Goal: Task Accomplishment & Management: Use online tool/utility

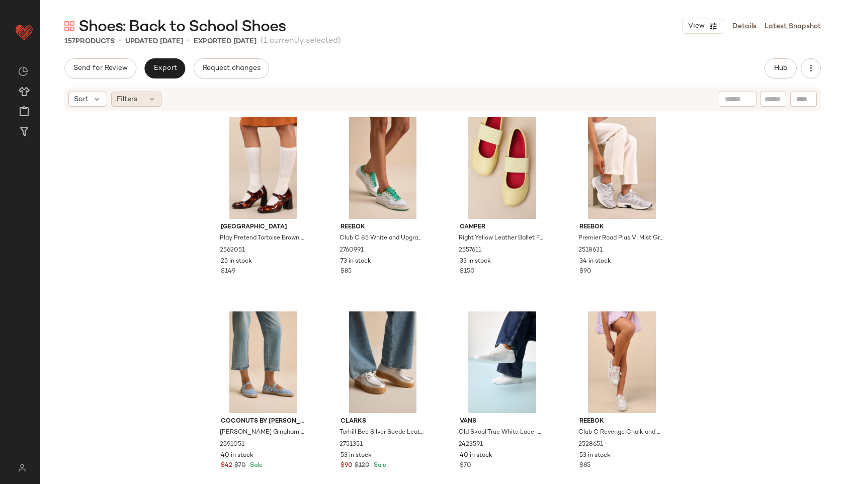
click at [140, 92] on div "Filters" at bounding box center [136, 99] width 50 height 15
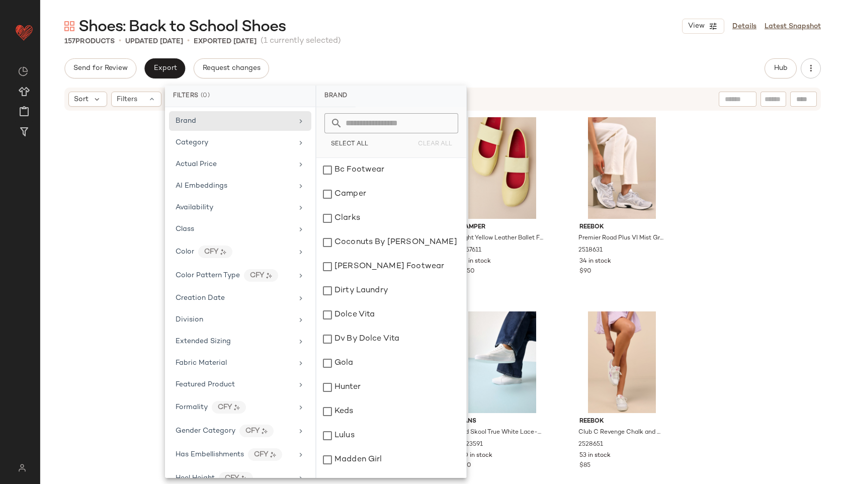
scroll to position [401, 0]
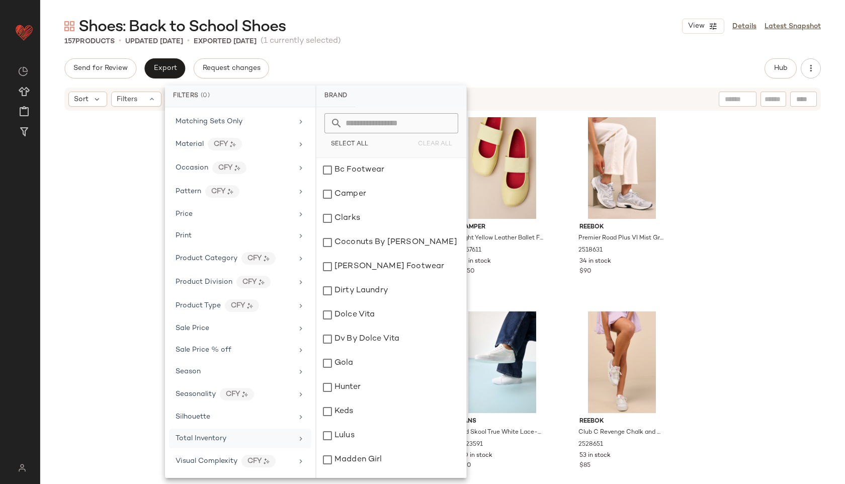
click at [224, 437] on span "Total Inventory" at bounding box center [201, 439] width 51 height 8
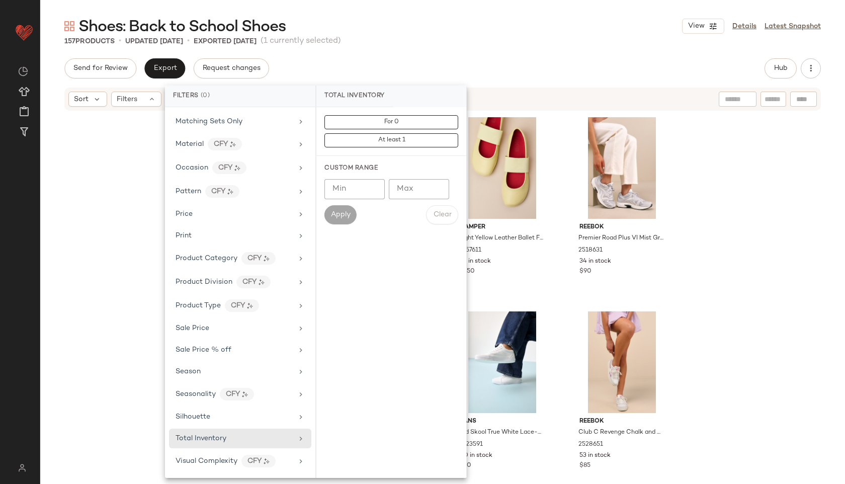
click at [410, 198] on input "Max" at bounding box center [419, 189] width 60 height 20
type input "**"
click at [345, 212] on span "Apply" at bounding box center [341, 215] width 20 height 8
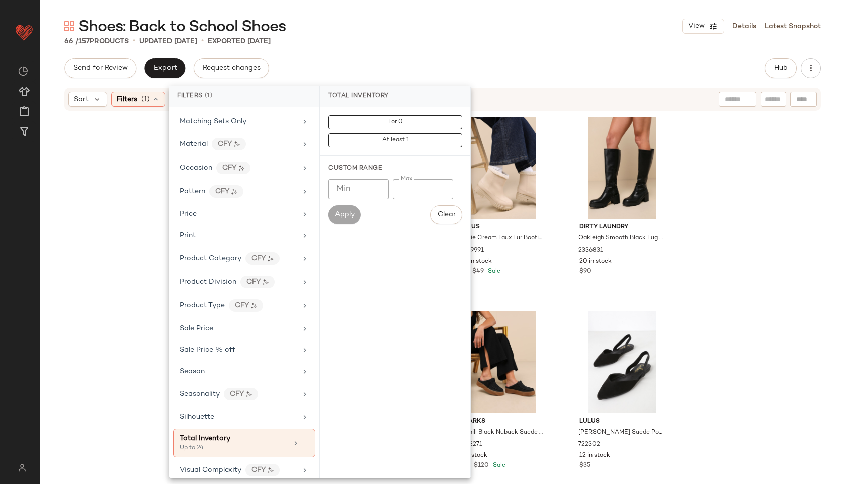
click at [473, 47] on div "Shoes: Back to School Shoes View Details Latest Snapshot 66 / 157 Products • up…" at bounding box center [442, 250] width 805 height 468
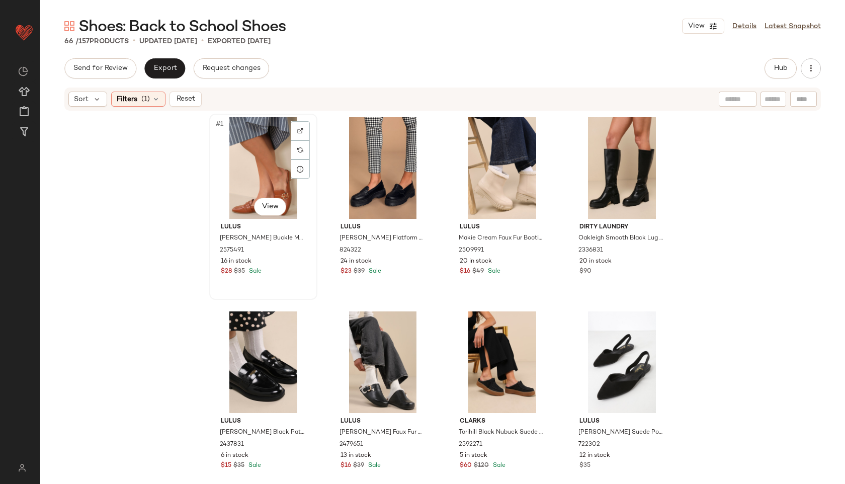
click at [239, 162] on div "#1 View" at bounding box center [263, 168] width 101 height 102
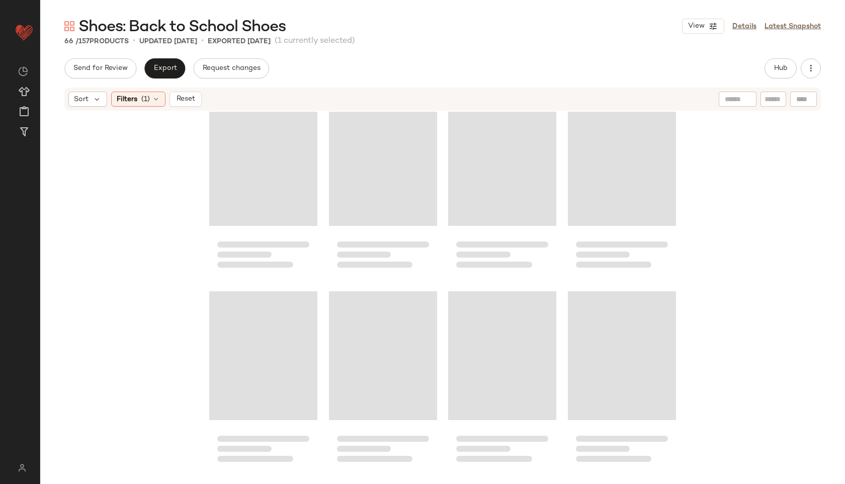
scroll to position [2935, 0]
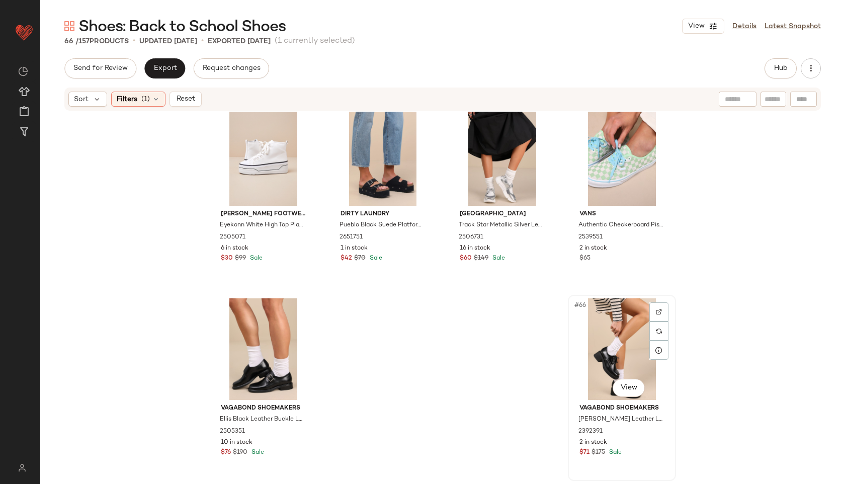
click at [611, 335] on div "#66 View" at bounding box center [622, 349] width 101 height 102
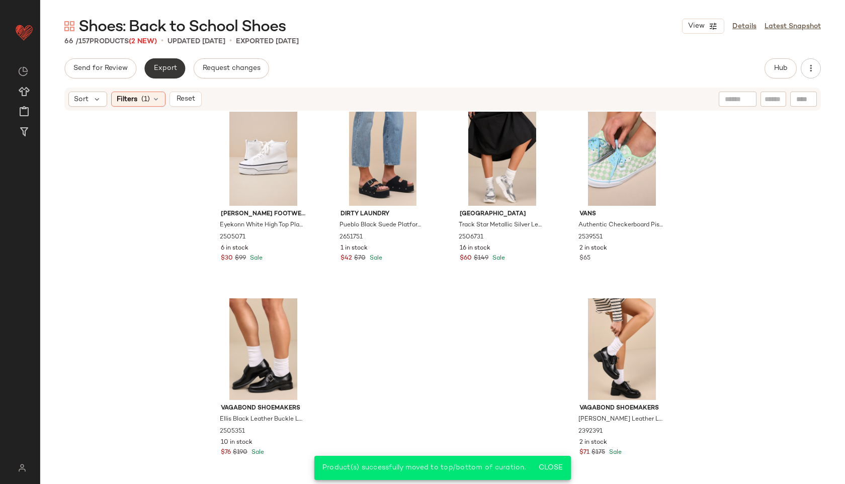
click at [162, 68] on span "Export" at bounding box center [165, 68] width 24 height 8
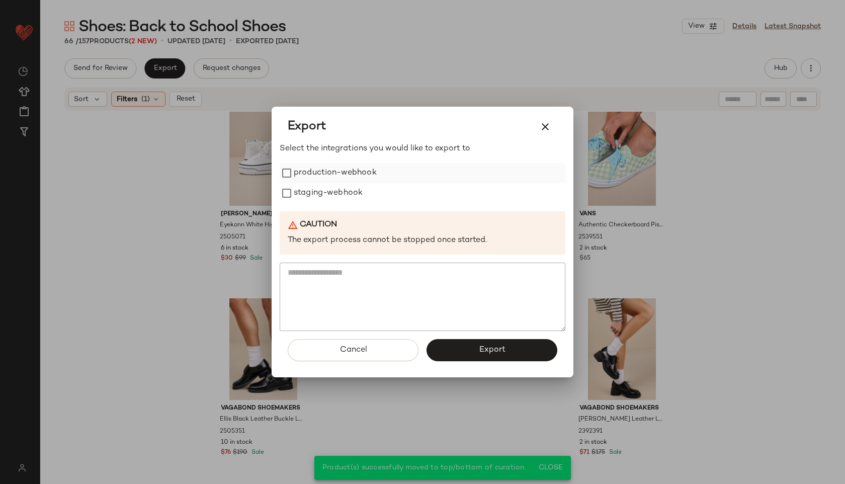
click at [306, 171] on label "production-webhook" at bounding box center [335, 173] width 83 height 20
click at [305, 192] on label "staging-webhook" at bounding box center [328, 193] width 69 height 20
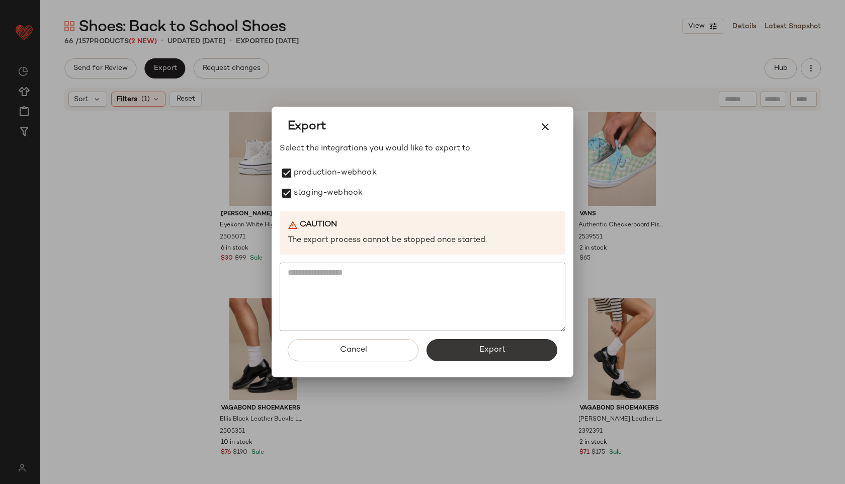
click at [495, 345] on span "Export" at bounding box center [492, 350] width 27 height 10
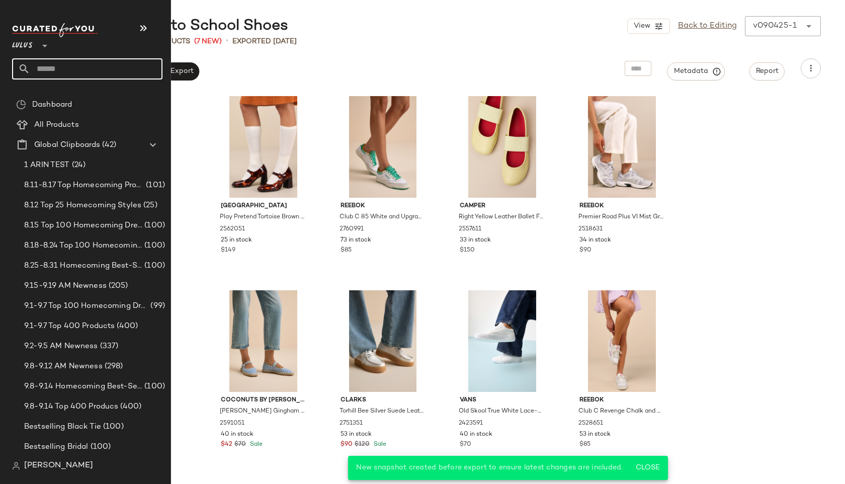
click at [58, 67] on input "text" at bounding box center [96, 68] width 132 height 21
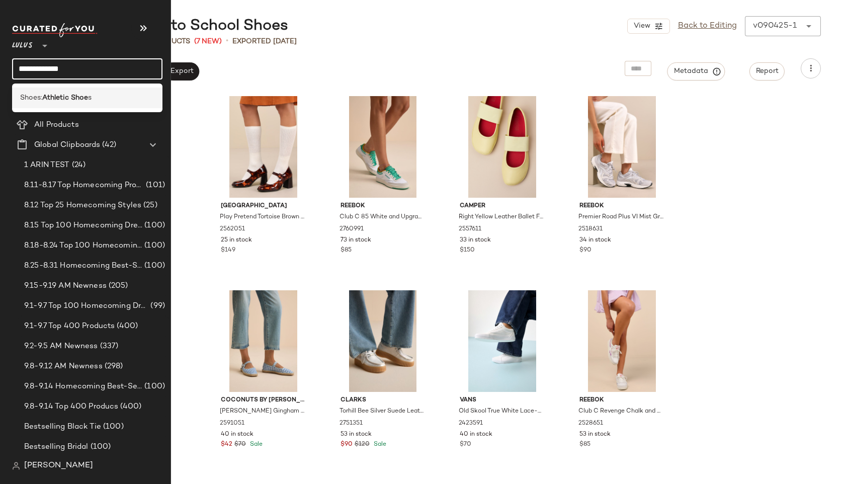
type input "**********"
click at [42, 102] on span "Shoes:" at bounding box center [31, 98] width 22 height 11
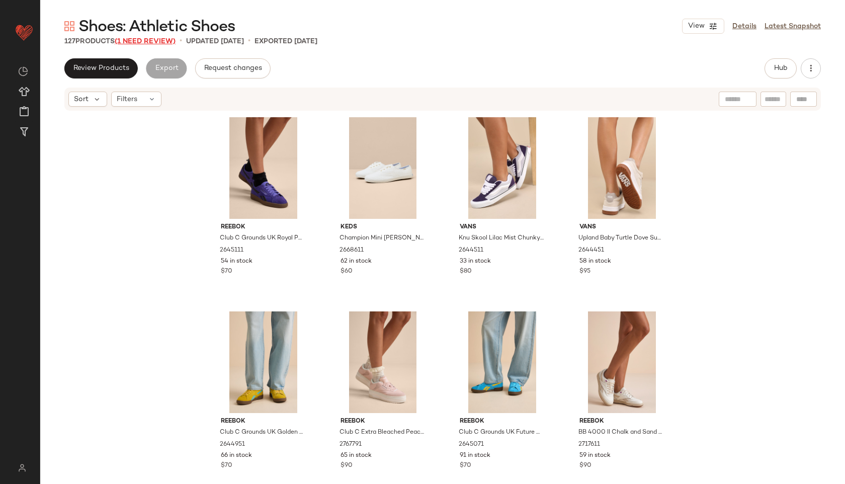
click at [150, 40] on span "(1 Need Review)" at bounding box center [145, 42] width 61 height 8
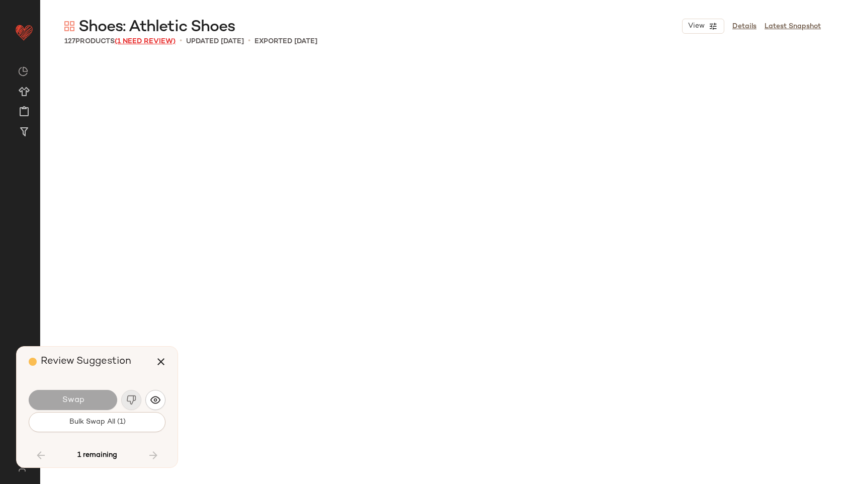
scroll to position [4468, 0]
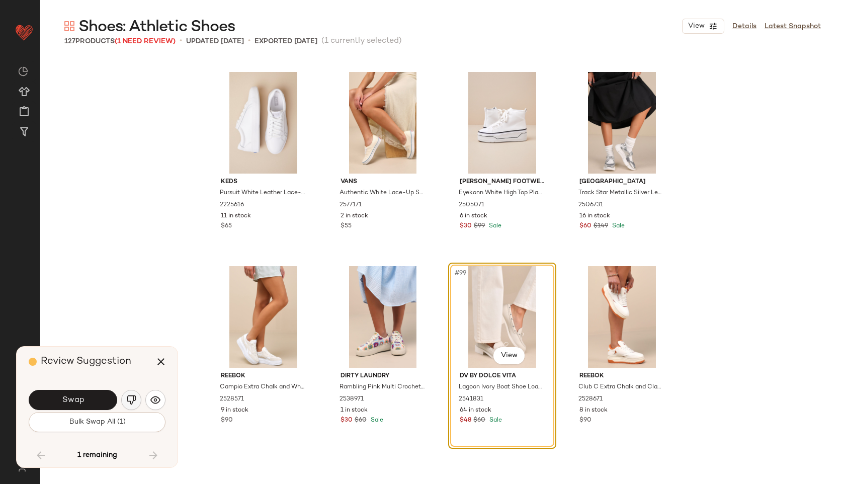
click at [134, 395] on img "button" at bounding box center [131, 400] width 10 height 10
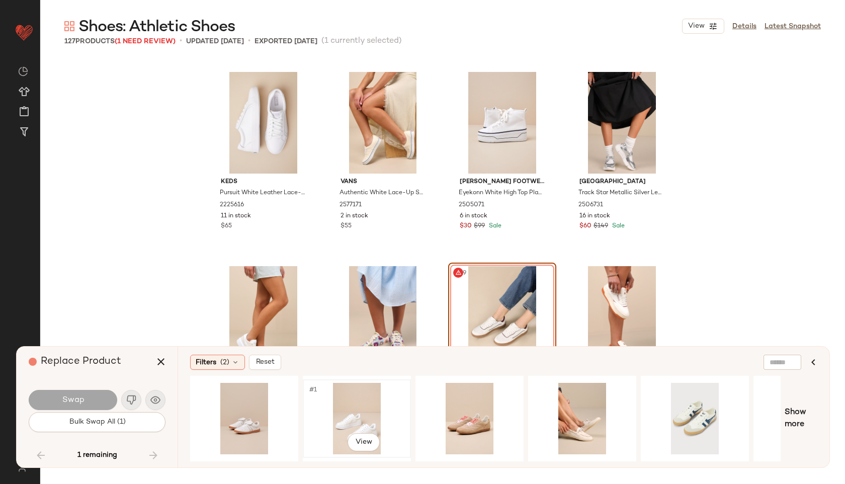
click at [339, 385] on div "#1 View" at bounding box center [356, 418] width 101 height 71
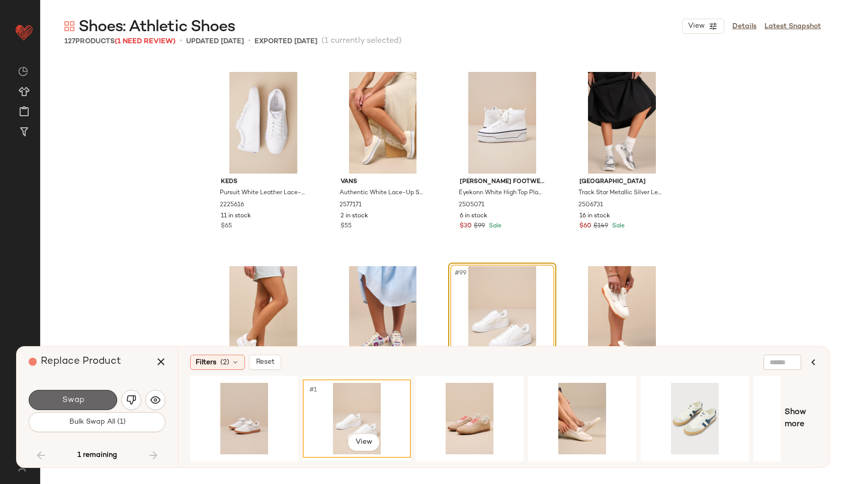
click at [117, 401] on button "Swap" at bounding box center [73, 400] width 89 height 20
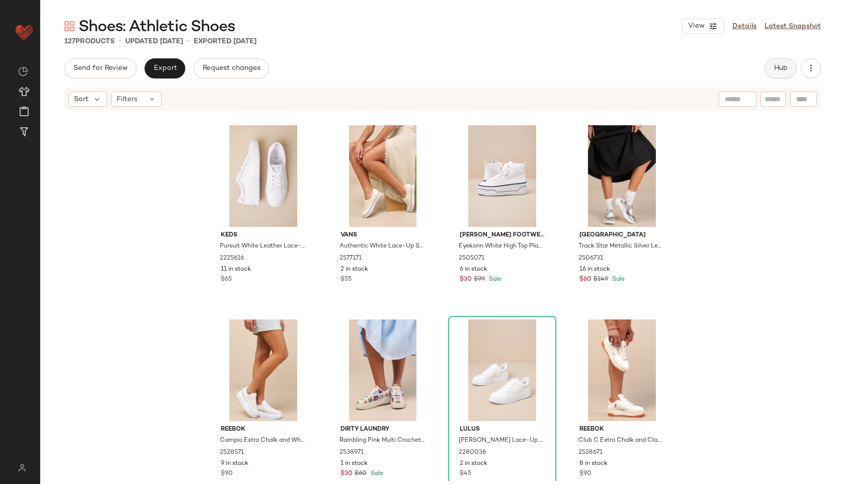
click at [790, 70] on button "Hub" at bounding box center [781, 68] width 32 height 20
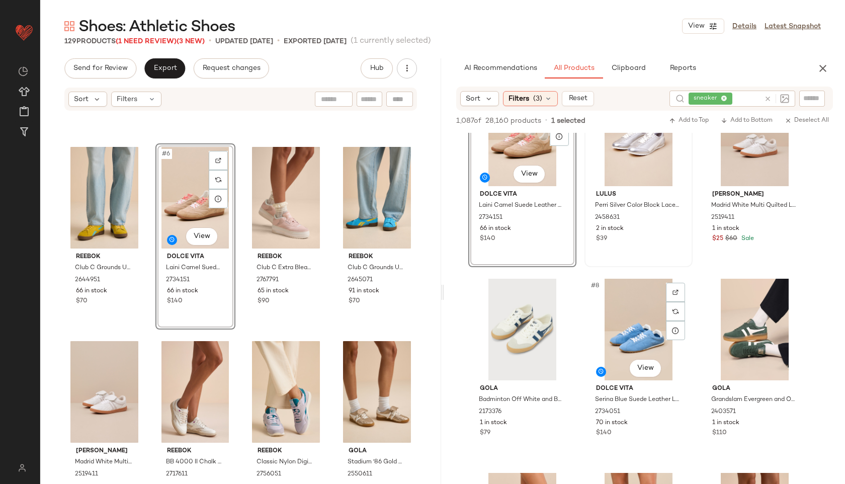
scroll to position [247, 0]
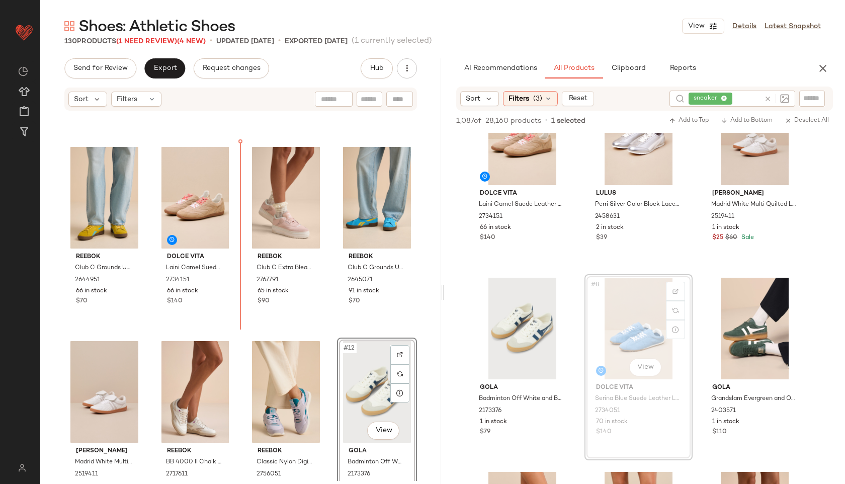
drag, startPoint x: 632, startPoint y: 323, endPoint x: 626, endPoint y: 323, distance: 6.5
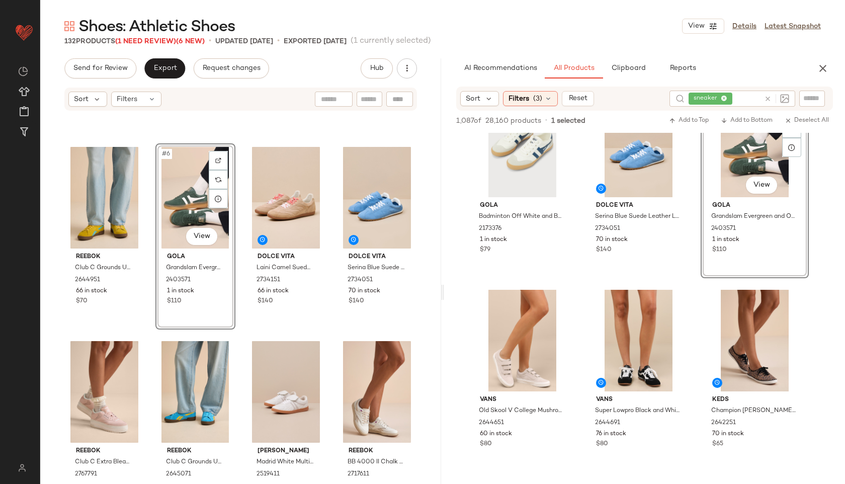
scroll to position [431, 0]
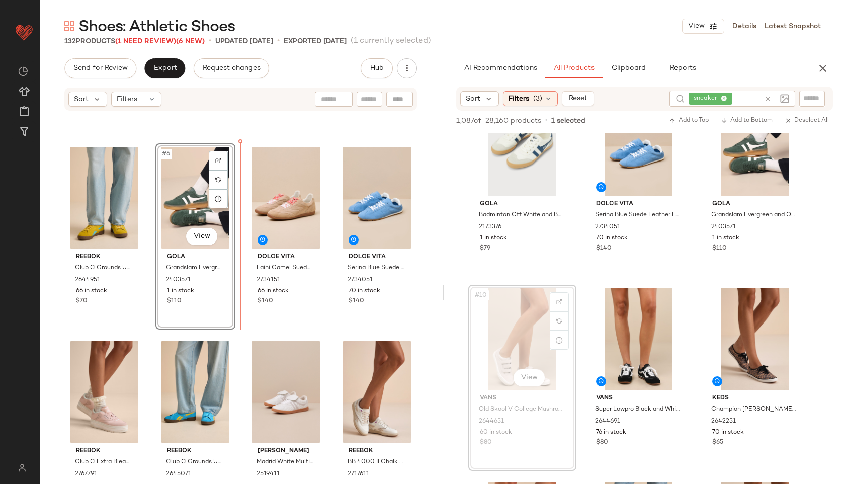
drag, startPoint x: 514, startPoint y: 325, endPoint x: 508, endPoint y: 324, distance: 6.1
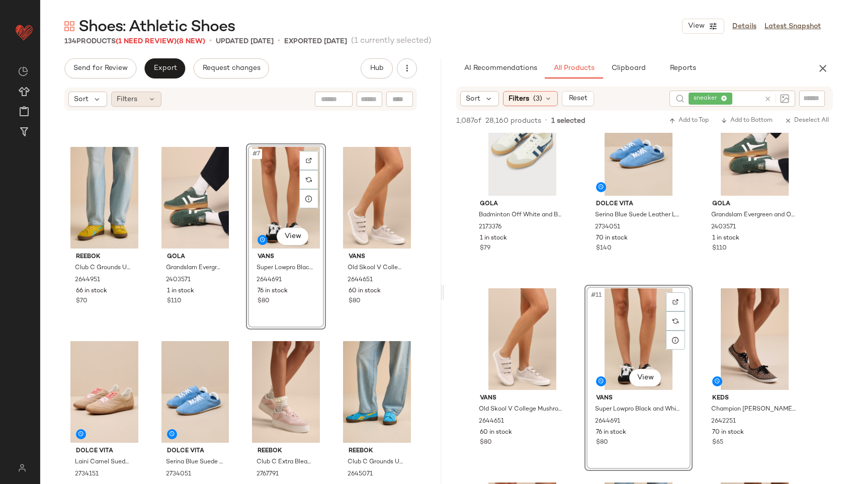
click at [127, 106] on div "Filters" at bounding box center [136, 99] width 50 height 15
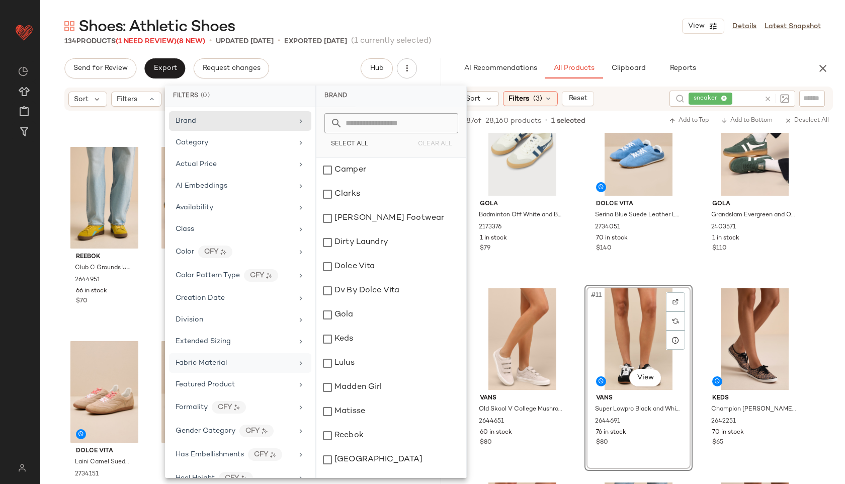
scroll to position [401, 0]
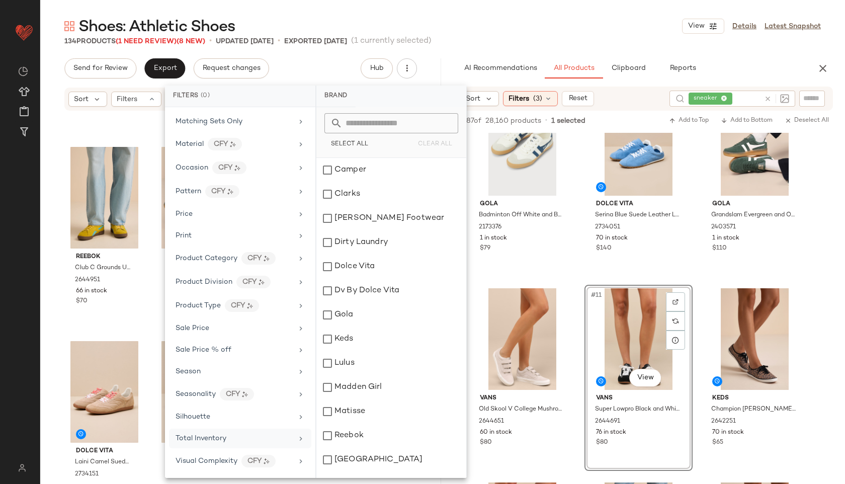
click at [227, 441] on div "Total Inventory" at bounding box center [234, 438] width 117 height 11
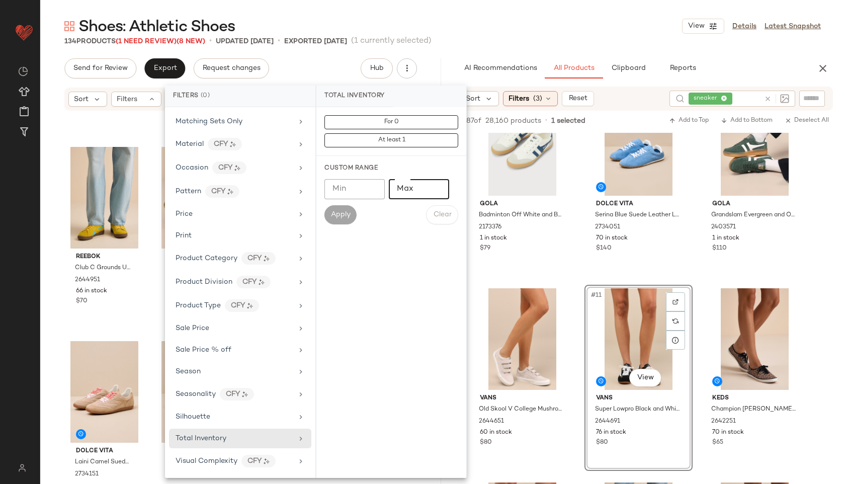
click at [414, 184] on input "Max" at bounding box center [419, 189] width 60 height 20
type input "**"
click at [341, 213] on span "Apply" at bounding box center [341, 215] width 20 height 8
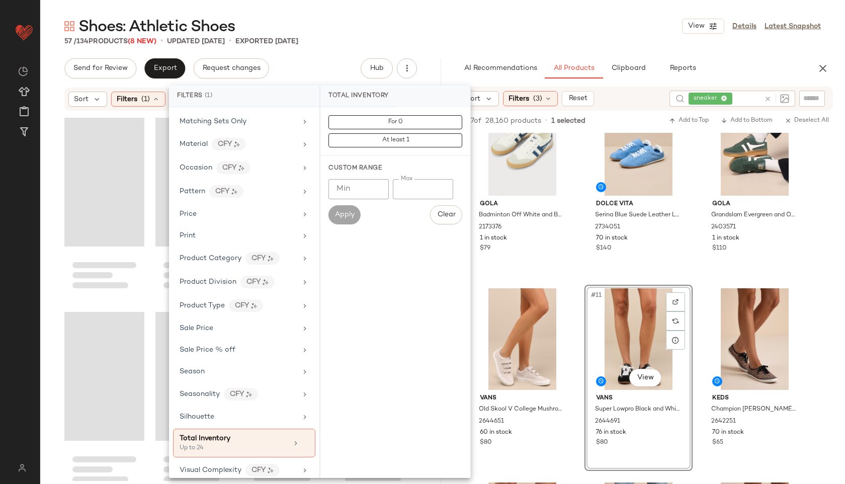
click at [464, 10] on main "Shoes: Athletic Shoes View Details Latest Snapshot 57 / 134 Products (8 New) • …" at bounding box center [422, 242] width 845 height 484
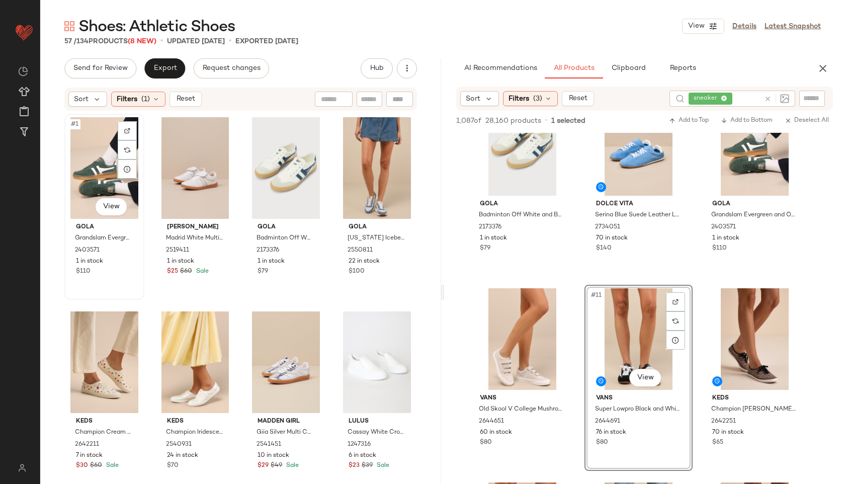
click at [103, 168] on div "#1 View" at bounding box center [104, 168] width 73 height 102
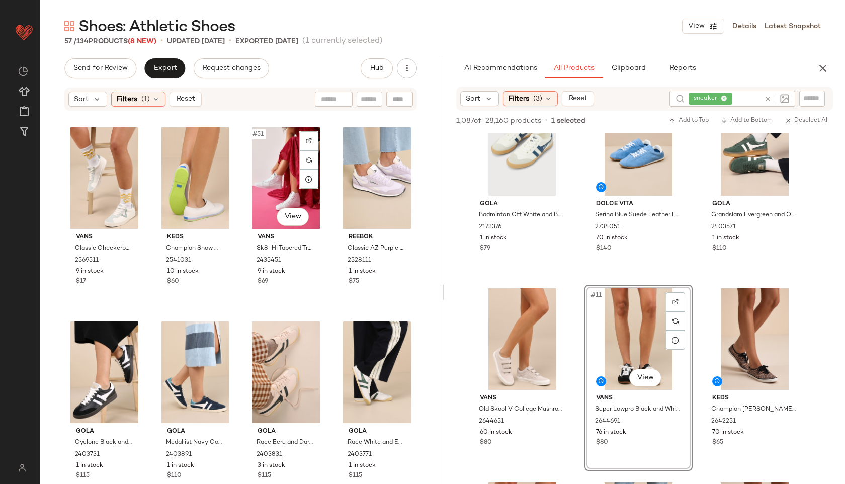
scroll to position [2546, 0]
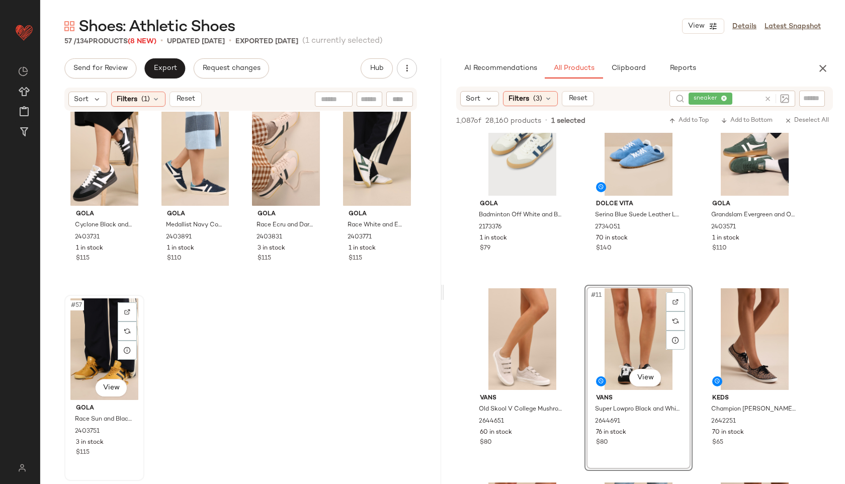
click at [68, 366] on div "#57 View" at bounding box center [104, 349] width 73 height 102
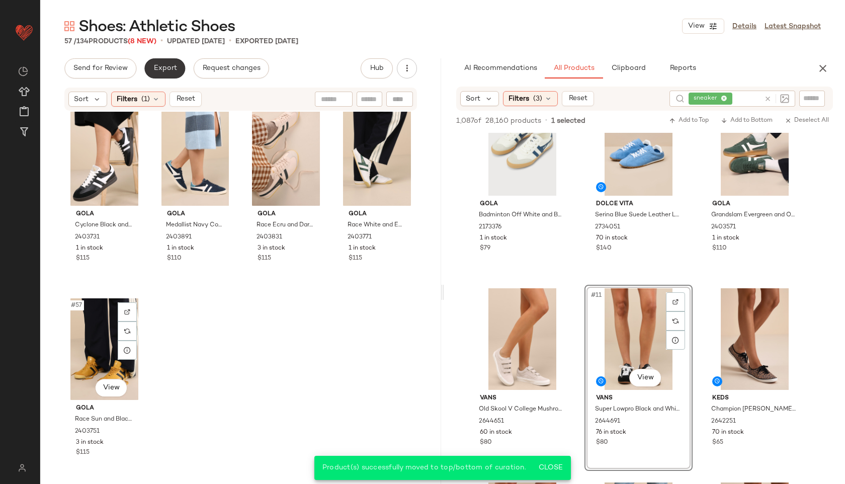
click at [163, 65] on span "Export" at bounding box center [165, 68] width 24 height 8
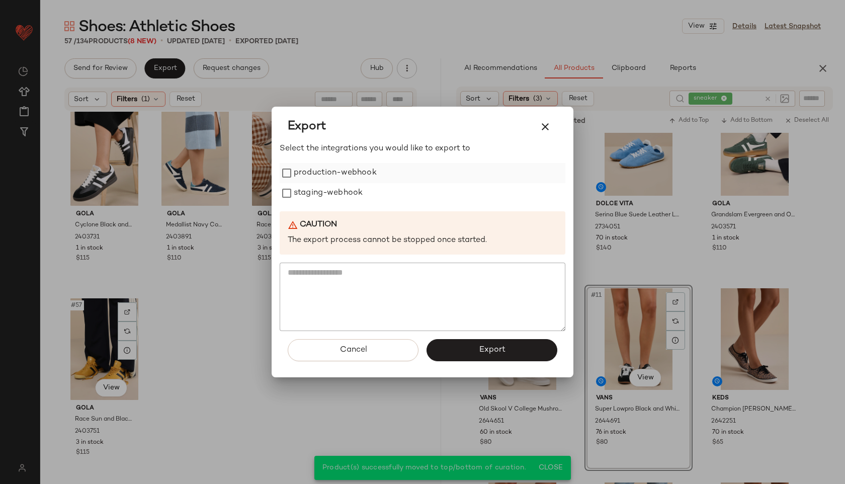
click at [354, 170] on label "production-webhook" at bounding box center [335, 173] width 83 height 20
click at [348, 198] on label "staging-webhook" at bounding box center [328, 193] width 69 height 20
click at [495, 345] on span "Export" at bounding box center [492, 350] width 27 height 10
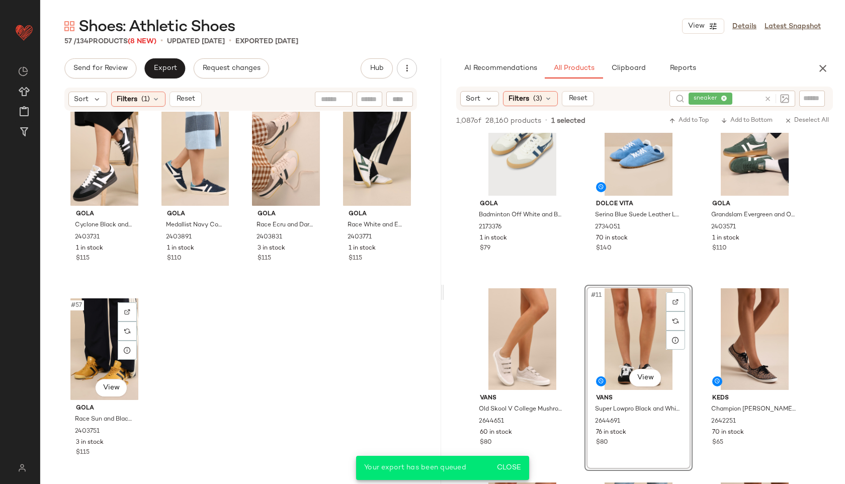
scroll to position [625, 0]
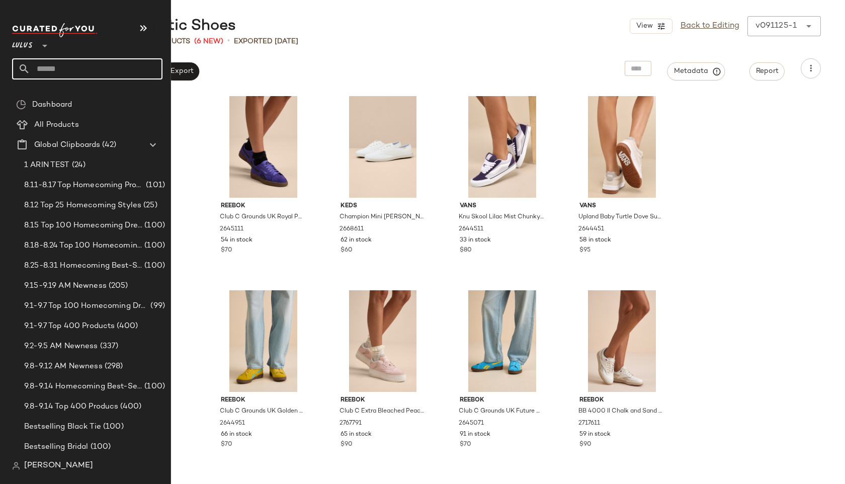
click at [48, 60] on input "text" at bounding box center [96, 68] width 132 height 21
type input "**********"
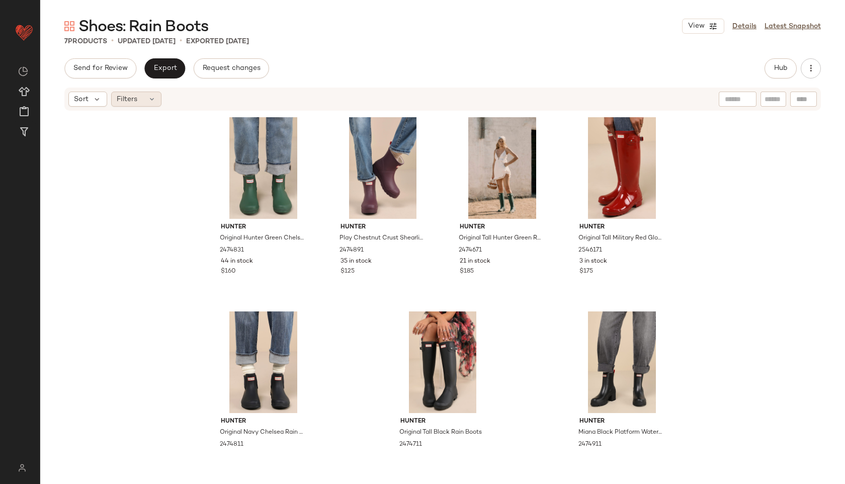
click at [153, 95] on icon at bounding box center [152, 99] width 8 height 8
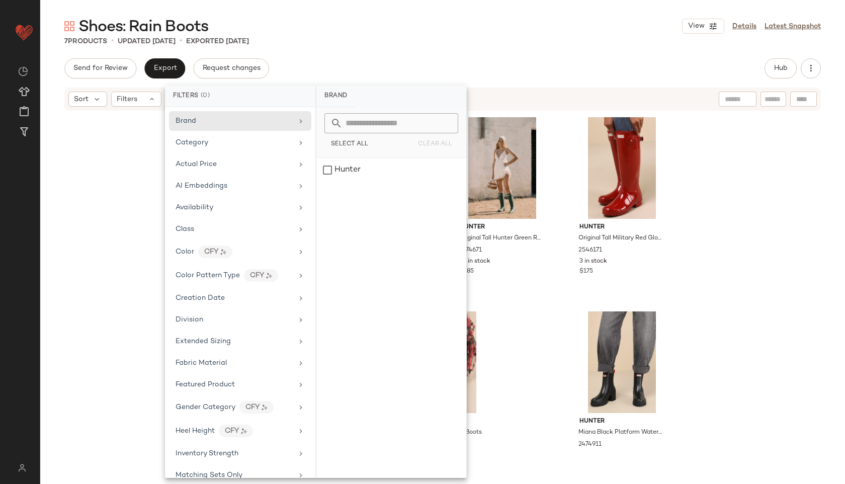
click at [348, 42] on div "7 Products • updated [DATE] • Exported [DATE]" at bounding box center [442, 41] width 805 height 10
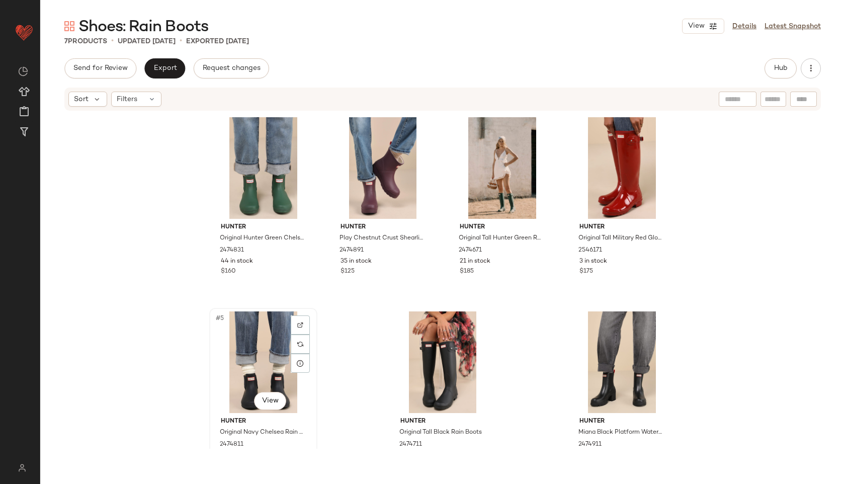
scroll to position [45, 0]
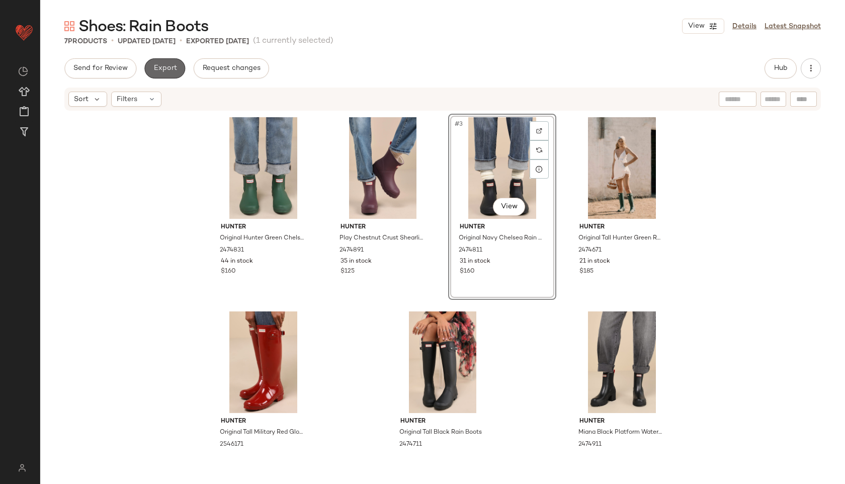
click at [169, 64] on span "Export" at bounding box center [165, 68] width 24 height 8
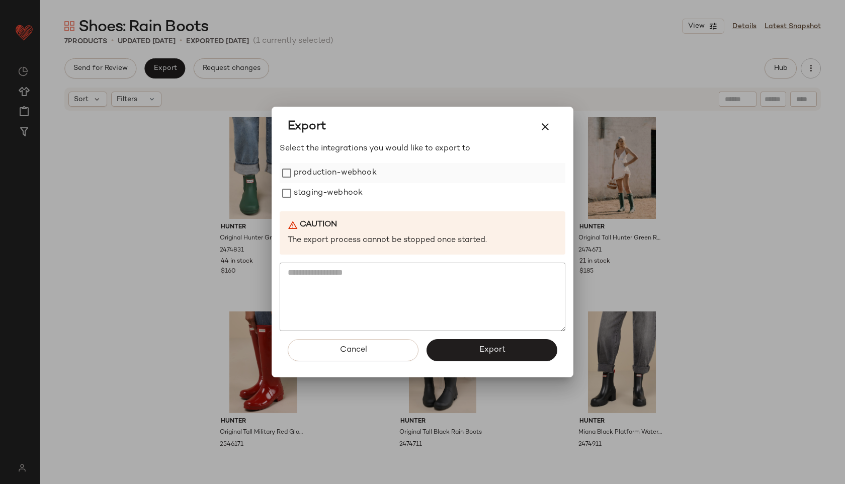
click at [351, 163] on label "production-webhook" at bounding box center [335, 173] width 83 height 20
click at [349, 189] on label "staging-webhook" at bounding box center [328, 193] width 69 height 20
click at [470, 347] on button "Export" at bounding box center [492, 350] width 131 height 22
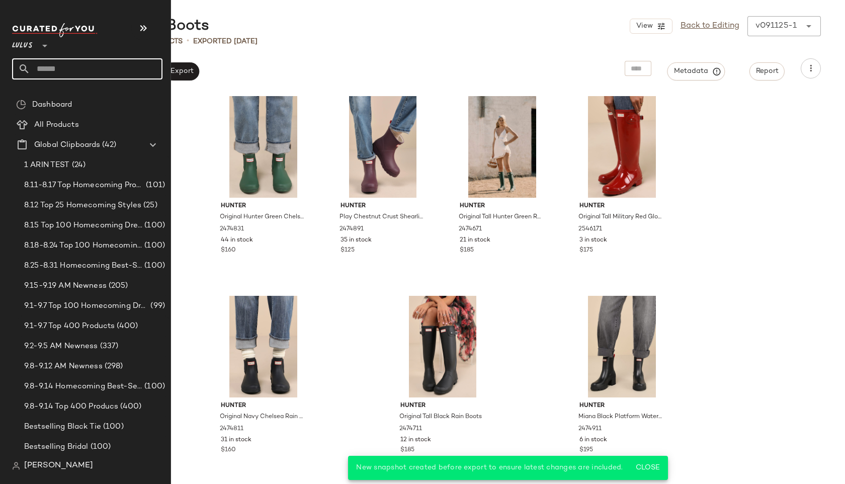
click at [66, 71] on input "text" at bounding box center [96, 68] width 132 height 21
type input "**********"
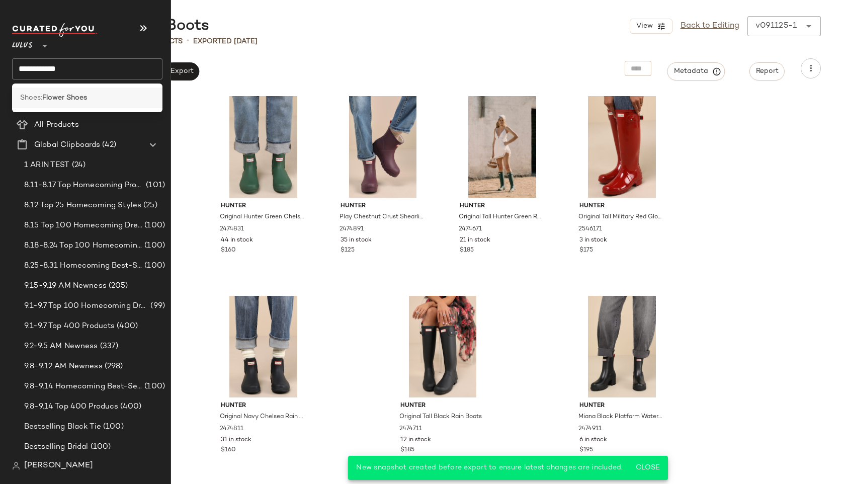
click at [80, 97] on b "Flower Shoes" at bounding box center [64, 98] width 45 height 11
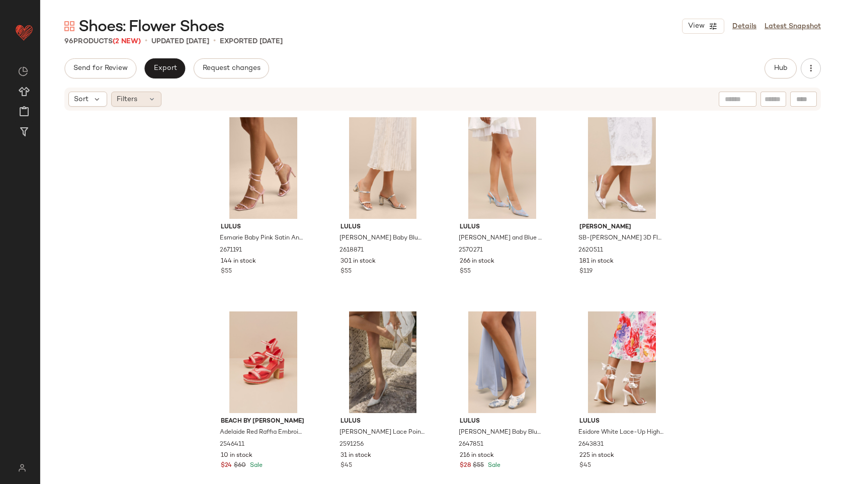
click at [136, 102] on span "Filters" at bounding box center [127, 99] width 21 height 11
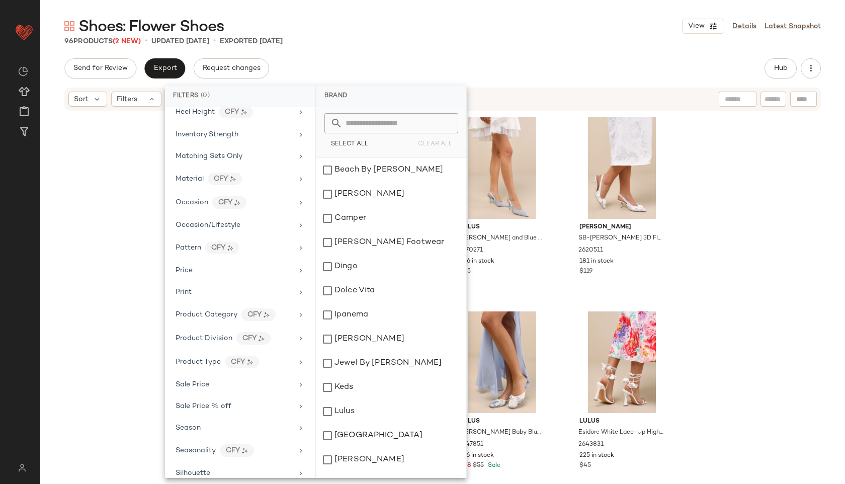
scroll to position [423, 0]
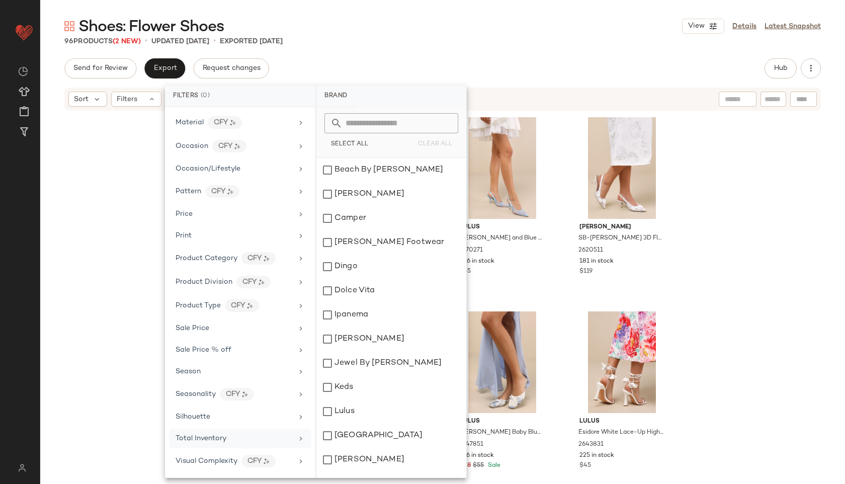
click at [201, 439] on span "Total Inventory" at bounding box center [201, 439] width 51 height 8
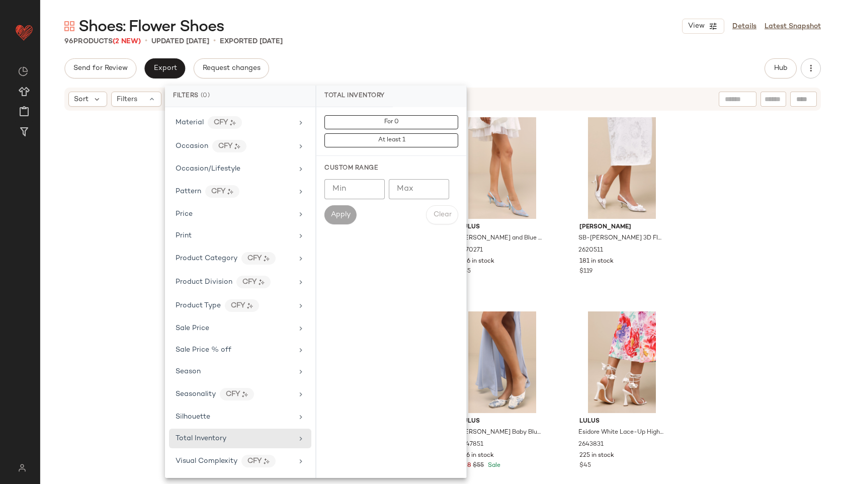
click at [425, 180] on input "Max" at bounding box center [419, 189] width 60 height 20
type input "**"
click at [340, 211] on span "Apply" at bounding box center [341, 215] width 20 height 8
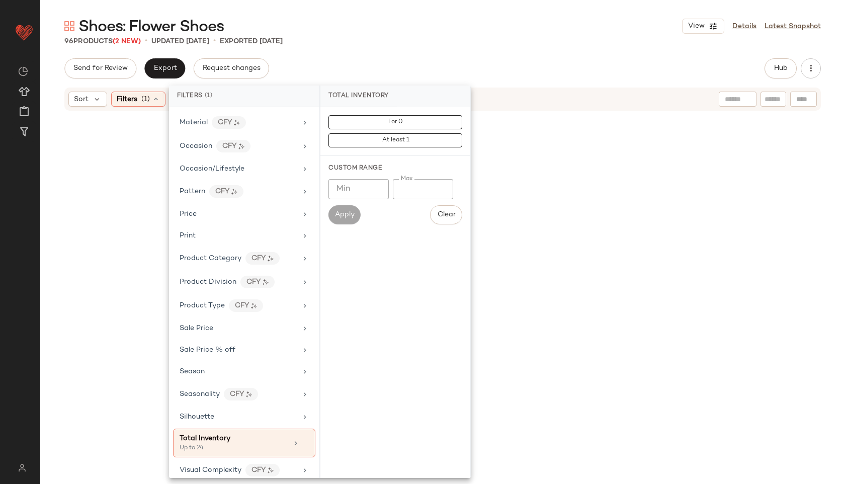
click at [491, 31] on div "Shoes: Flower Shoes View Details Latest Snapshot" at bounding box center [442, 26] width 805 height 20
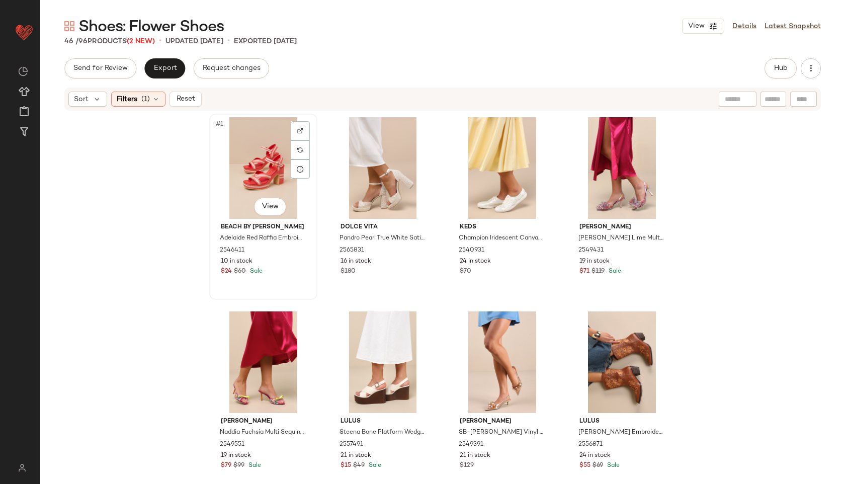
click at [240, 176] on div "#1 View" at bounding box center [263, 168] width 101 height 102
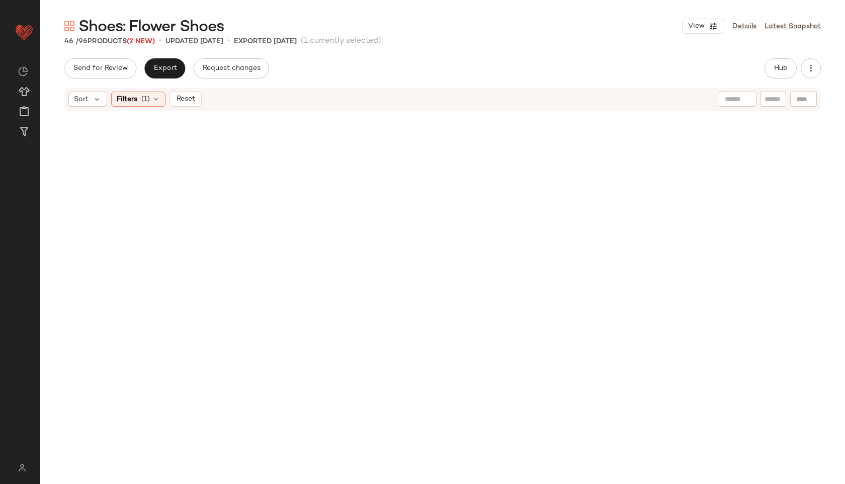
scroll to position [1964, 0]
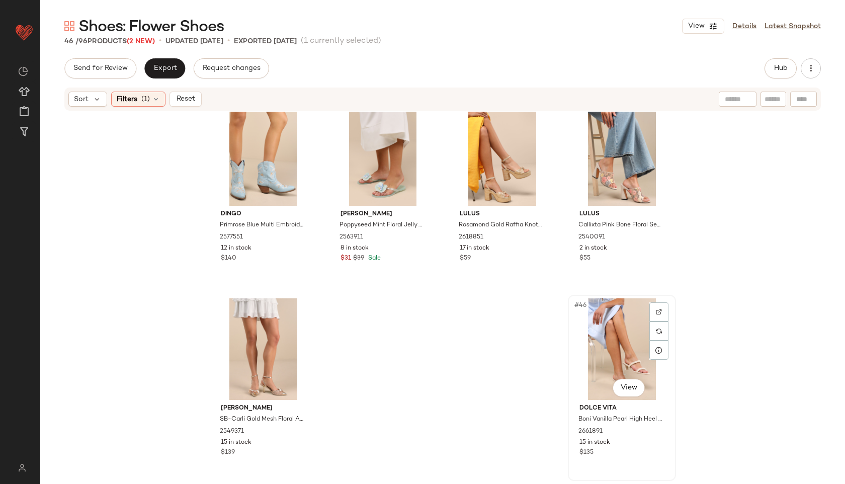
click at [615, 341] on div "#46 View" at bounding box center [622, 349] width 101 height 102
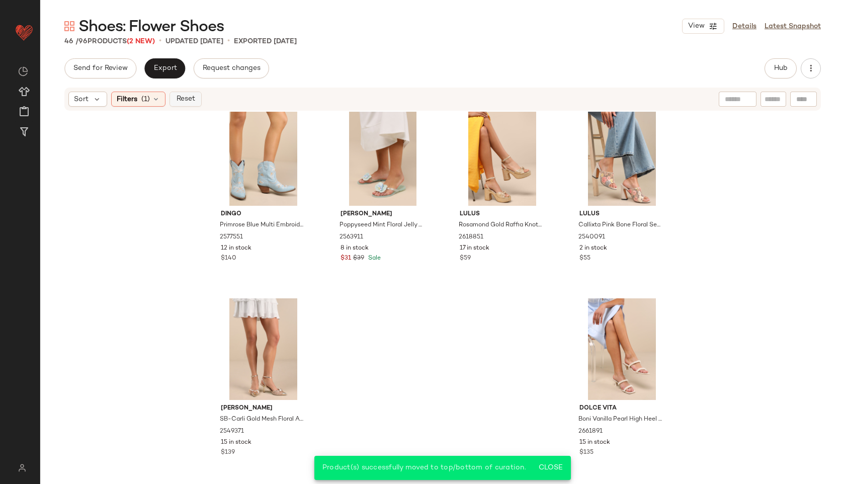
click at [187, 97] on span "Reset" at bounding box center [185, 99] width 19 height 8
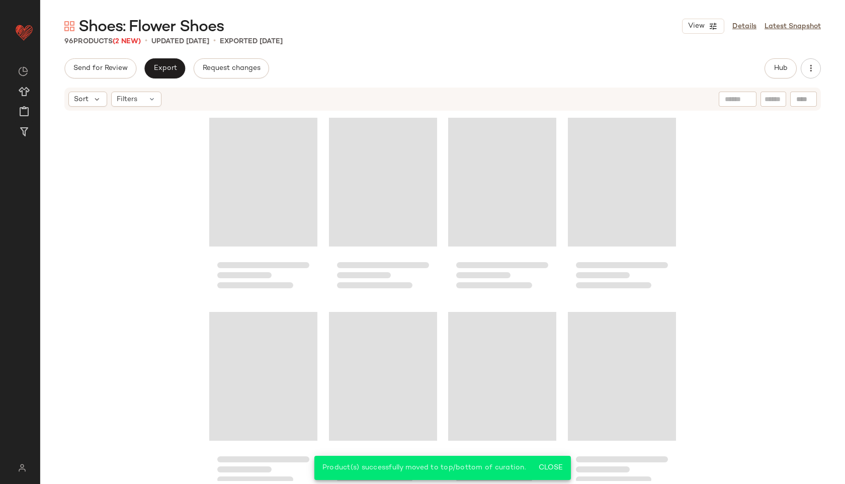
scroll to position [4295, 0]
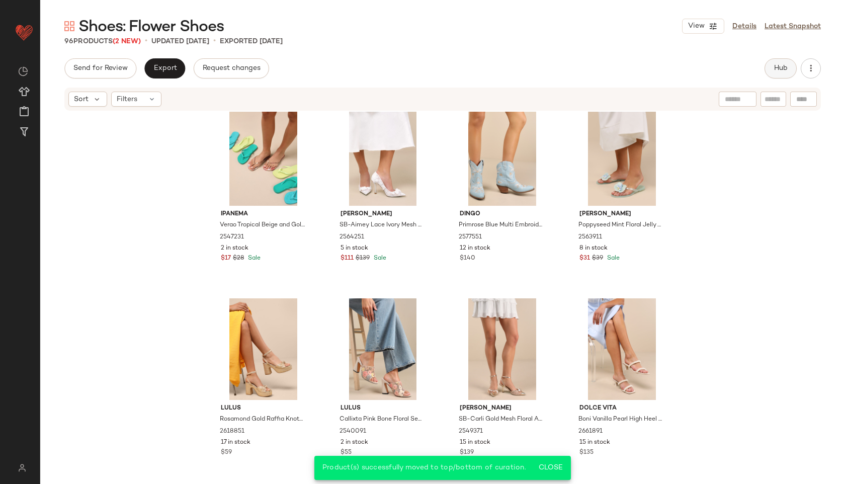
click at [785, 63] on button "Hub" at bounding box center [781, 68] width 32 height 20
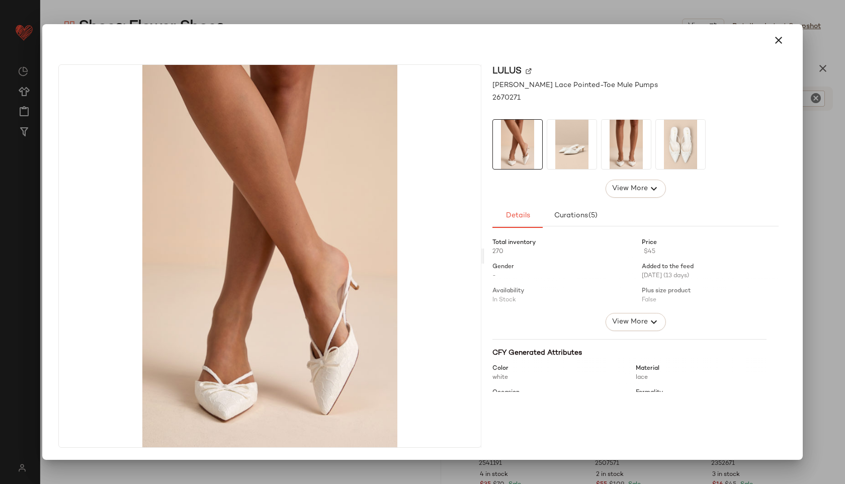
click at [583, 142] on img at bounding box center [572, 144] width 49 height 49
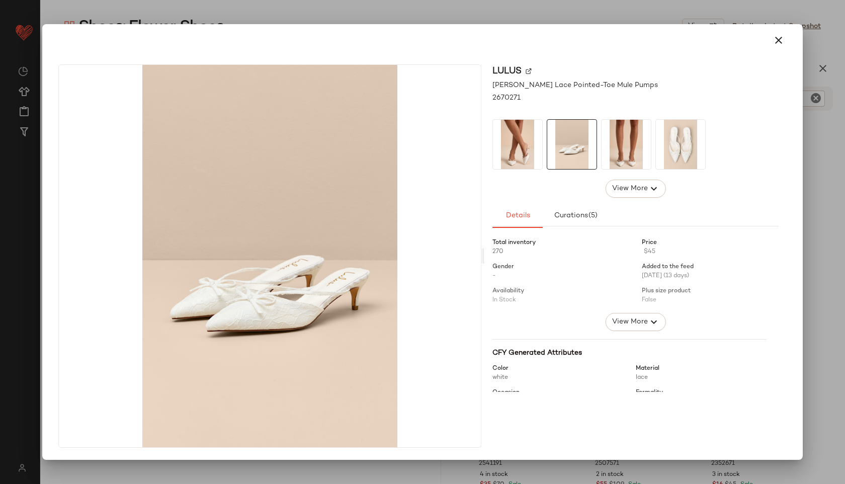
click at [627, 147] on img at bounding box center [626, 144] width 49 height 49
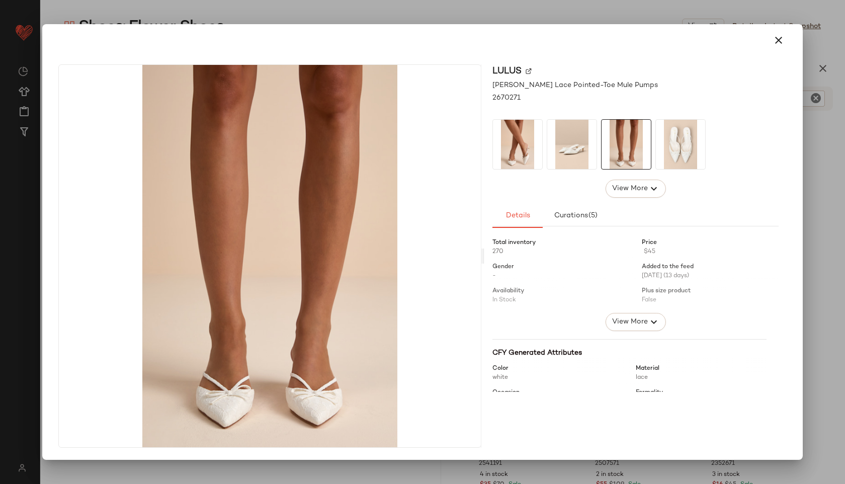
click at [668, 144] on img at bounding box center [680, 144] width 49 height 49
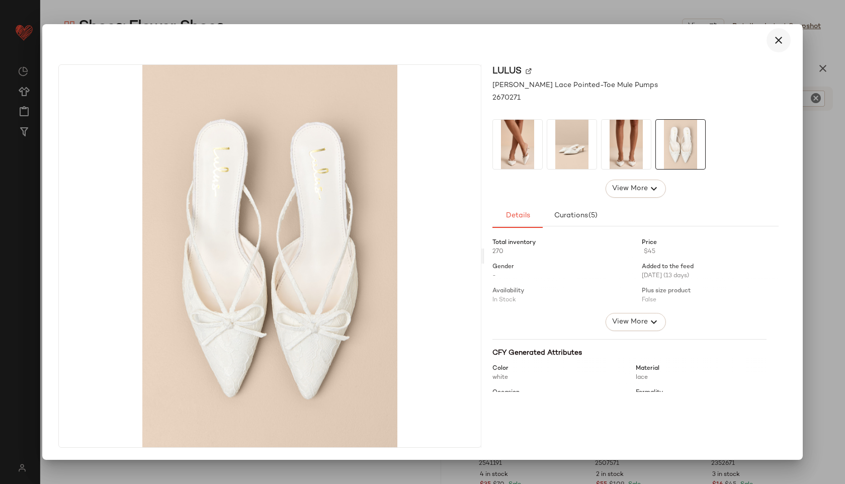
click at [779, 48] on button "button" at bounding box center [779, 40] width 24 height 24
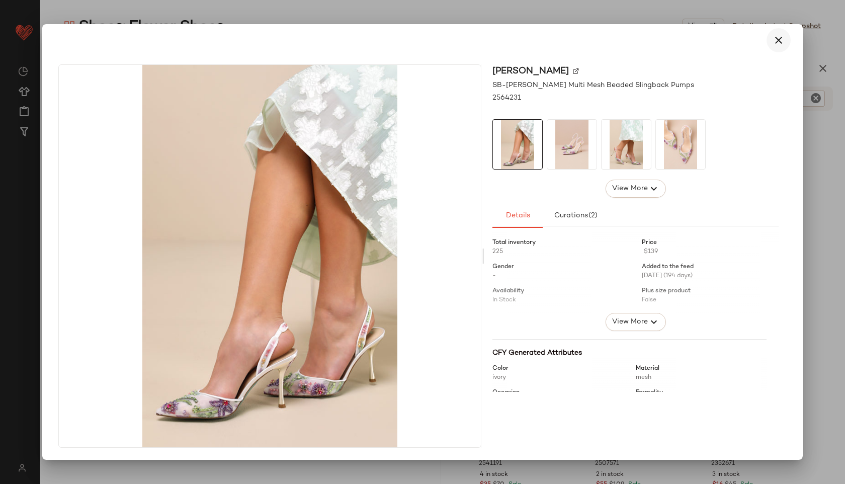
click at [768, 42] on button "button" at bounding box center [779, 40] width 24 height 24
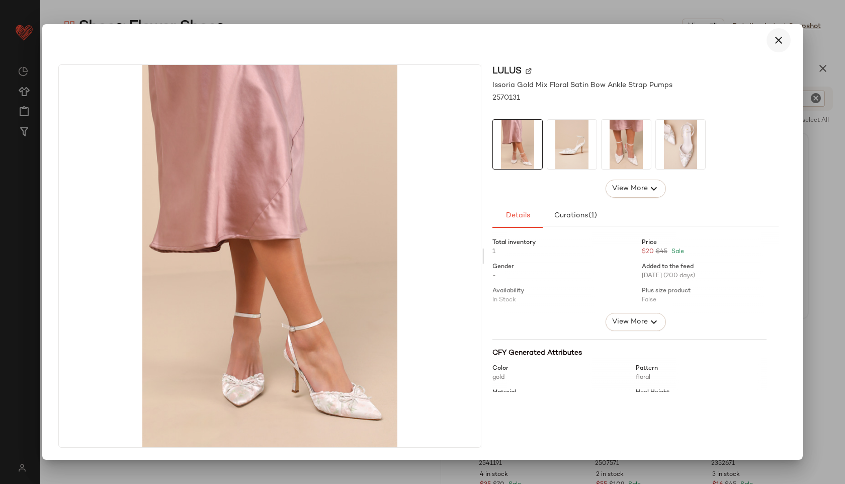
click at [778, 41] on icon "button" at bounding box center [779, 40] width 12 height 12
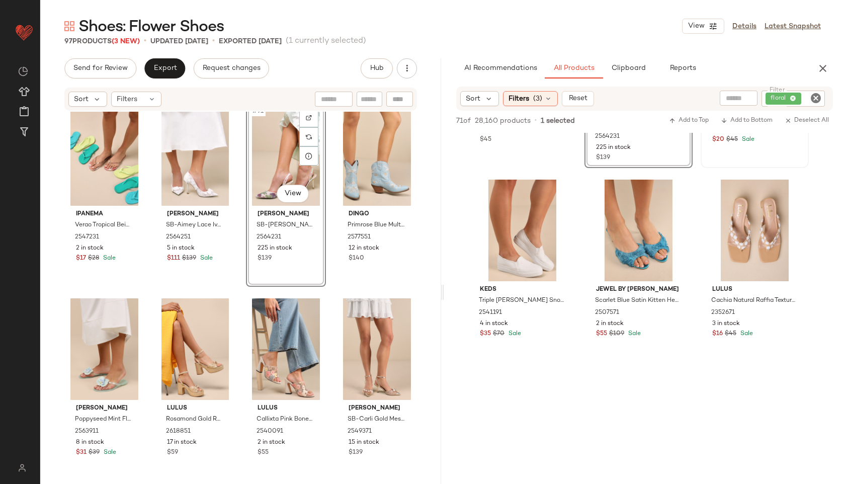
scroll to position [152, 0]
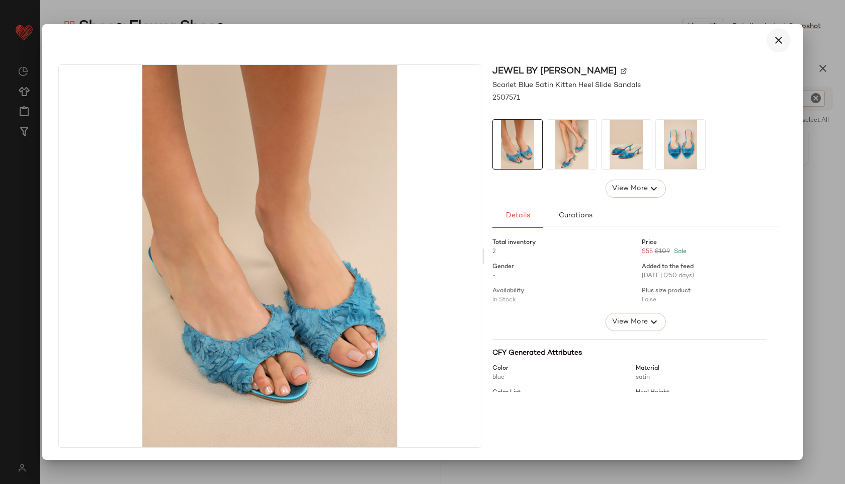
click at [779, 38] on icon "button" at bounding box center [779, 40] width 12 height 12
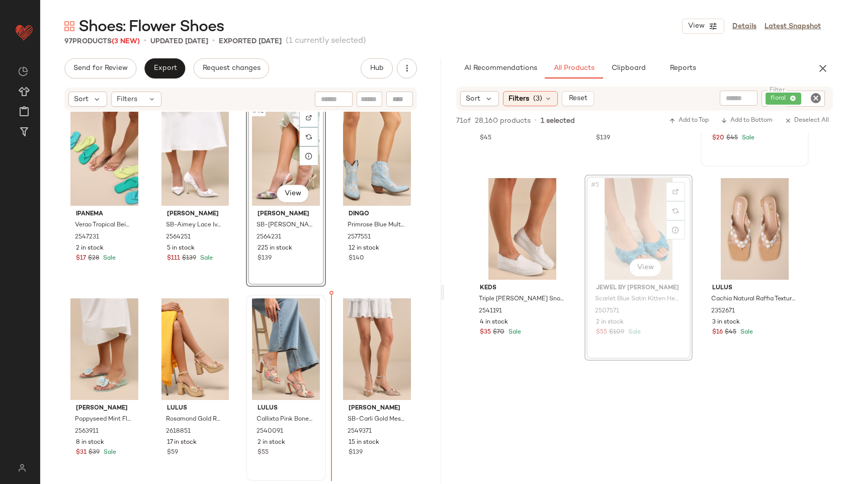
drag, startPoint x: 635, startPoint y: 226, endPoint x: 266, endPoint y: 351, distance: 390.1
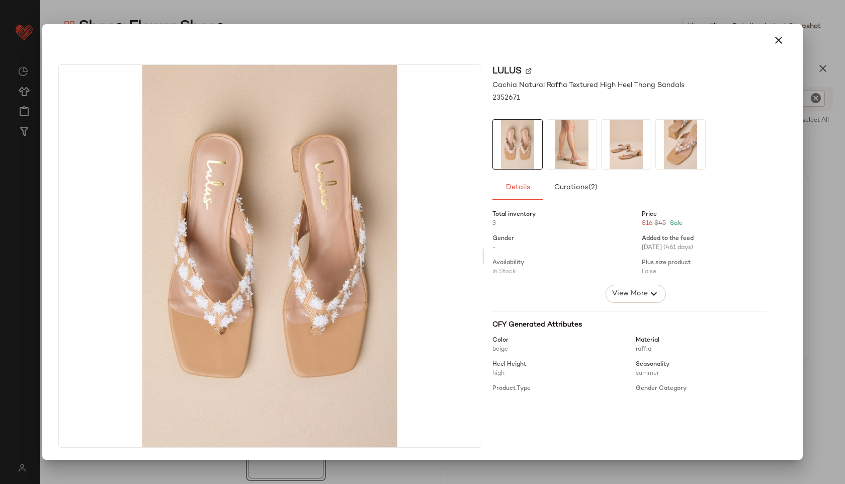
click at [628, 161] on img at bounding box center [626, 144] width 49 height 49
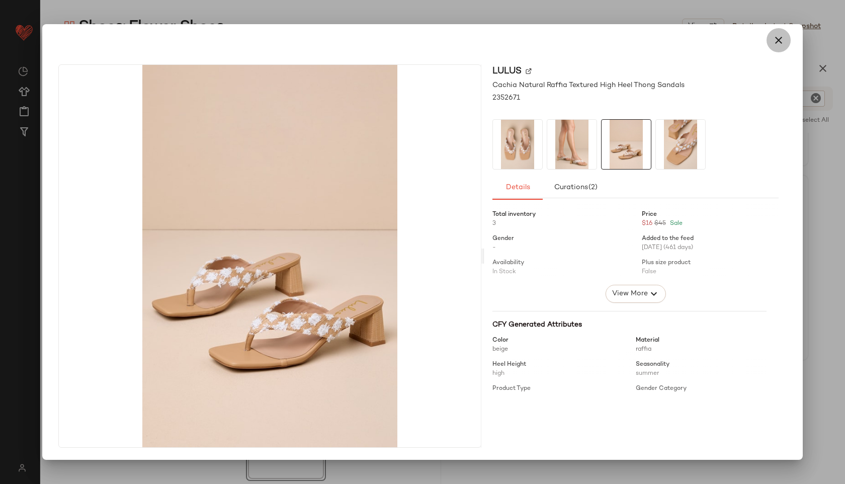
click at [789, 41] on button "button" at bounding box center [779, 40] width 24 height 24
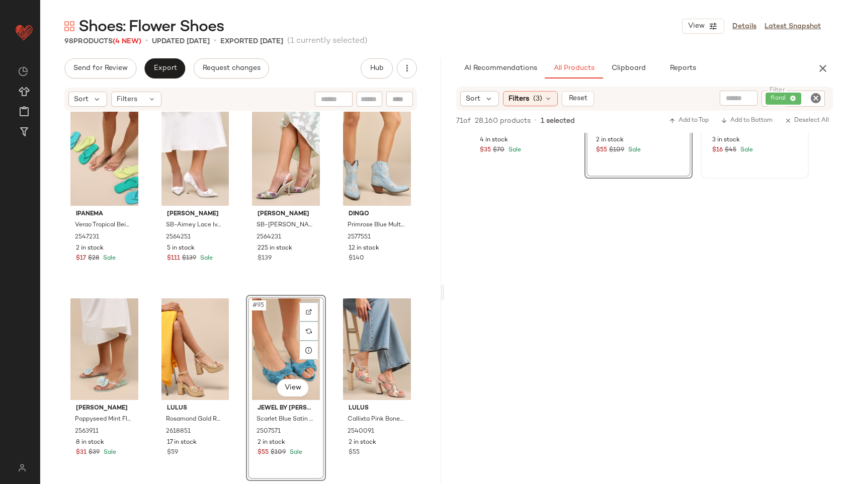
scroll to position [335, 0]
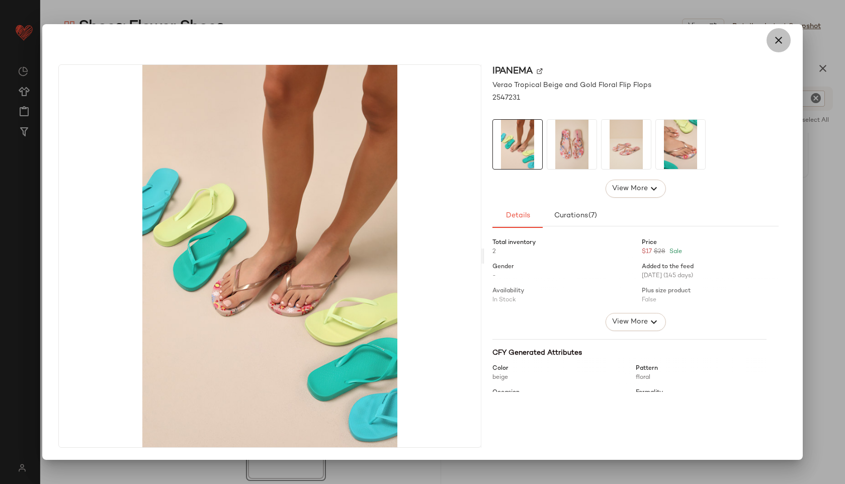
click at [775, 40] on icon "button" at bounding box center [779, 40] width 12 height 12
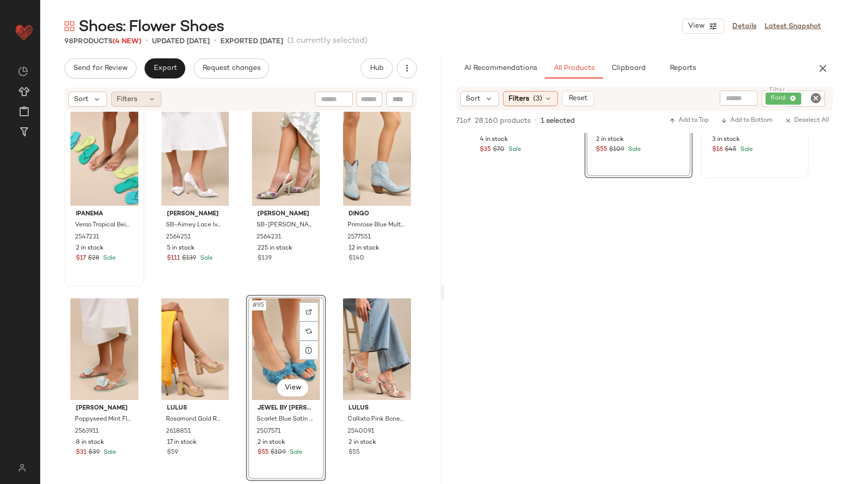
click at [146, 99] on div "Filters" at bounding box center [136, 99] width 50 height 15
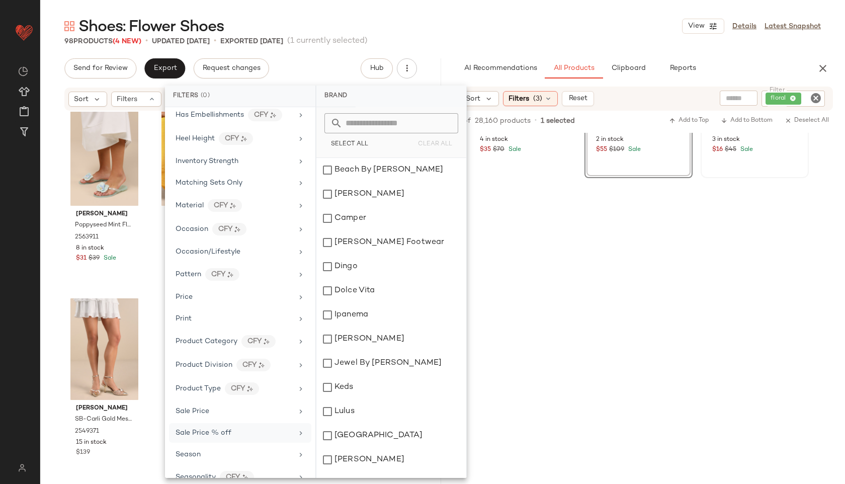
scroll to position [423, 0]
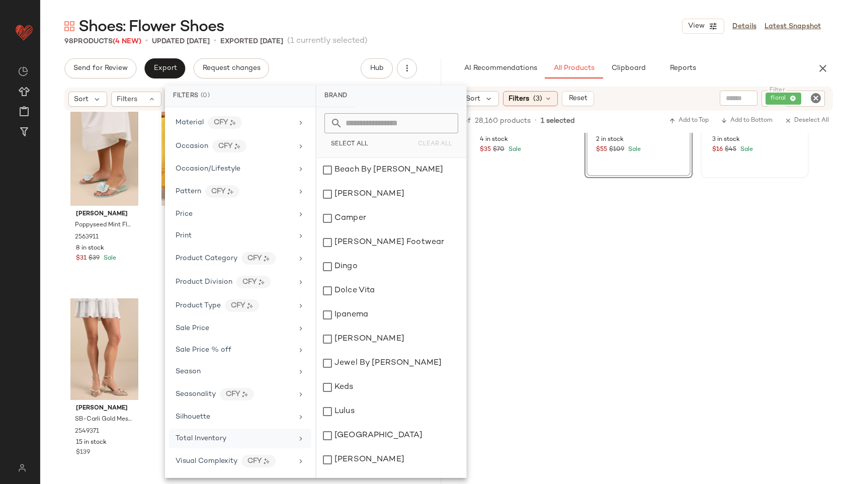
click at [227, 439] on div "Total Inventory" at bounding box center [234, 438] width 117 height 11
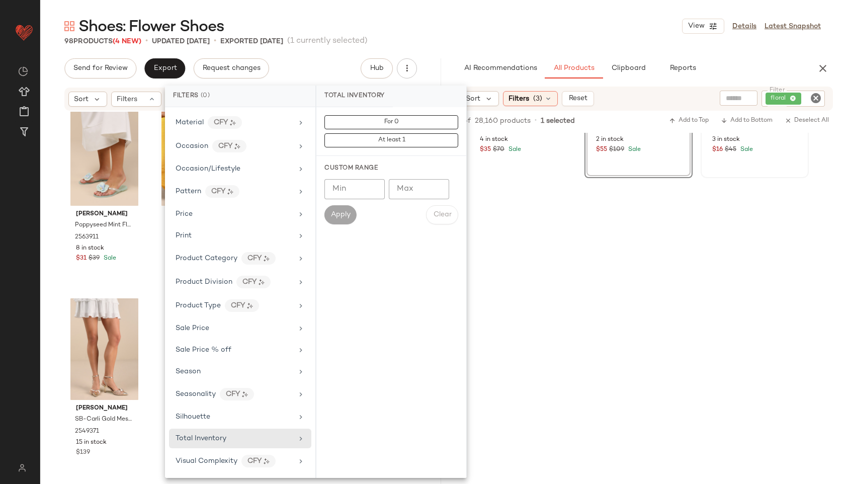
click at [427, 185] on input "Max" at bounding box center [419, 189] width 60 height 20
type input "**"
click at [344, 215] on span "Apply" at bounding box center [341, 215] width 20 height 8
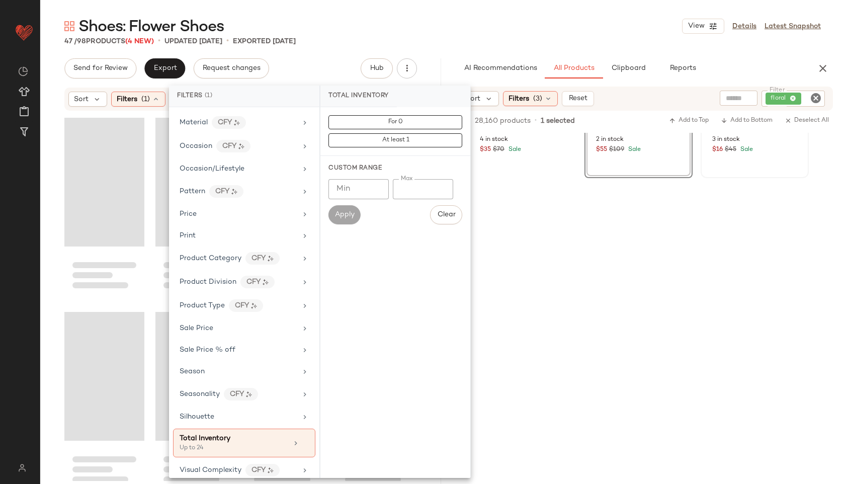
click at [434, 30] on div "Shoes: Flower Shoes View Details Latest Snapshot" at bounding box center [442, 26] width 805 height 20
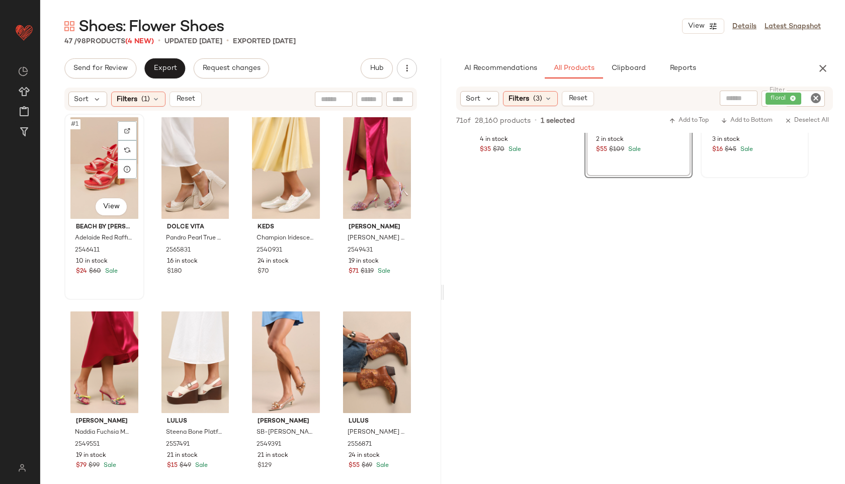
click at [108, 143] on div "#1 View" at bounding box center [104, 168] width 73 height 102
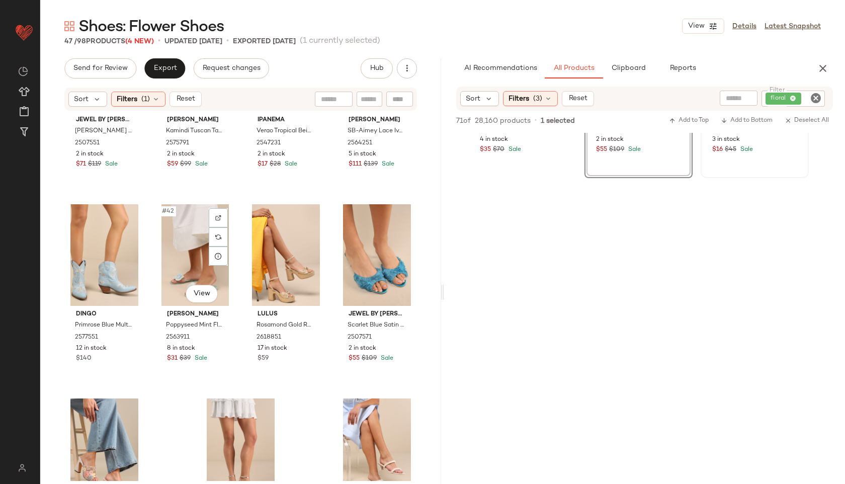
scroll to position [1964, 0]
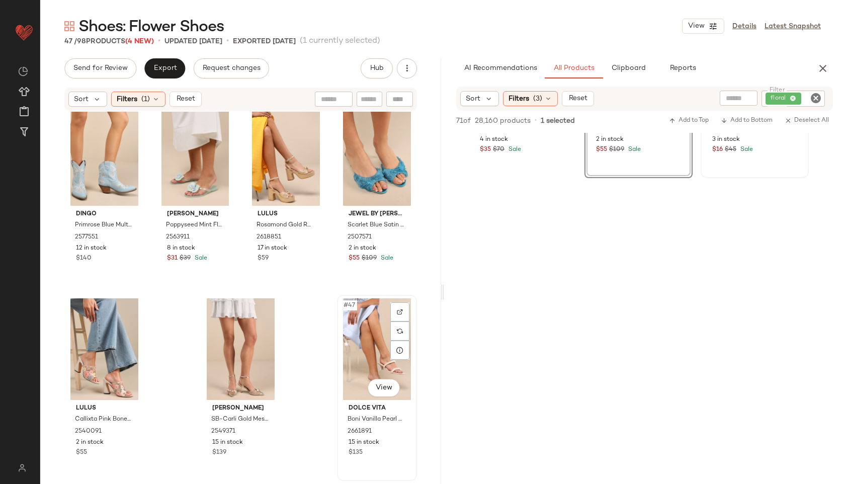
click at [365, 364] on div "#47 View" at bounding box center [377, 349] width 73 height 102
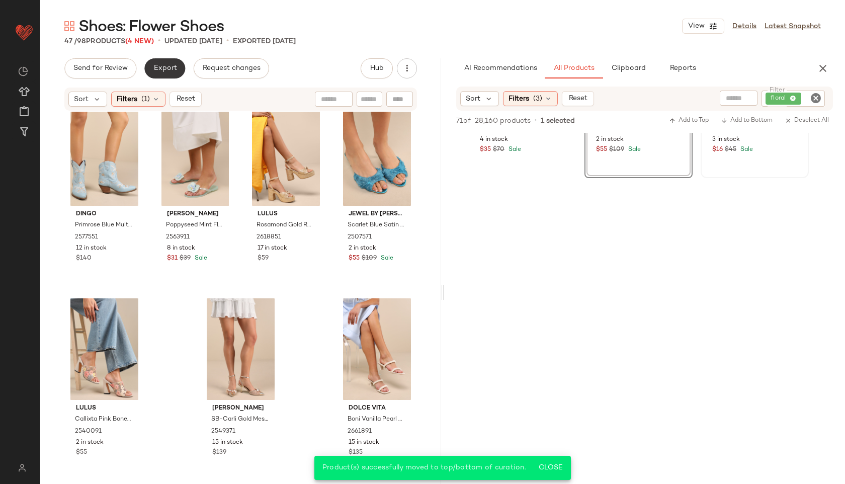
click at [173, 75] on button "Export" at bounding box center [164, 68] width 41 height 20
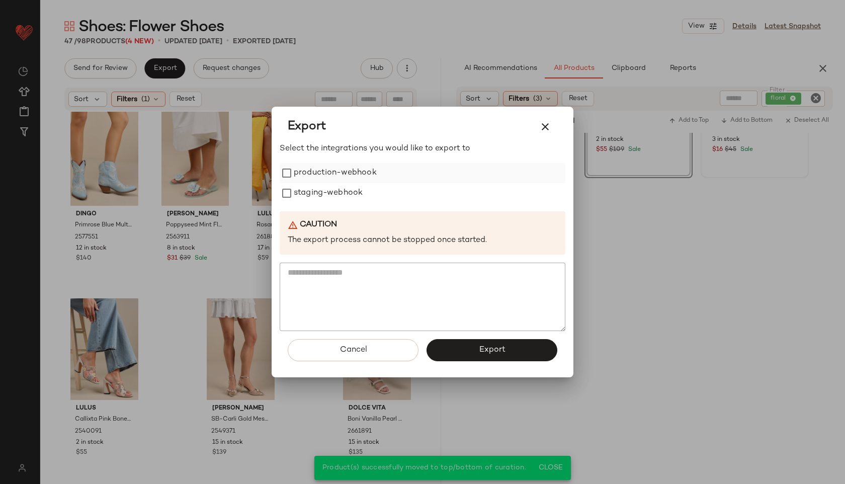
click at [352, 167] on label "production-webhook" at bounding box center [335, 173] width 83 height 20
click at [339, 202] on label "staging-webhook" at bounding box center [328, 193] width 69 height 20
click at [446, 350] on button "Export" at bounding box center [492, 350] width 131 height 22
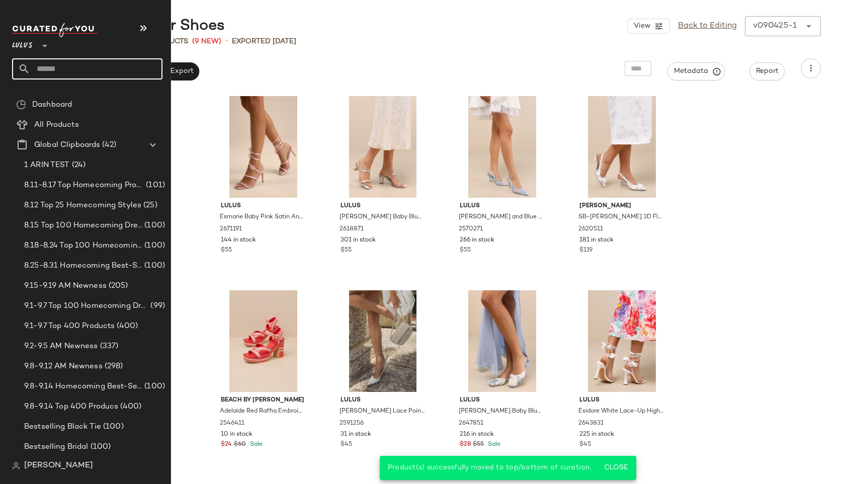
click at [65, 64] on input "text" at bounding box center [96, 68] width 132 height 21
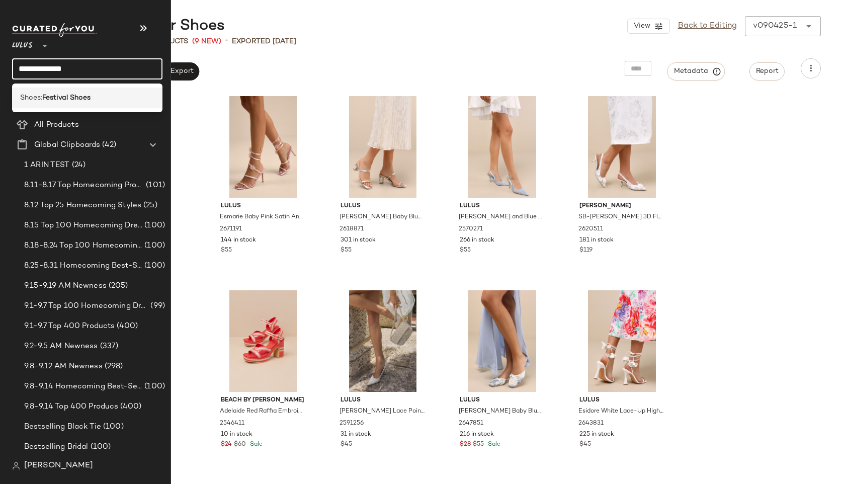
type input "**********"
click at [72, 96] on b "Festival Shoes" at bounding box center [66, 98] width 48 height 11
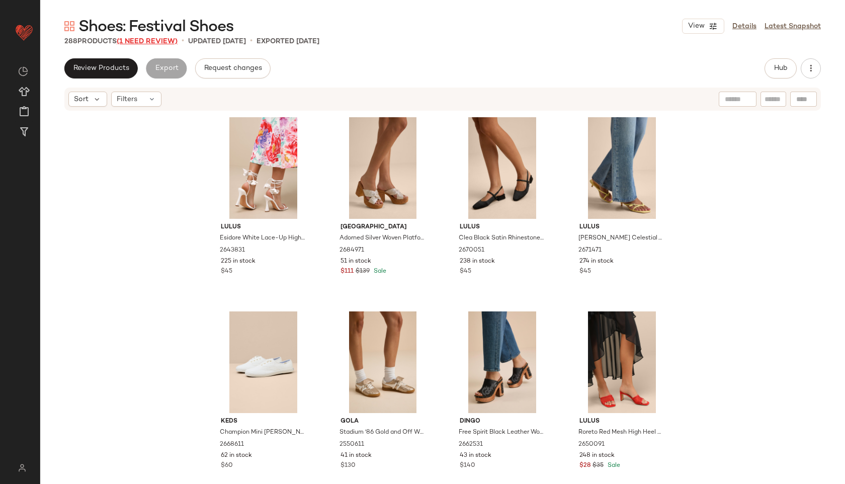
click at [157, 42] on span "(1 Need Review)" at bounding box center [147, 42] width 61 height 8
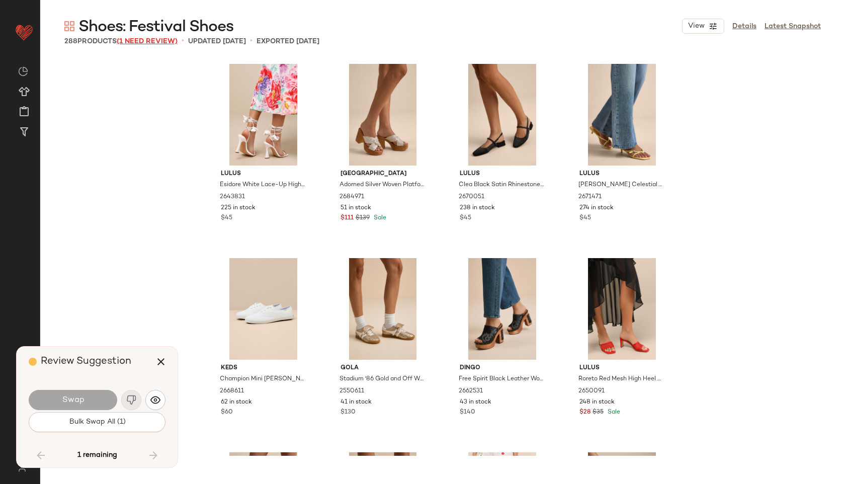
scroll to position [11655, 0]
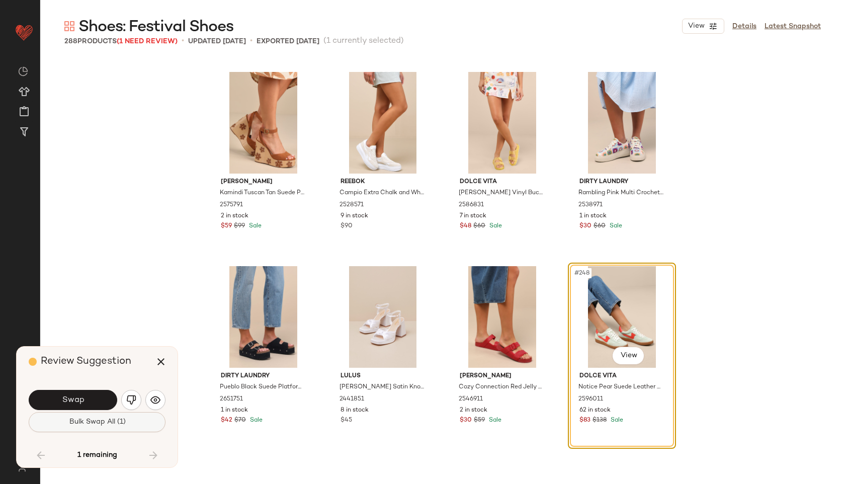
click at [93, 421] on span "Bulk Swap All (1)" at bounding box center [96, 422] width 57 height 8
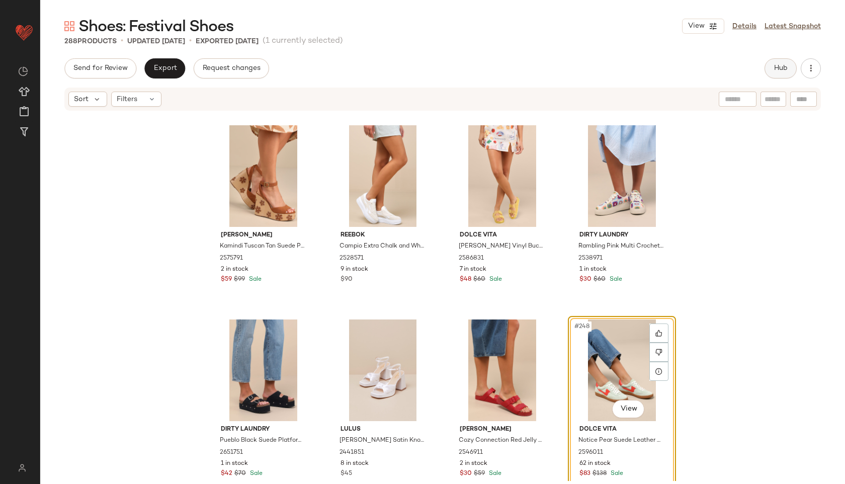
click at [788, 65] on span "Hub" at bounding box center [781, 68] width 14 height 8
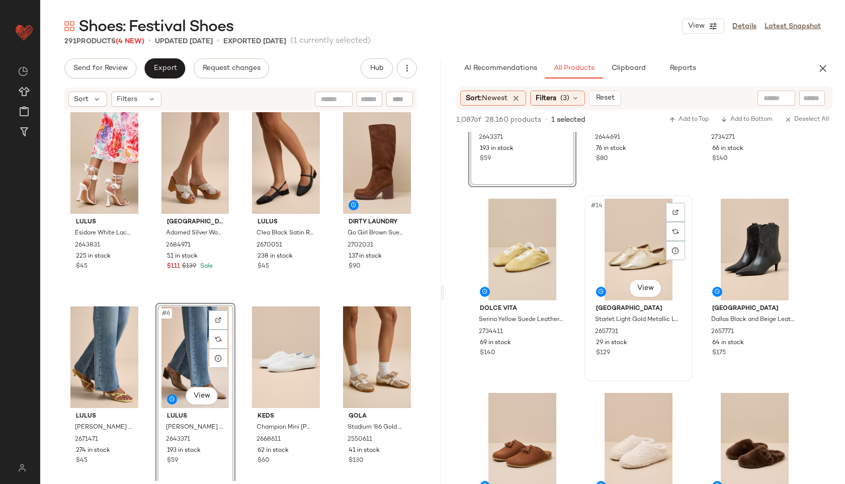
scroll to position [714, 0]
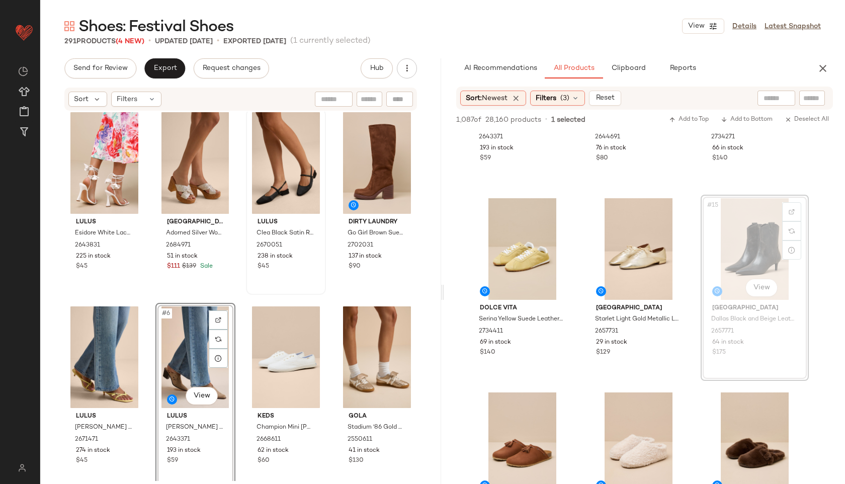
drag, startPoint x: 747, startPoint y: 244, endPoint x: 249, endPoint y: 283, distance: 499.8
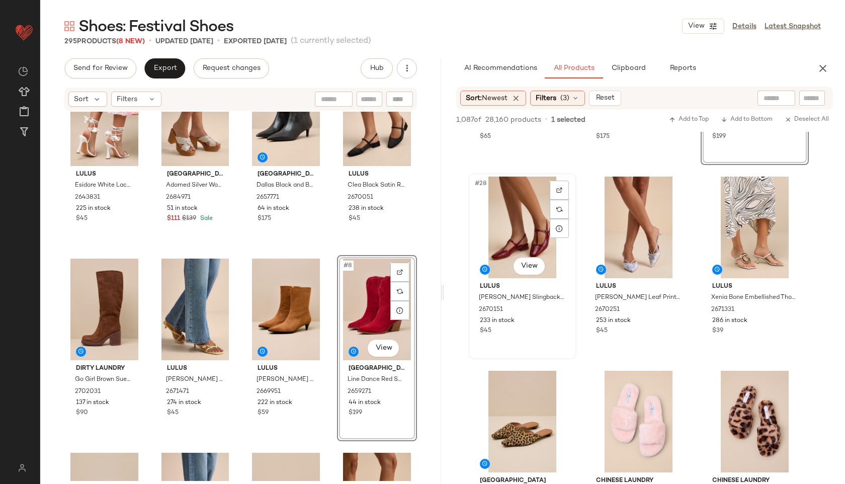
scroll to position [1708, 0]
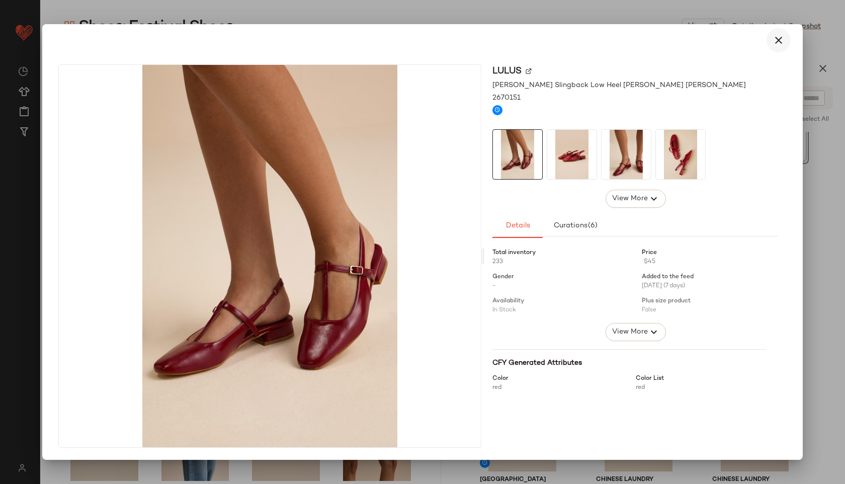
click at [777, 40] on icon "button" at bounding box center [779, 40] width 12 height 12
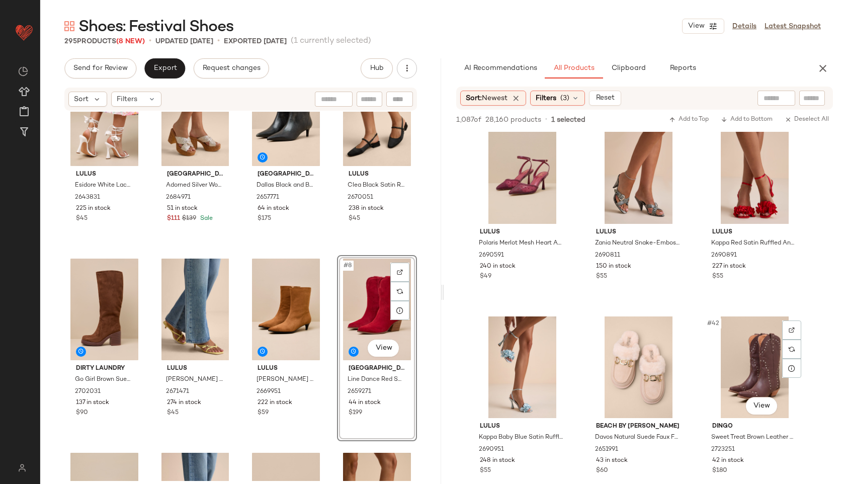
scroll to position [2419, 0]
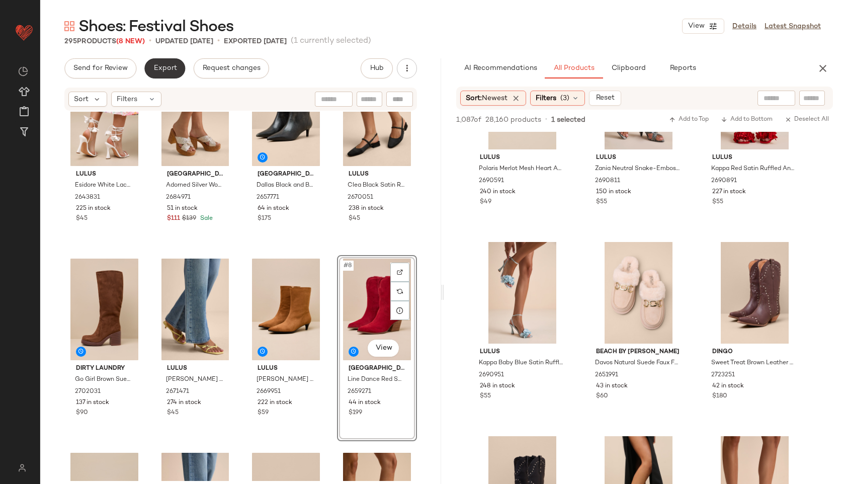
click at [171, 66] on span "Export" at bounding box center [165, 68] width 24 height 8
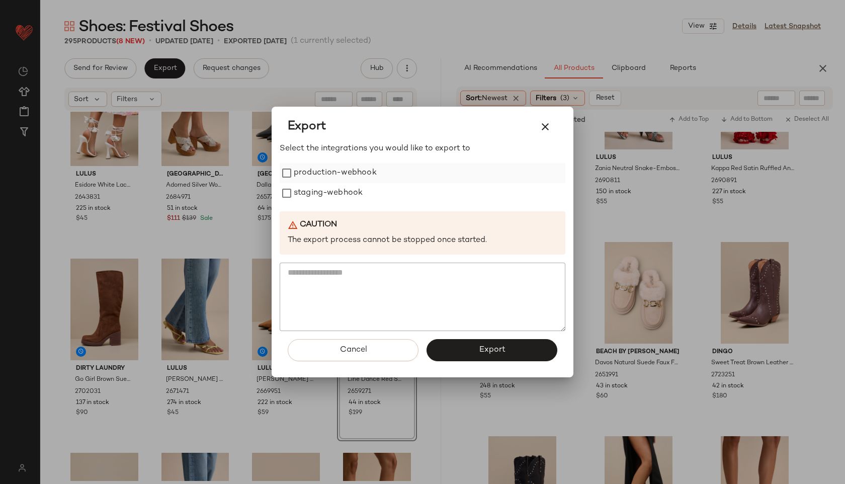
click at [317, 171] on label "production-webhook" at bounding box center [335, 173] width 83 height 20
click at [319, 197] on label "staging-webhook" at bounding box center [328, 193] width 69 height 20
click at [480, 344] on button "Export" at bounding box center [492, 350] width 131 height 22
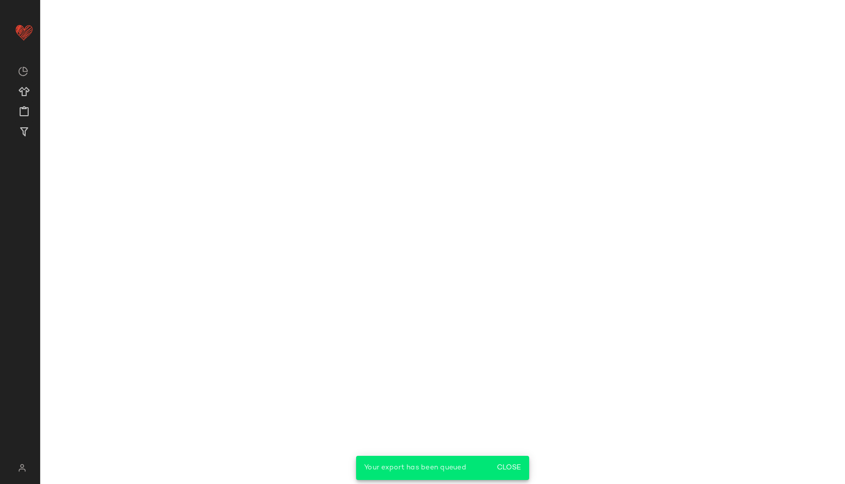
scroll to position [3584, 0]
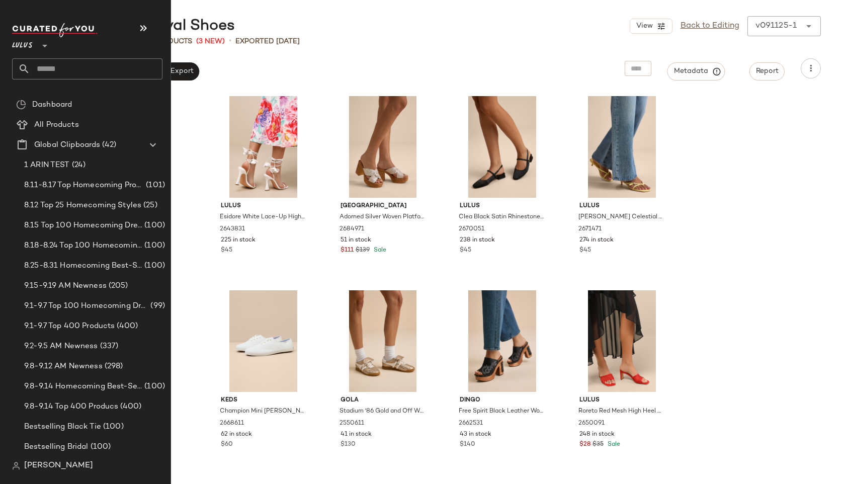
click at [74, 67] on input "text" at bounding box center [96, 68] width 132 height 21
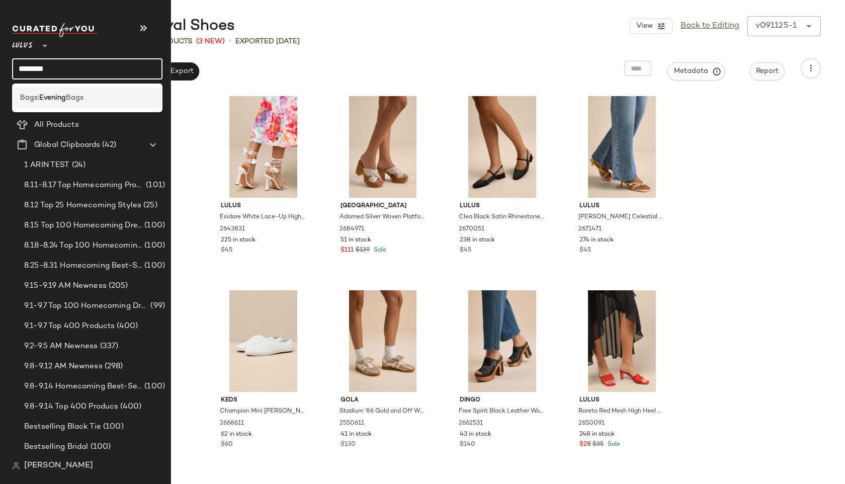
type input "*******"
click at [45, 91] on div "Bags: Evening Bags" at bounding box center [87, 98] width 150 height 21
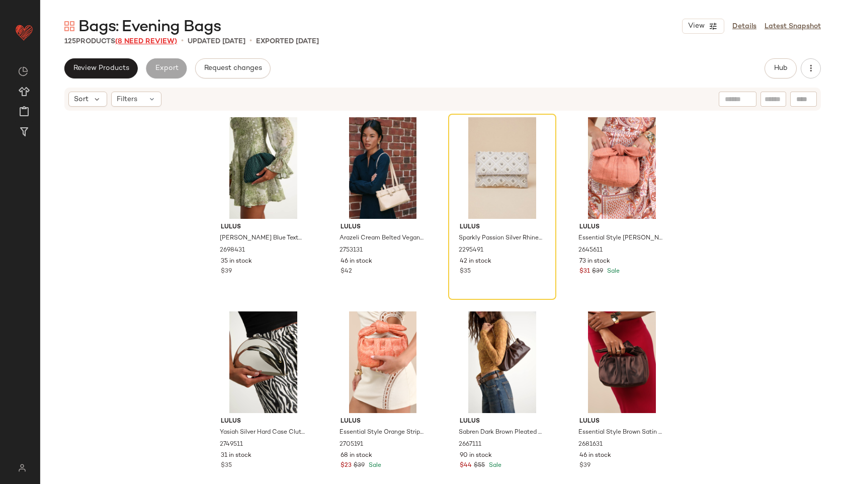
click at [166, 40] on span "(8 Need Review)" at bounding box center [146, 42] width 62 height 8
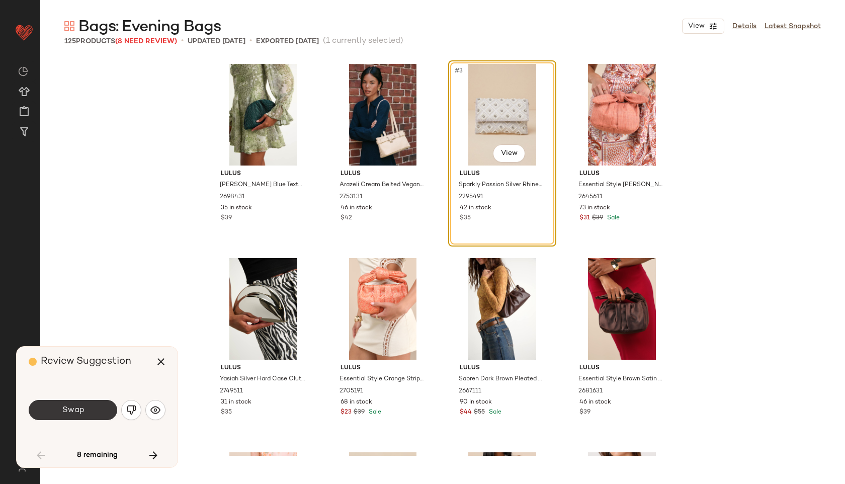
click at [83, 408] on span "Swap" at bounding box center [72, 411] width 23 height 10
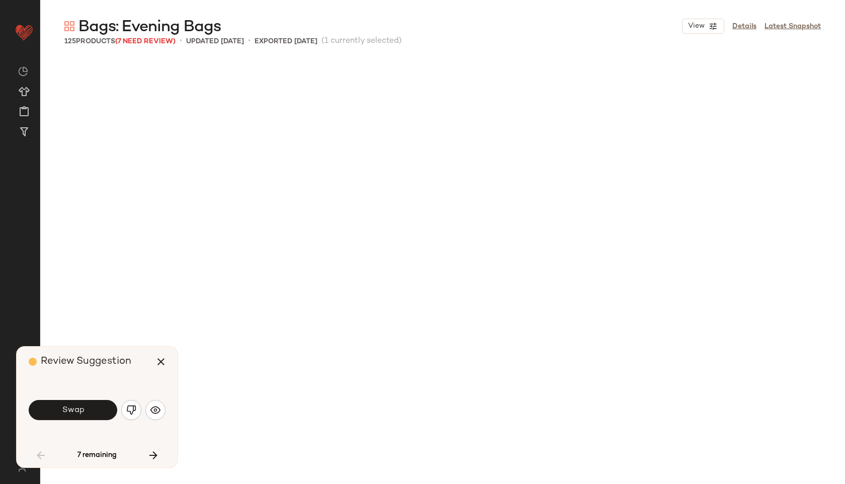
scroll to position [591, 0]
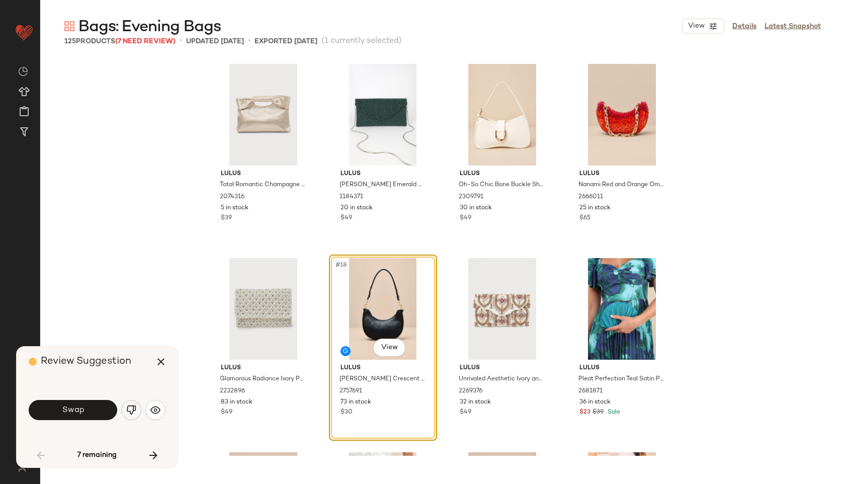
click at [125, 414] on button "button" at bounding box center [131, 410] width 20 height 20
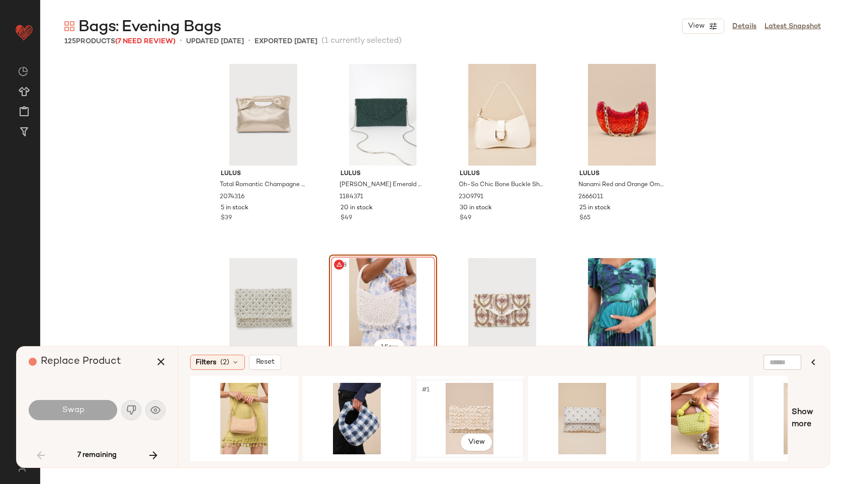
click at [471, 408] on div "#1 View" at bounding box center [469, 418] width 101 height 71
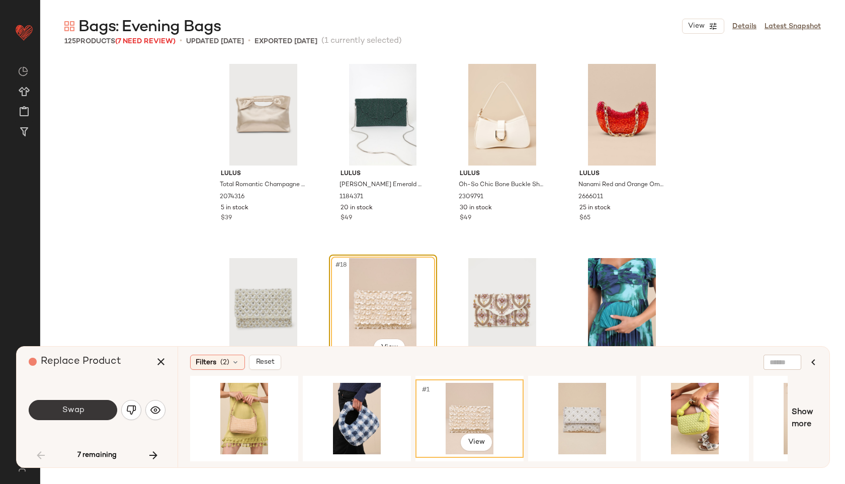
click at [87, 417] on button "Swap" at bounding box center [73, 410] width 89 height 20
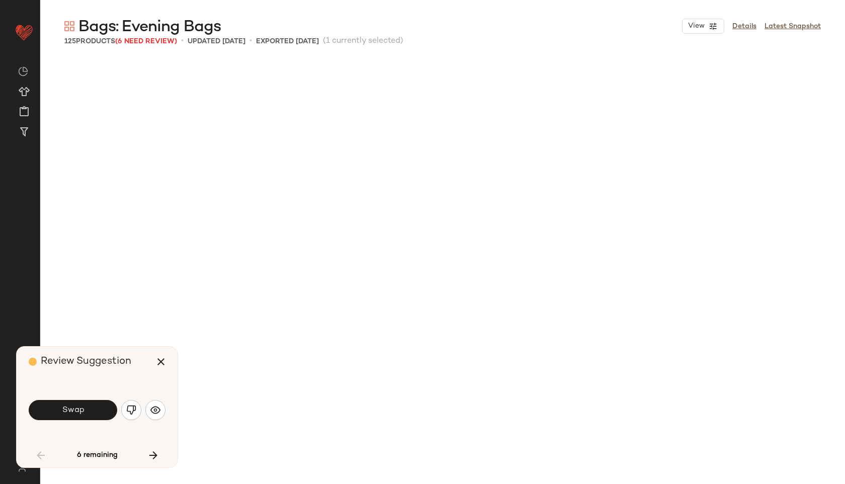
scroll to position [1166, 0]
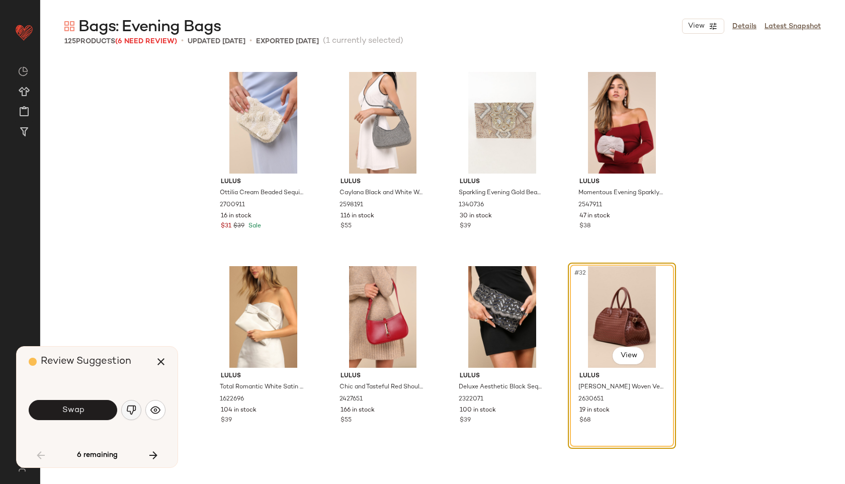
click at [128, 406] on img "button" at bounding box center [131, 410] width 10 height 10
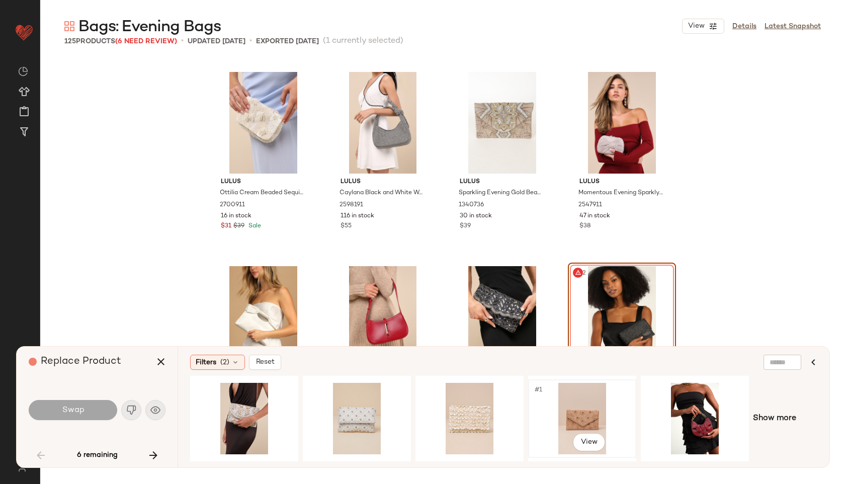
click at [581, 413] on div "#1 View" at bounding box center [582, 418] width 101 height 71
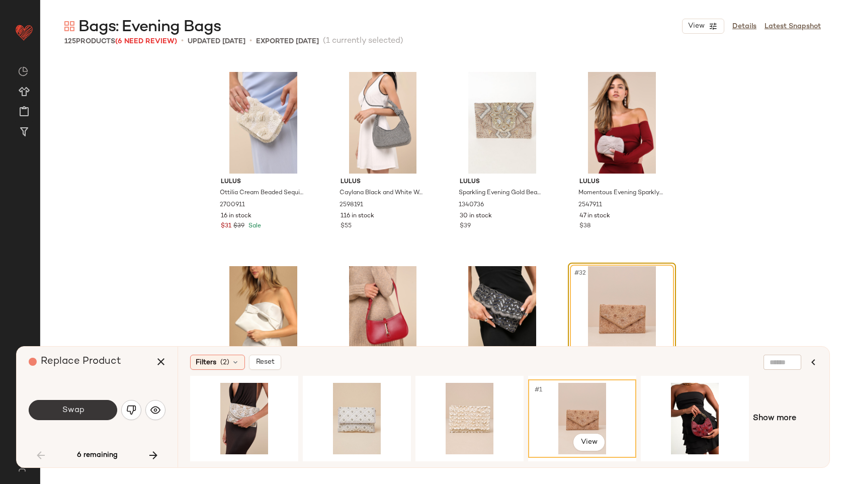
click at [60, 415] on button "Swap" at bounding box center [73, 410] width 89 height 20
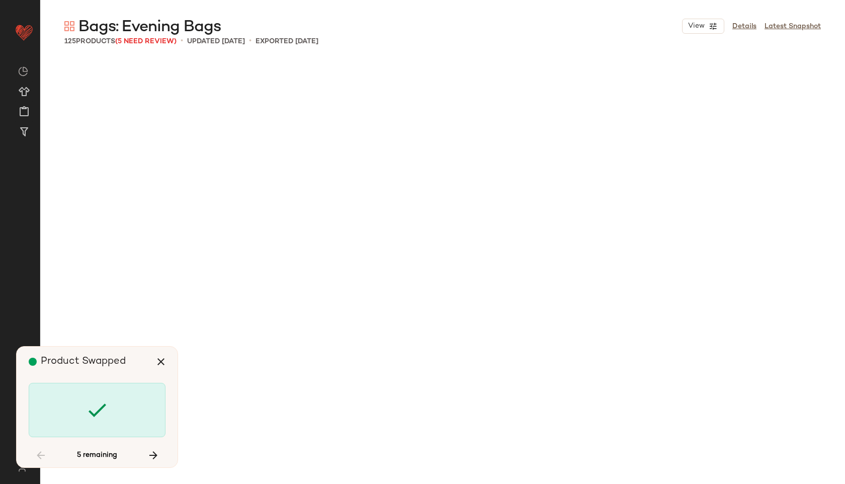
scroll to position [3302, 0]
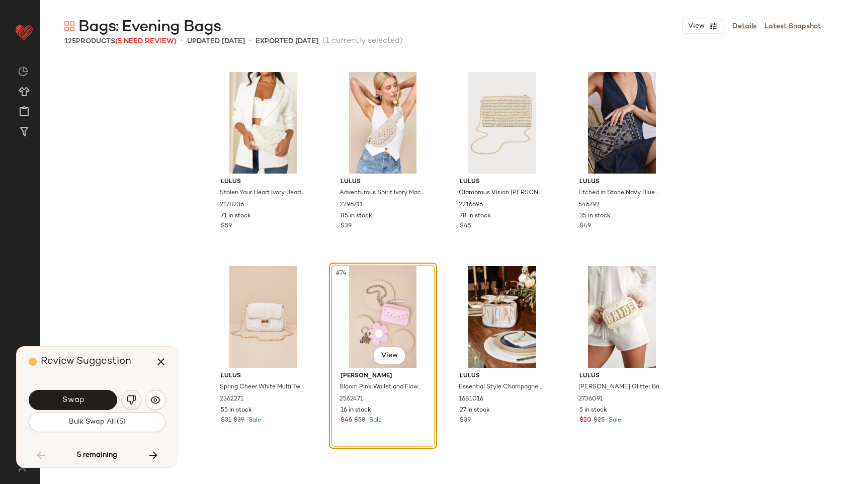
click at [130, 399] on img "button" at bounding box center [131, 400] width 10 height 10
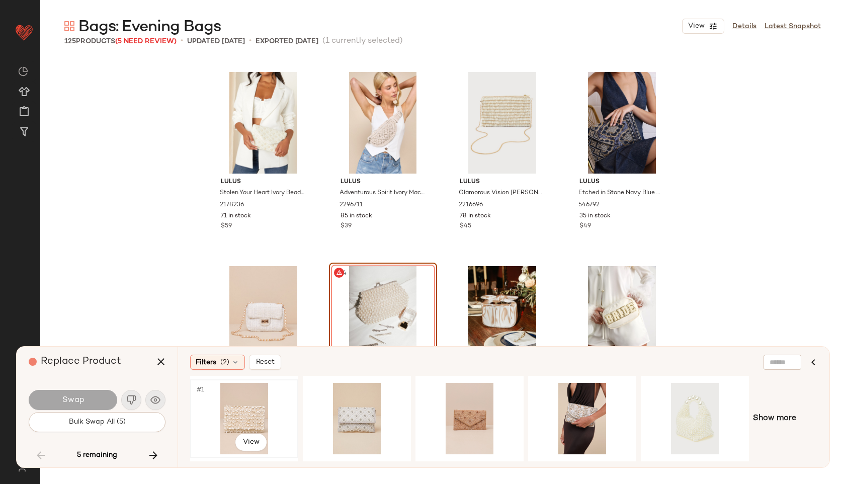
click at [258, 416] on div "#1 View" at bounding box center [244, 418] width 101 height 71
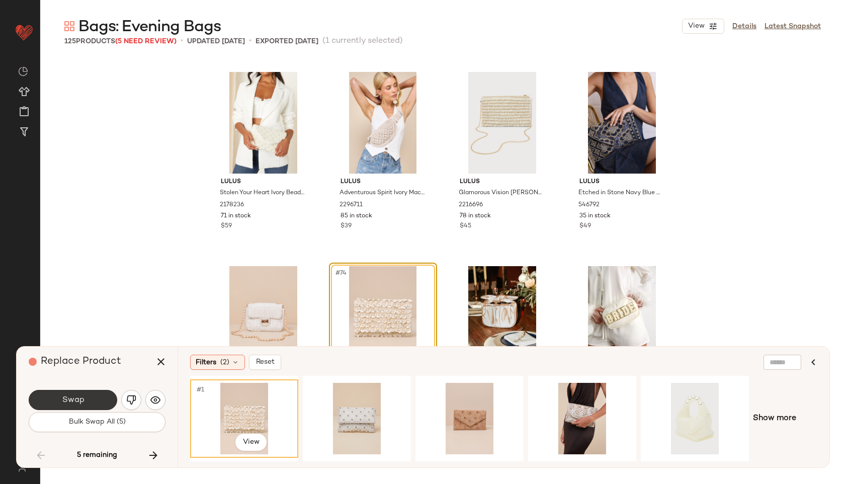
click at [101, 404] on button "Swap" at bounding box center [73, 400] width 89 height 20
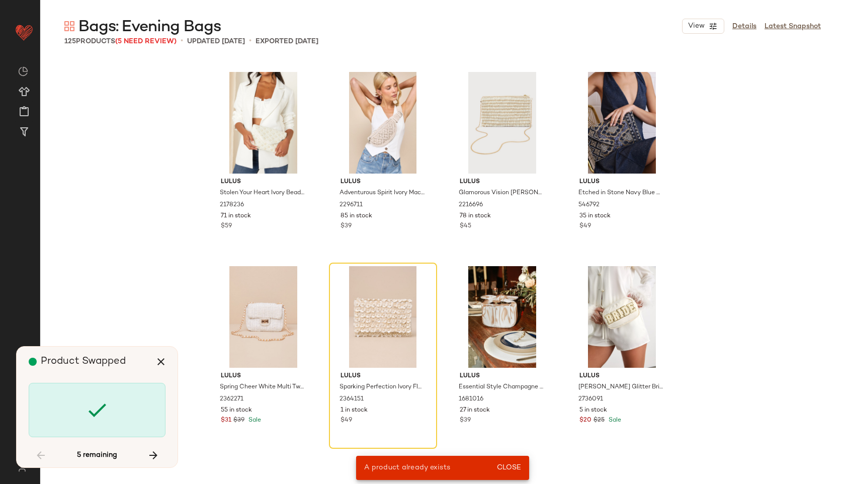
scroll to position [583, 0]
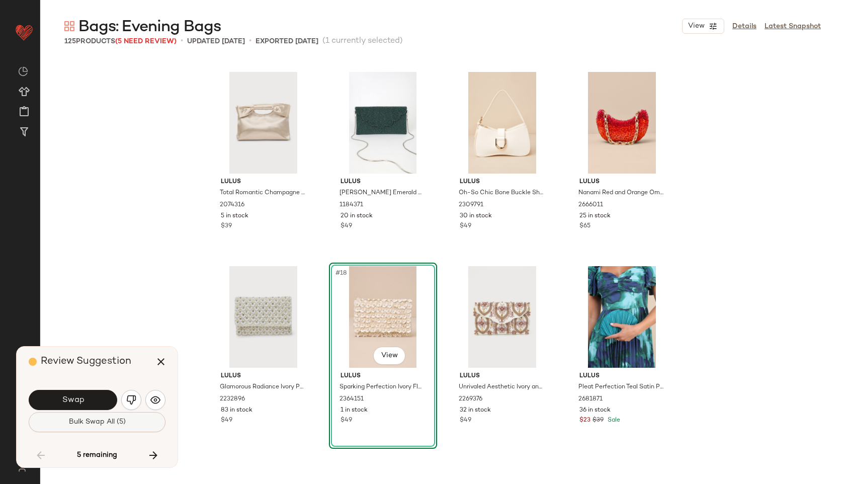
click at [99, 420] on span "Bulk Swap All (5)" at bounding box center [96, 422] width 57 height 8
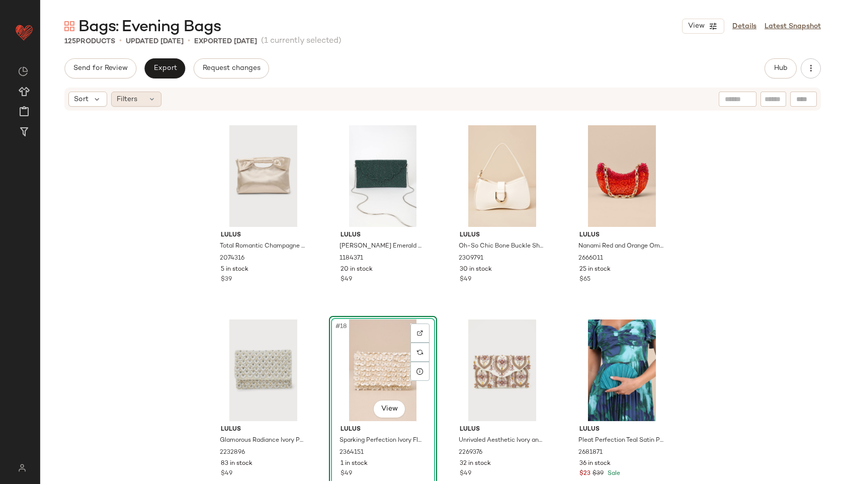
click at [148, 93] on div "Filters" at bounding box center [136, 99] width 50 height 15
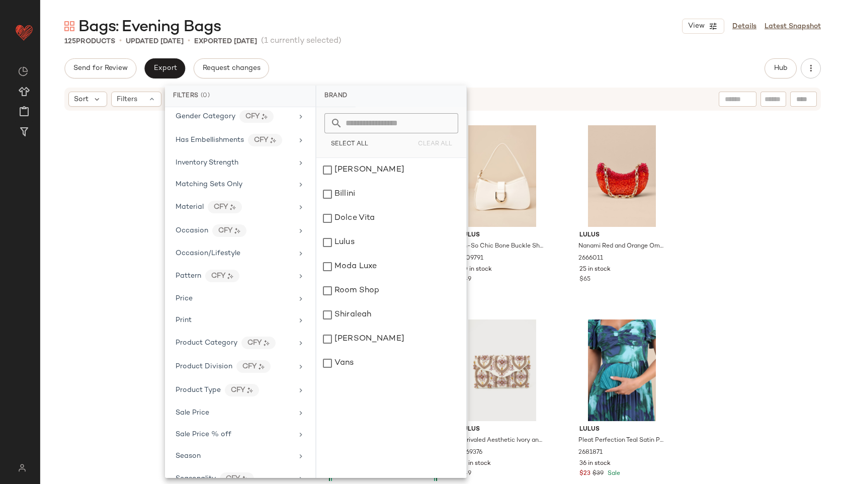
scroll to position [399, 0]
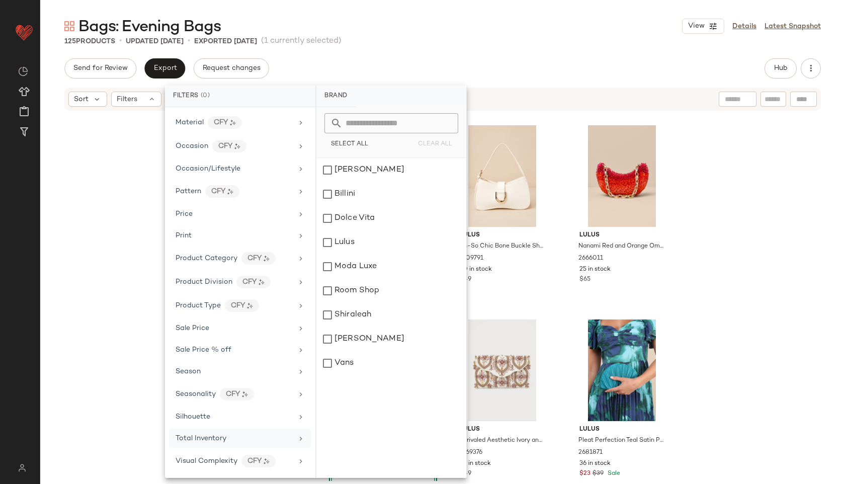
click at [198, 438] on span "Total Inventory" at bounding box center [201, 439] width 51 height 8
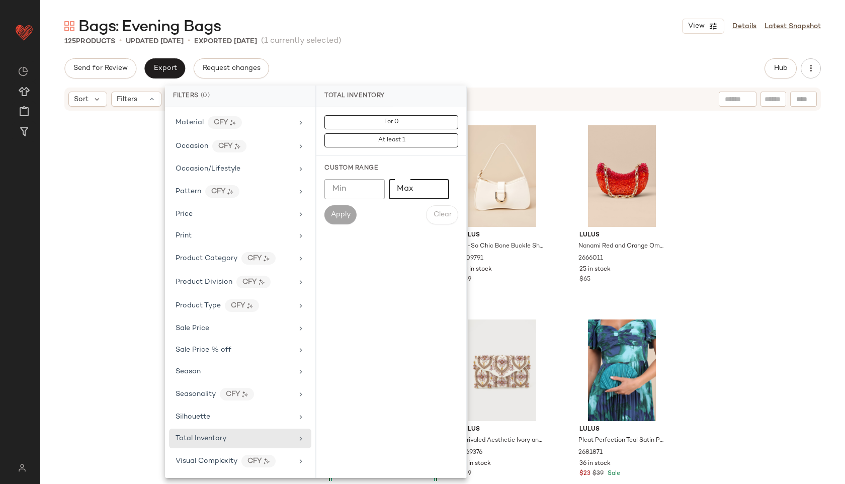
click at [415, 185] on input "Max" at bounding box center [419, 189] width 60 height 20
type input "**"
click at [344, 211] on span "Apply" at bounding box center [341, 215] width 20 height 8
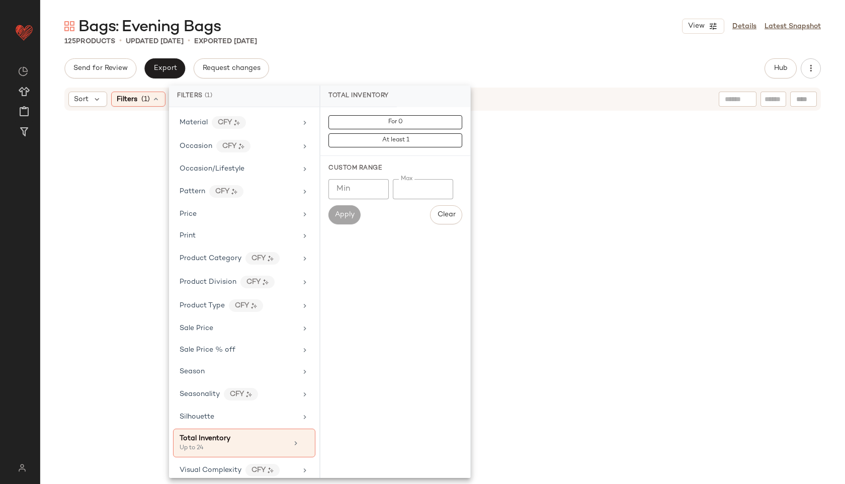
click at [431, 31] on div "Bags: Evening Bags View Details Latest Snapshot" at bounding box center [442, 26] width 805 height 20
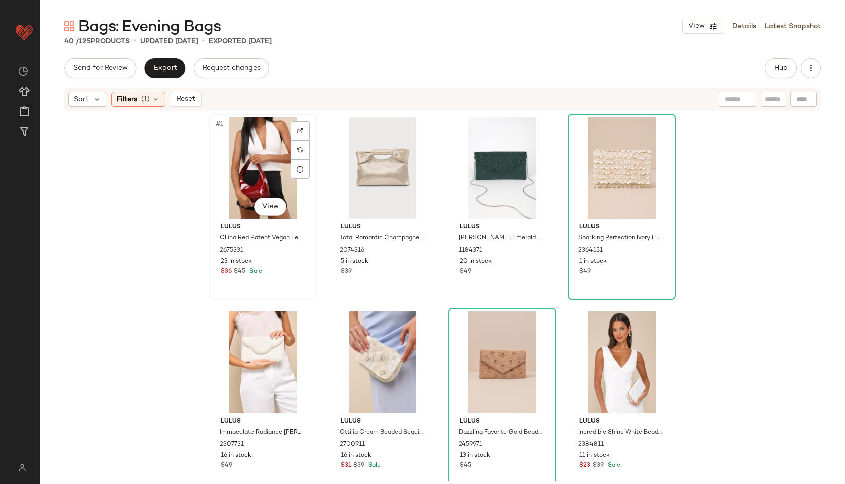
click at [237, 136] on div "#1 View" at bounding box center [263, 168] width 101 height 102
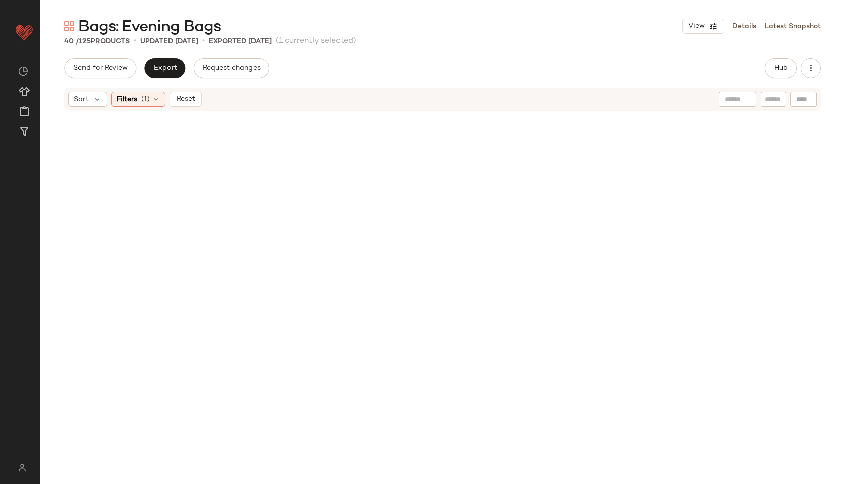
scroll to position [1575, 0]
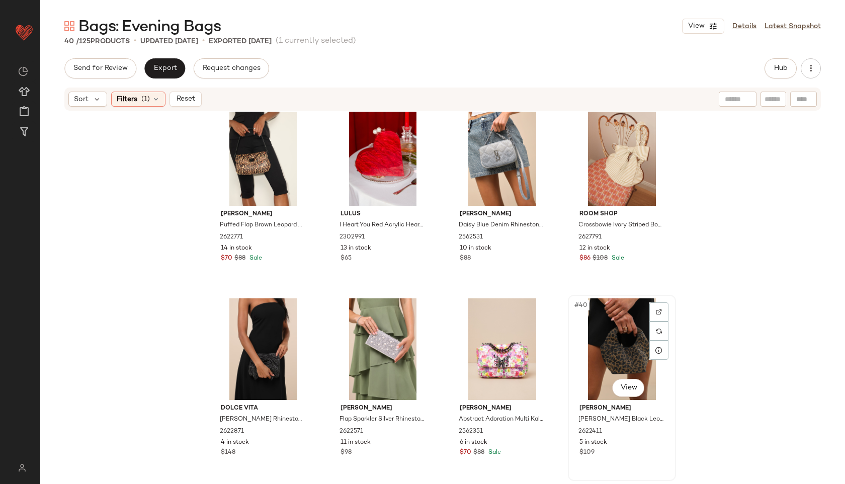
click at [617, 351] on div "#40 View" at bounding box center [622, 349] width 101 height 102
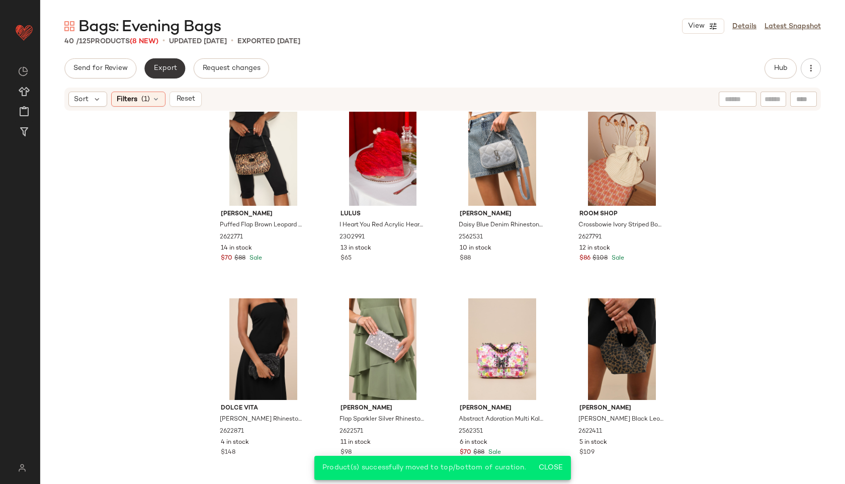
click at [166, 74] on button "Export" at bounding box center [164, 68] width 41 height 20
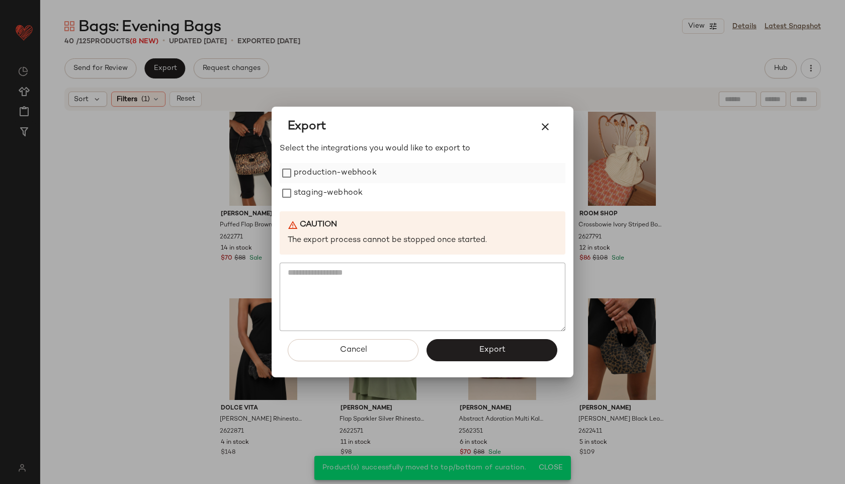
click at [334, 174] on label "production-webhook" at bounding box center [335, 173] width 83 height 20
click at [326, 198] on label "staging-webhook" at bounding box center [328, 193] width 69 height 20
click at [481, 345] on span "Export" at bounding box center [492, 350] width 27 height 10
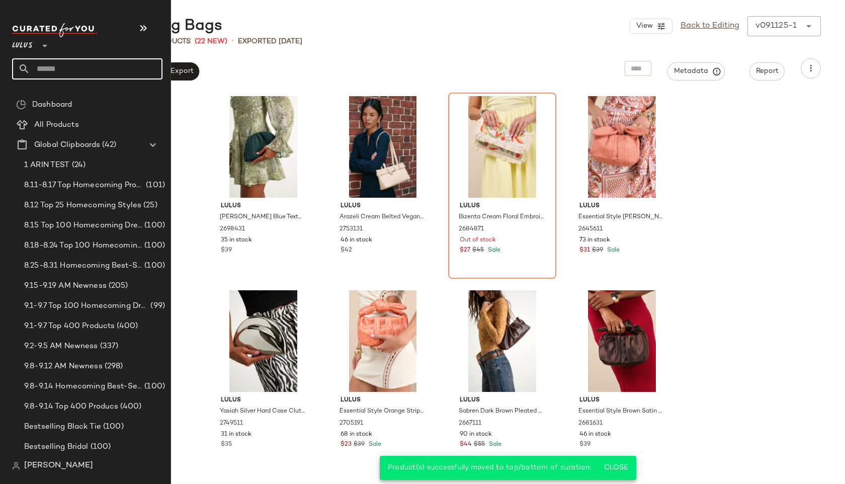
click at [49, 66] on input "text" at bounding box center [96, 68] width 132 height 21
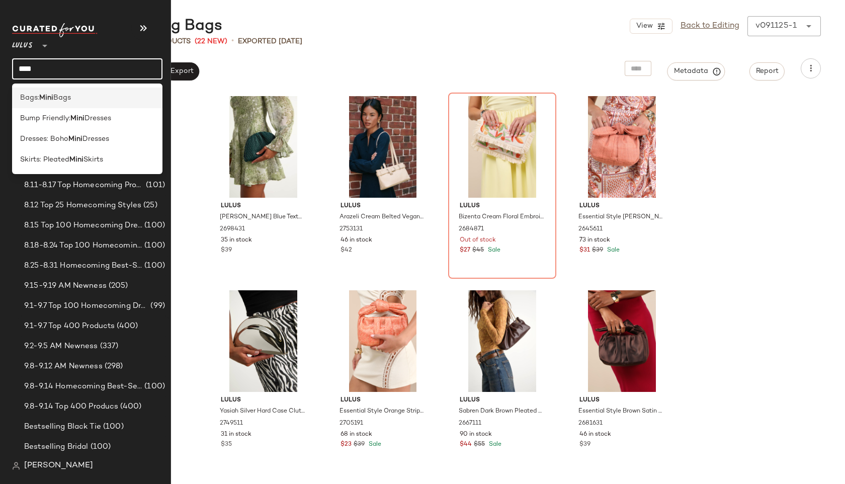
type input "****"
click at [33, 101] on span "Bags:" at bounding box center [29, 98] width 19 height 11
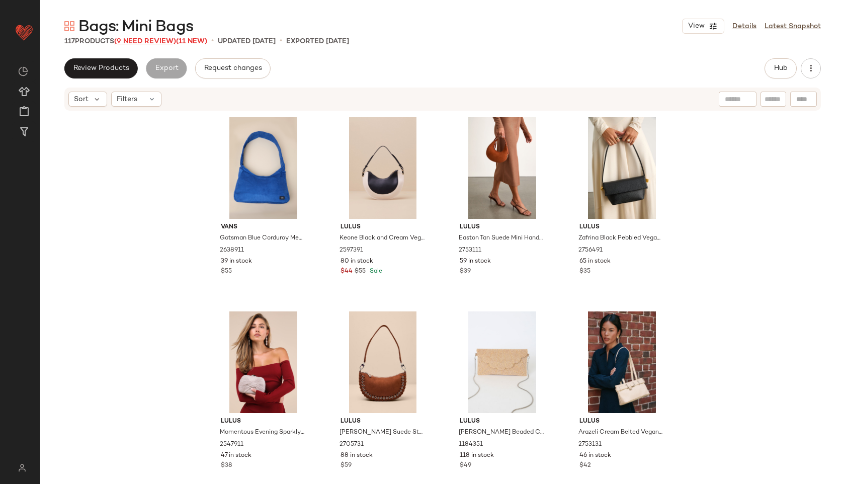
click at [145, 38] on span "(9 Need Review)" at bounding box center [145, 42] width 62 height 8
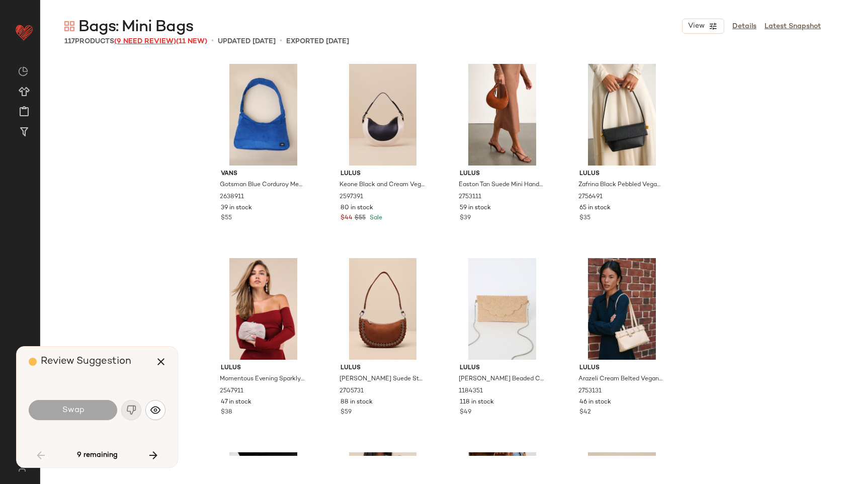
scroll to position [3302, 0]
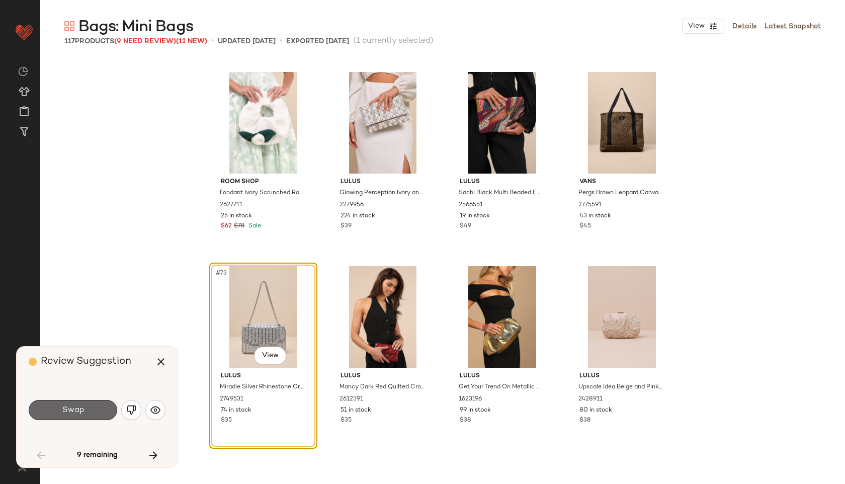
click at [95, 416] on button "Swap" at bounding box center [73, 410] width 89 height 20
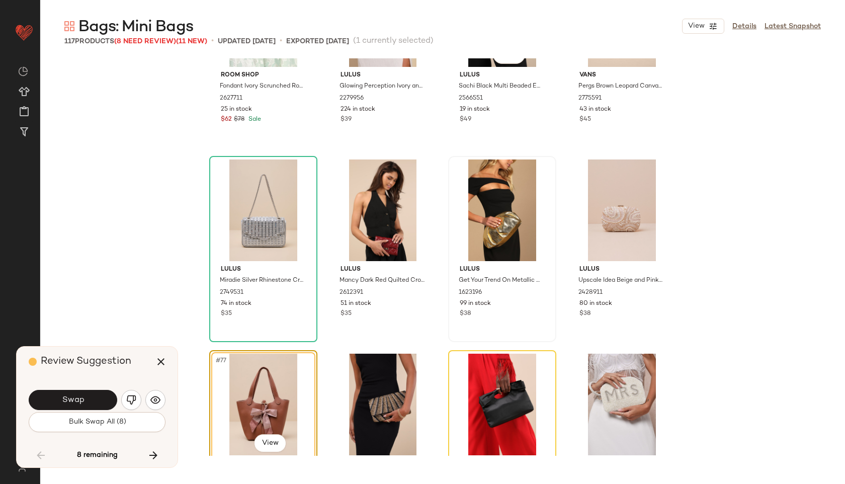
scroll to position [3251, 0]
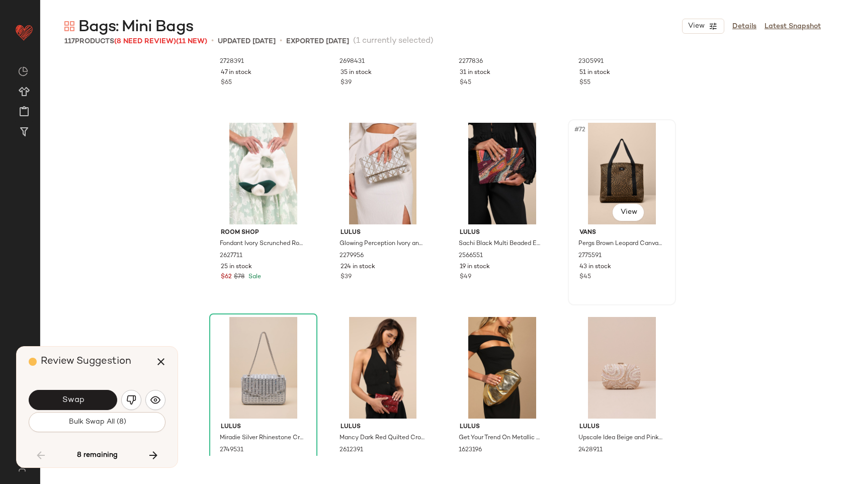
click at [625, 160] on div "#72 View" at bounding box center [622, 174] width 101 height 102
click at [160, 362] on icon "button" at bounding box center [161, 362] width 12 height 12
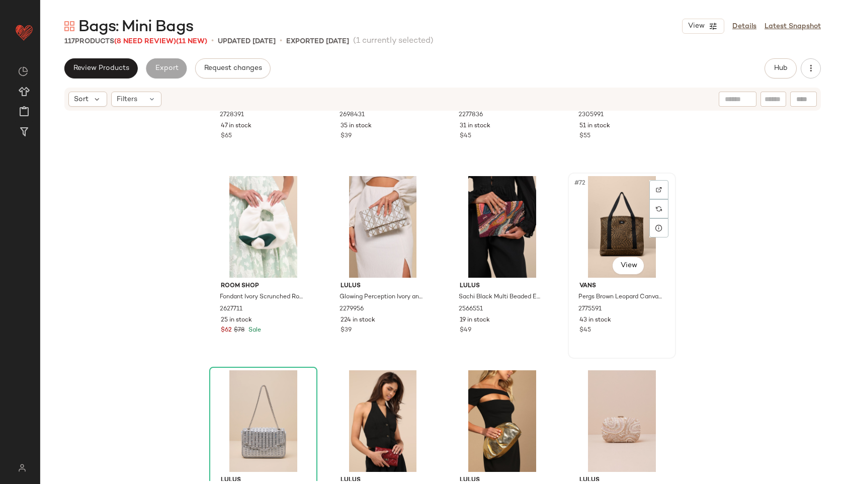
click at [602, 223] on div "#72 View" at bounding box center [622, 227] width 101 height 102
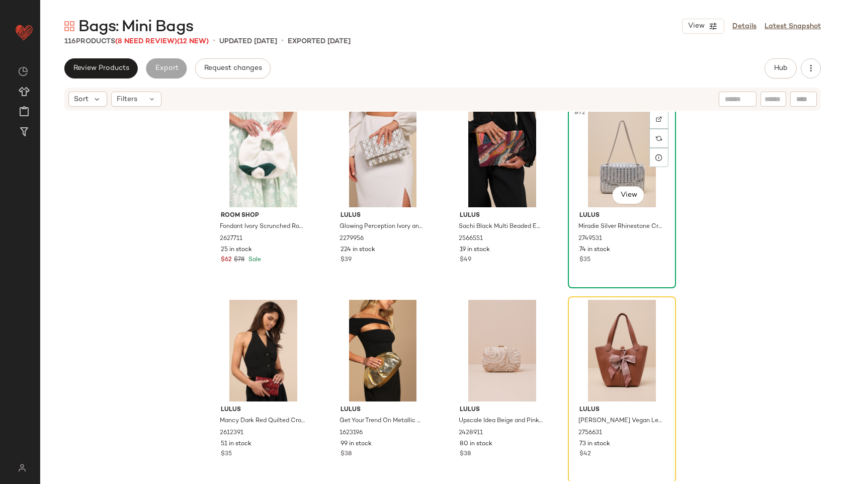
scroll to position [3323, 0]
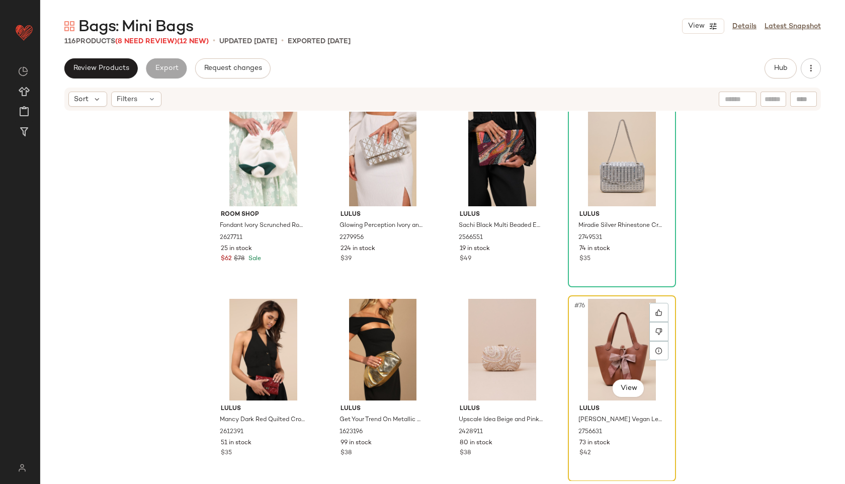
click at [629, 338] on div "#76 View" at bounding box center [622, 350] width 101 height 102
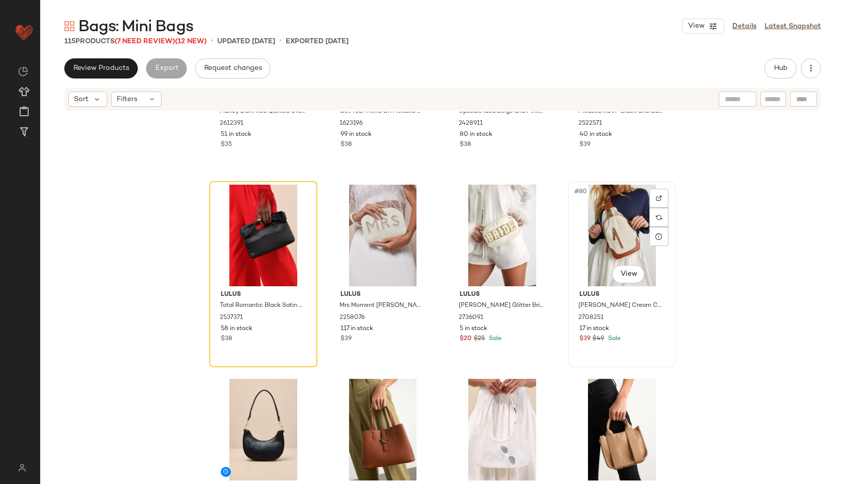
scroll to position [3634, 0]
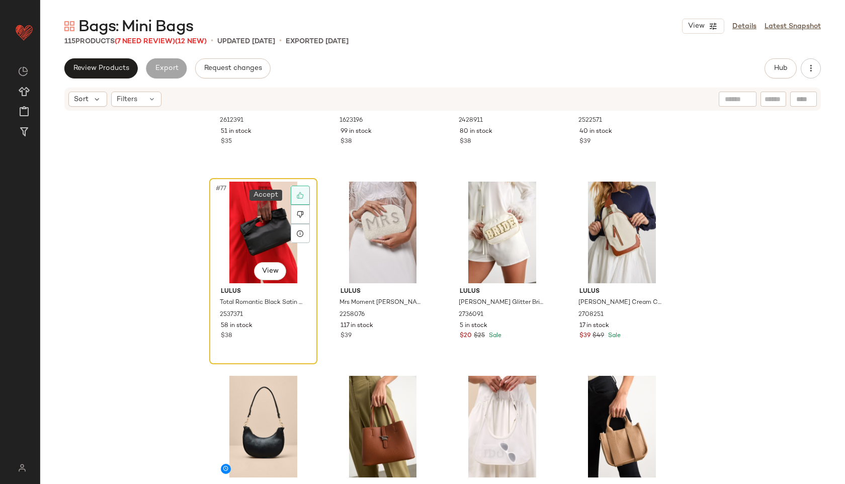
click at [294, 191] on div at bounding box center [300, 195] width 19 height 19
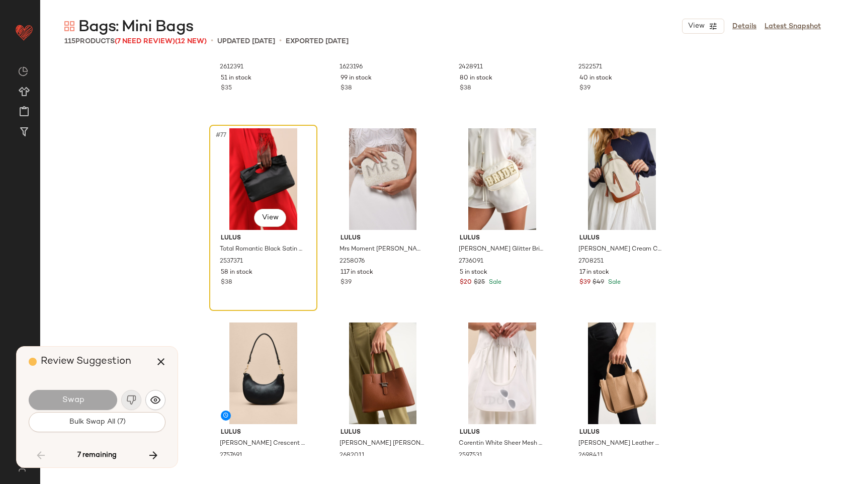
scroll to position [3497, 0]
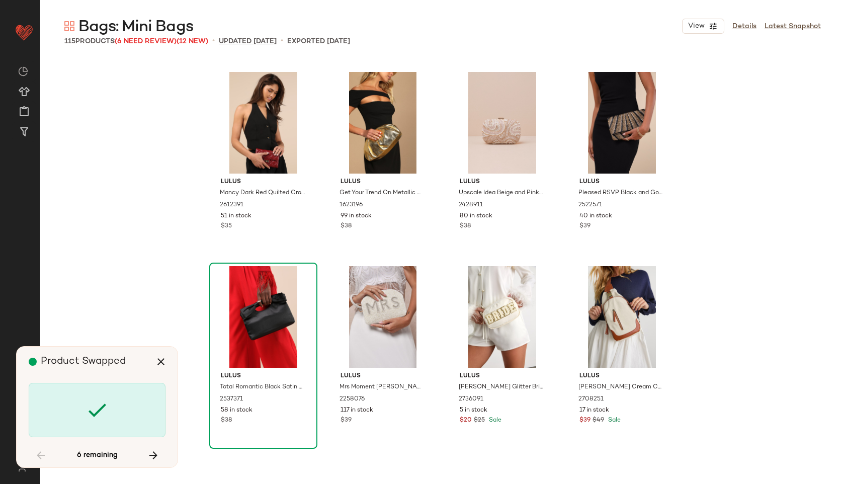
scroll to position [4079, 0]
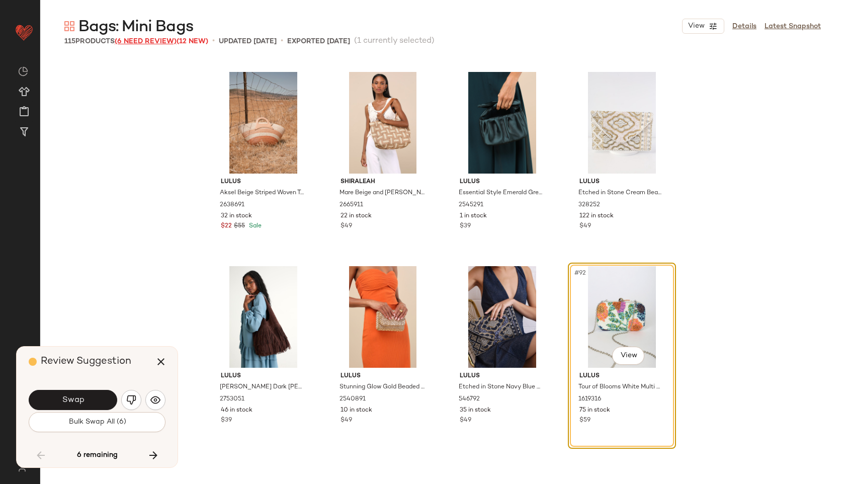
click at [153, 39] on span "(6 Need Review)" at bounding box center [146, 42] width 62 height 8
click at [103, 417] on button "Bulk Swap All (6)" at bounding box center [97, 422] width 137 height 20
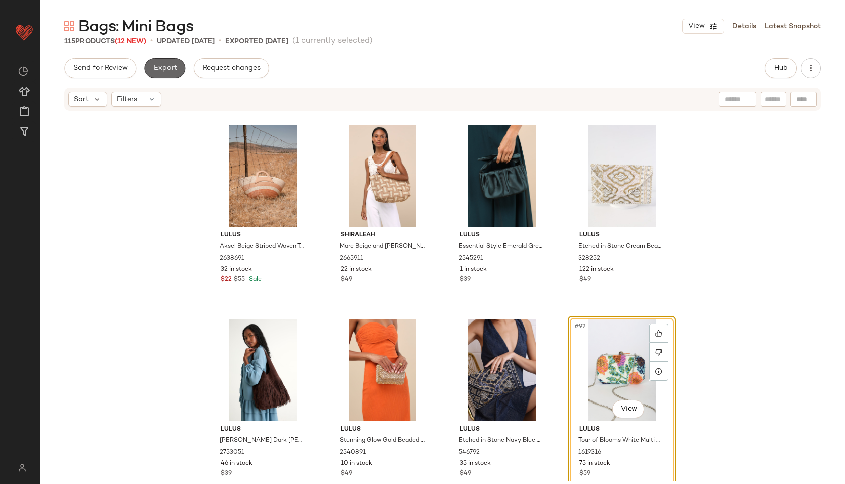
click at [166, 62] on button "Export" at bounding box center [164, 68] width 41 height 20
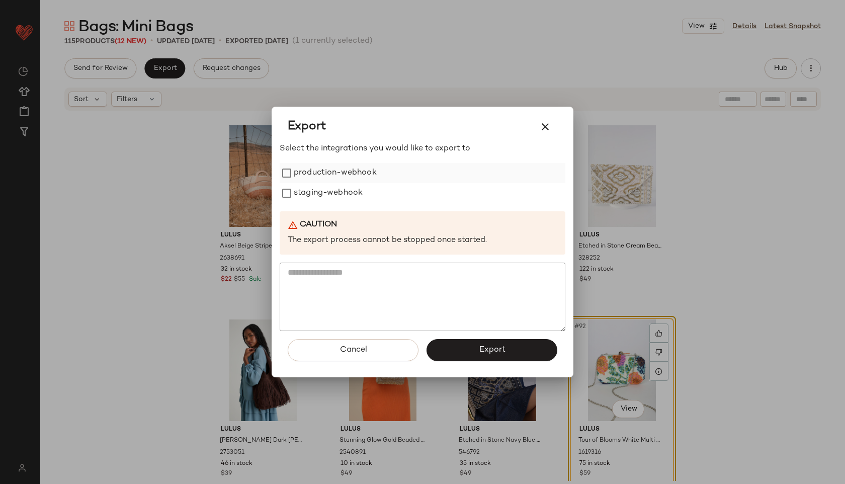
click at [307, 174] on label "production-webhook" at bounding box center [335, 173] width 83 height 20
click at [309, 188] on label "staging-webhook" at bounding box center [328, 193] width 69 height 20
click at [478, 355] on button "Export" at bounding box center [492, 350] width 131 height 22
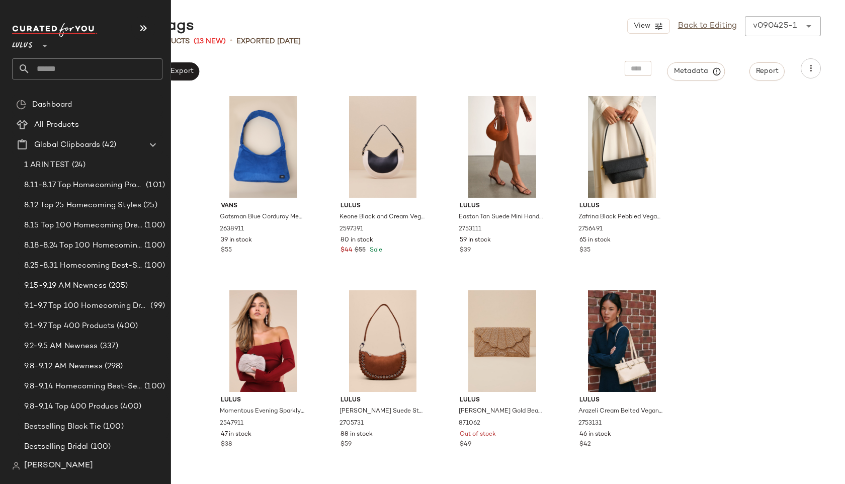
click at [46, 74] on input "text" at bounding box center [96, 68] width 132 height 21
click at [55, 64] on input "text" at bounding box center [96, 68] width 132 height 21
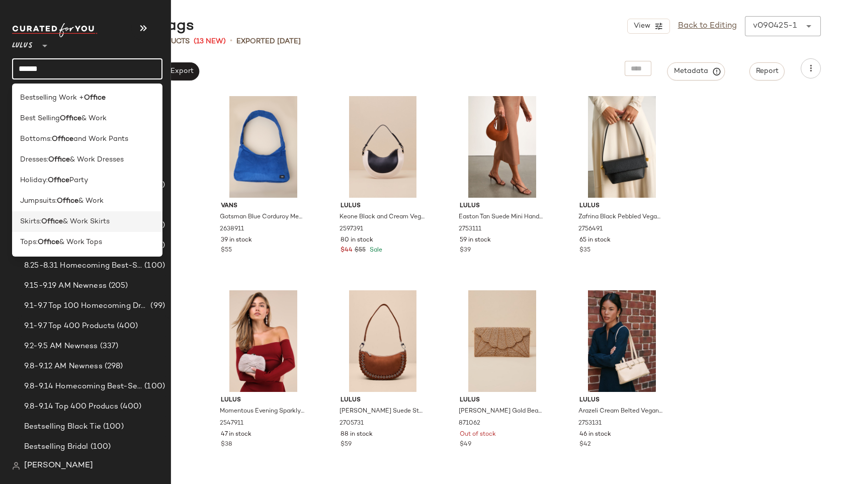
type input "******"
click at [29, 227] on div "Skirts: Office & Work Skirts" at bounding box center [87, 221] width 150 height 21
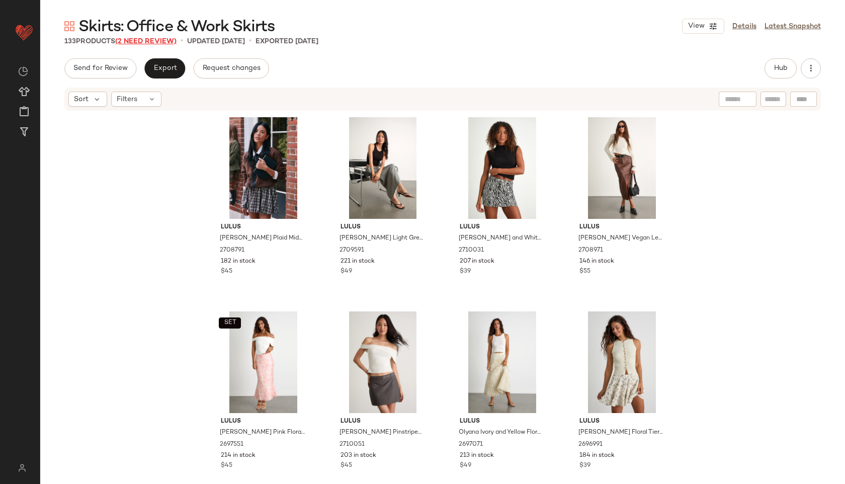
click at [174, 41] on span "(2 Need Review)" at bounding box center [145, 42] width 61 height 8
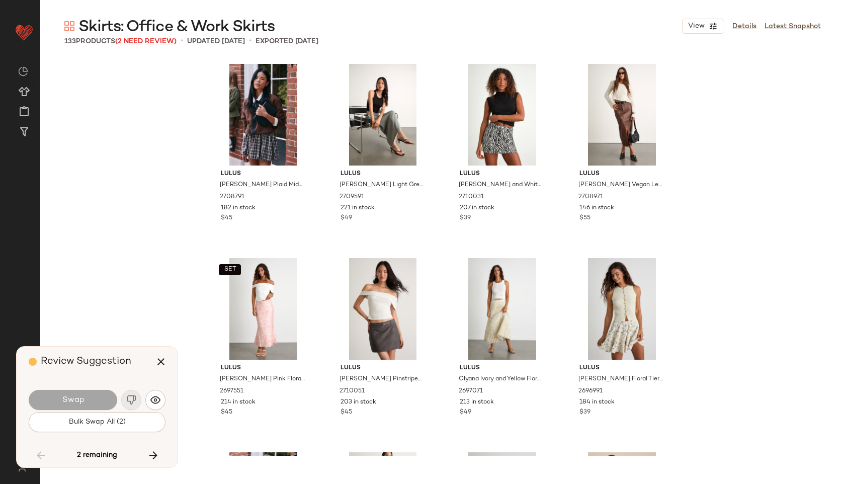
scroll to position [5633, 0]
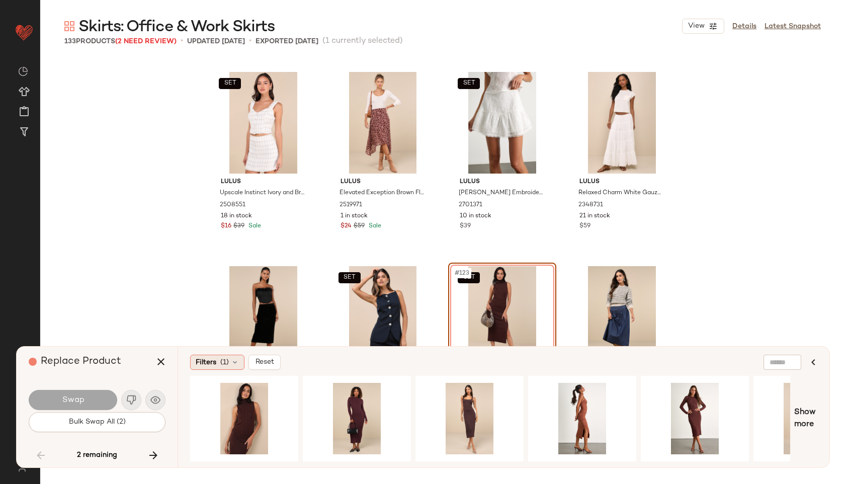
click at [243, 362] on div "Filters (1)" at bounding box center [217, 362] width 54 height 15
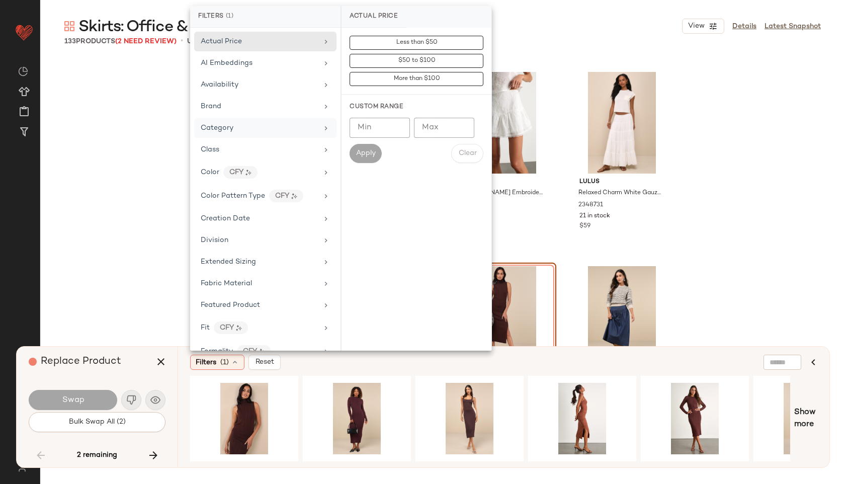
click at [272, 125] on div "Category" at bounding box center [259, 128] width 117 height 11
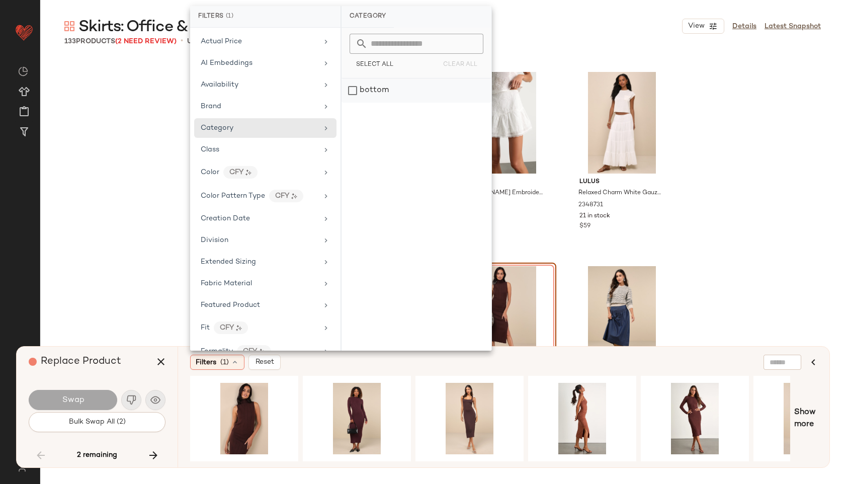
click at [368, 90] on div "bottom" at bounding box center [417, 91] width 150 height 24
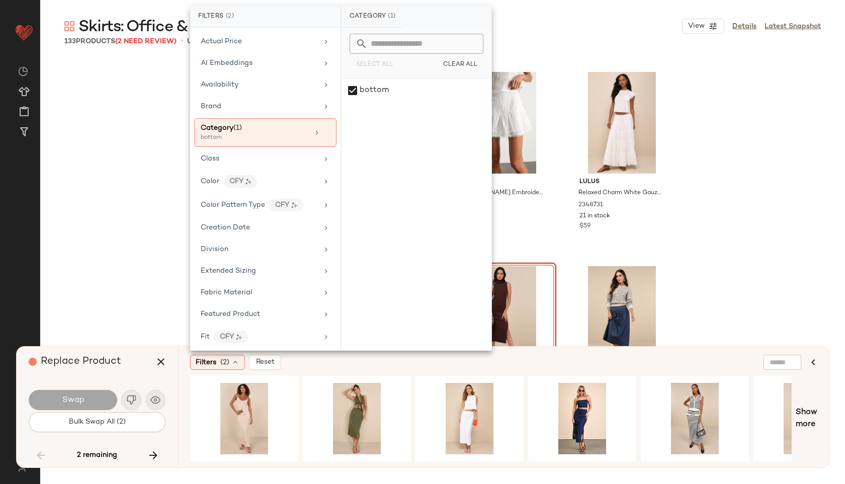
click at [180, 385] on div "Filters (2) Reset Show more" at bounding box center [504, 407] width 652 height 121
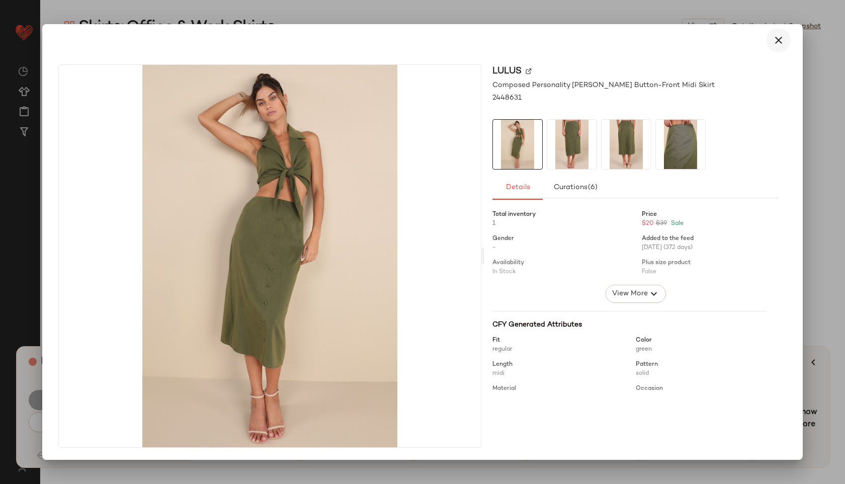
click at [778, 40] on icon "button" at bounding box center [779, 40] width 12 height 12
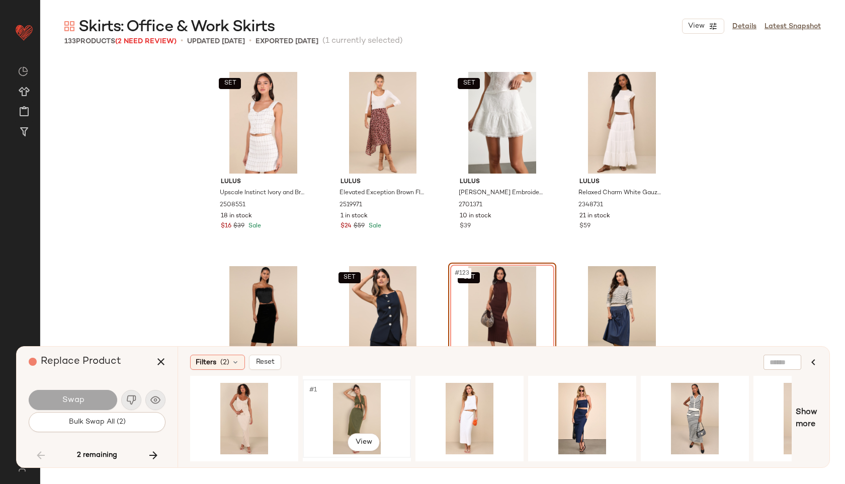
click at [345, 411] on div "#1 View" at bounding box center [356, 418] width 101 height 71
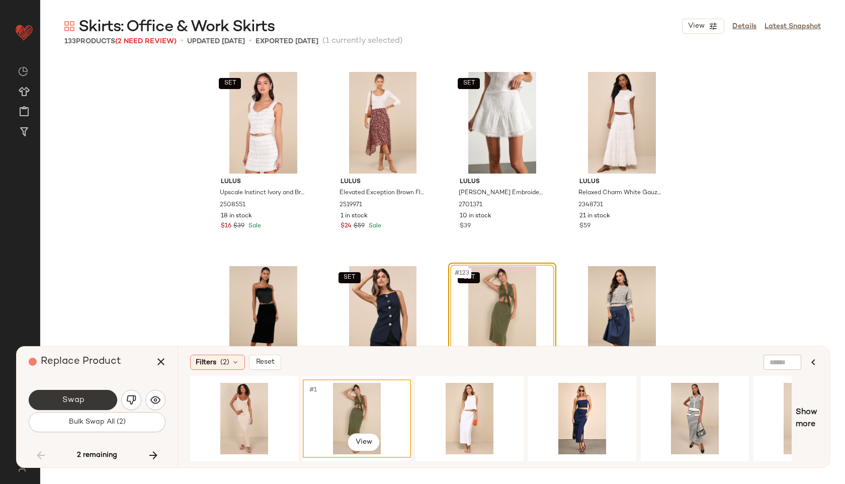
click at [74, 399] on span "Swap" at bounding box center [72, 401] width 23 height 10
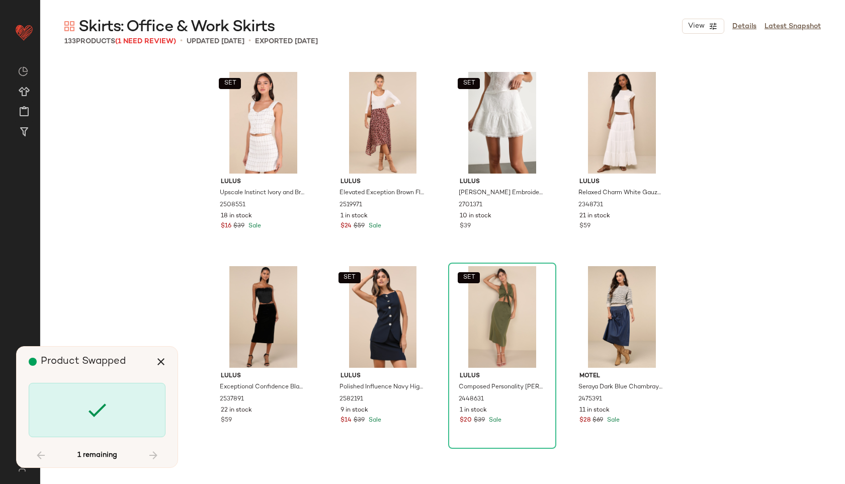
scroll to position [5828, 0]
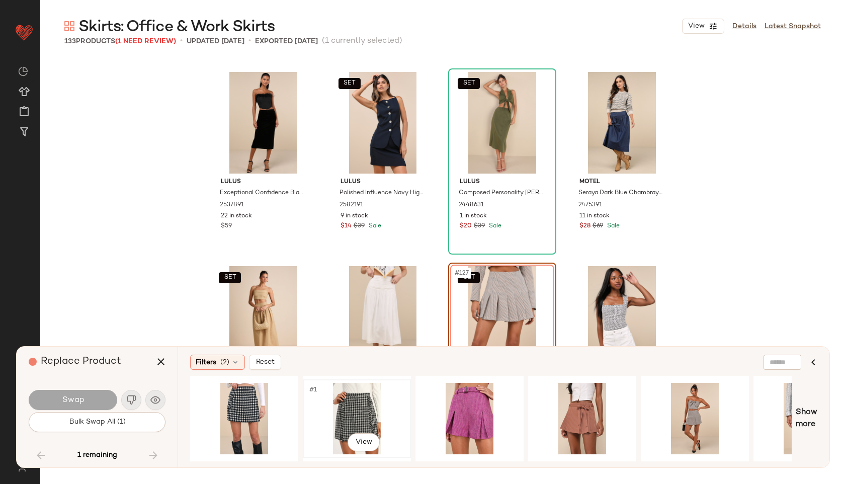
click at [355, 402] on div "#1 View" at bounding box center [356, 418] width 101 height 71
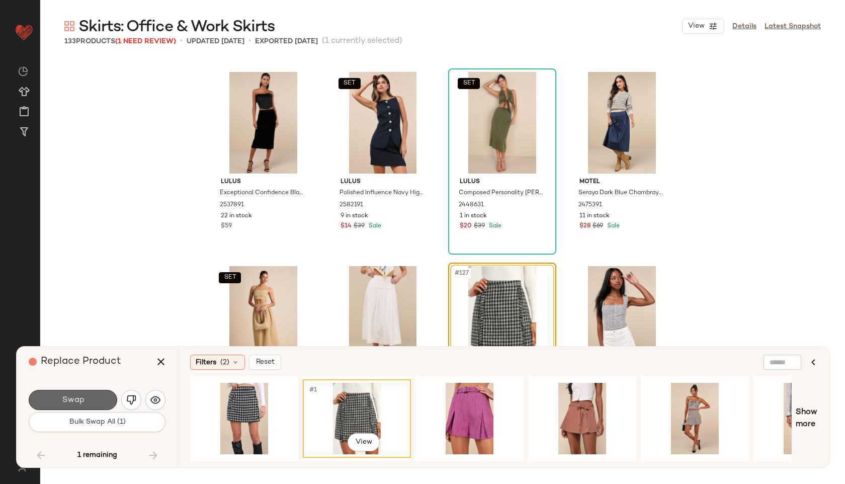
click at [113, 394] on button "Swap" at bounding box center [73, 400] width 89 height 20
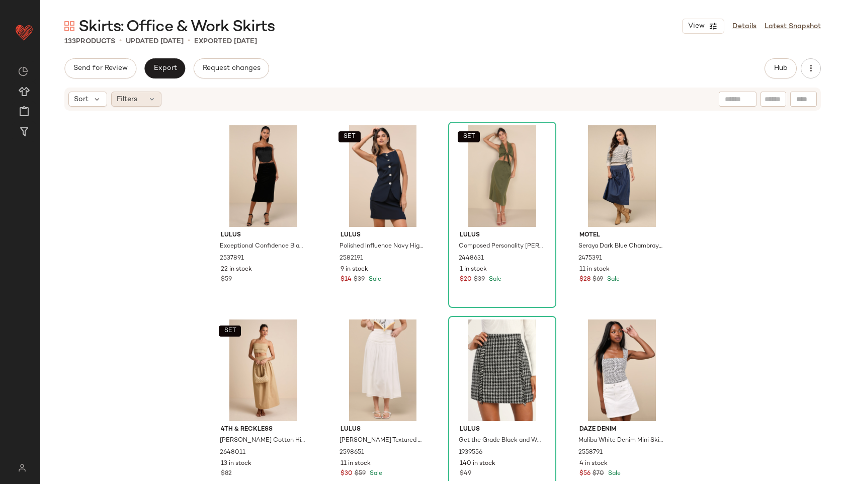
click at [133, 101] on span "Filters" at bounding box center [127, 99] width 21 height 11
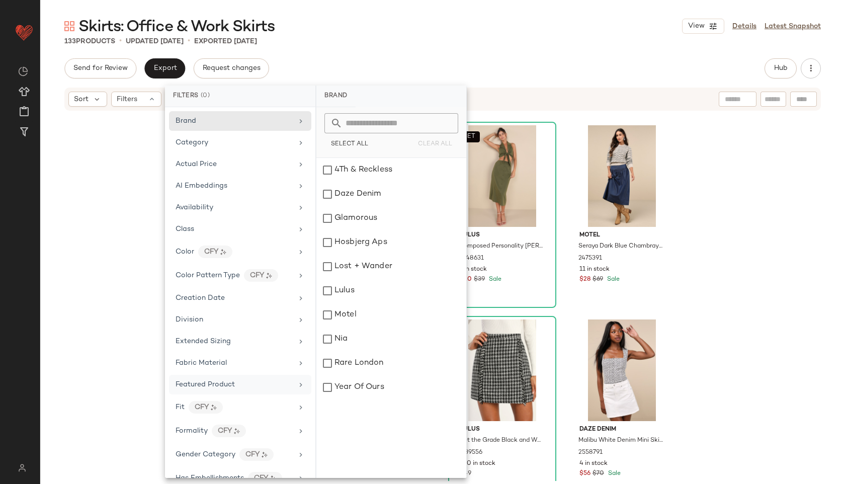
scroll to position [496, 0]
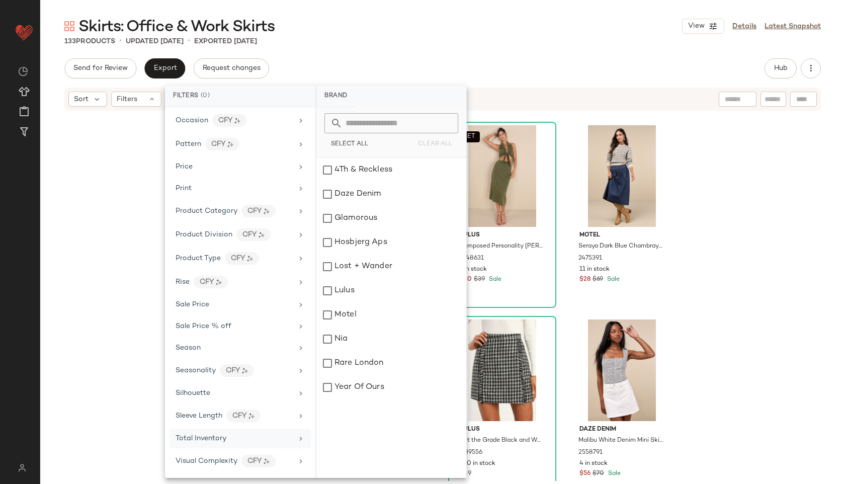
click at [207, 439] on span "Total Inventory" at bounding box center [201, 439] width 51 height 8
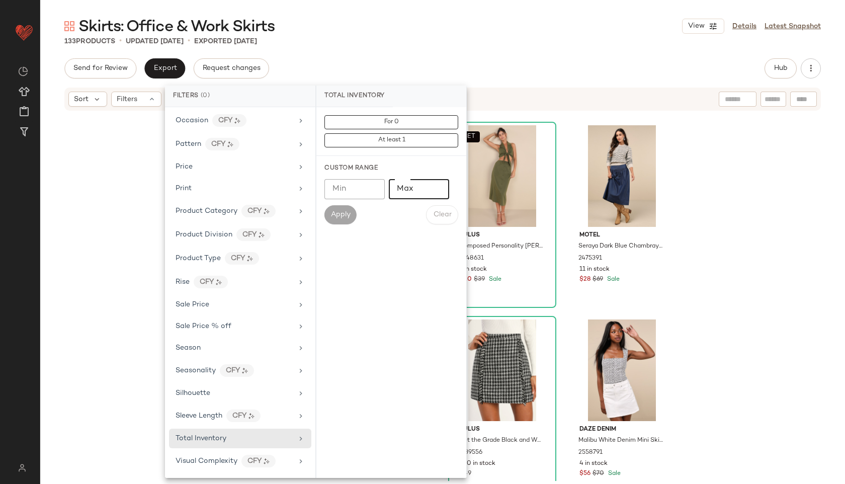
click at [418, 194] on input "Max" at bounding box center [419, 189] width 60 height 20
type input "**"
click at [345, 212] on span "Apply" at bounding box center [341, 215] width 20 height 8
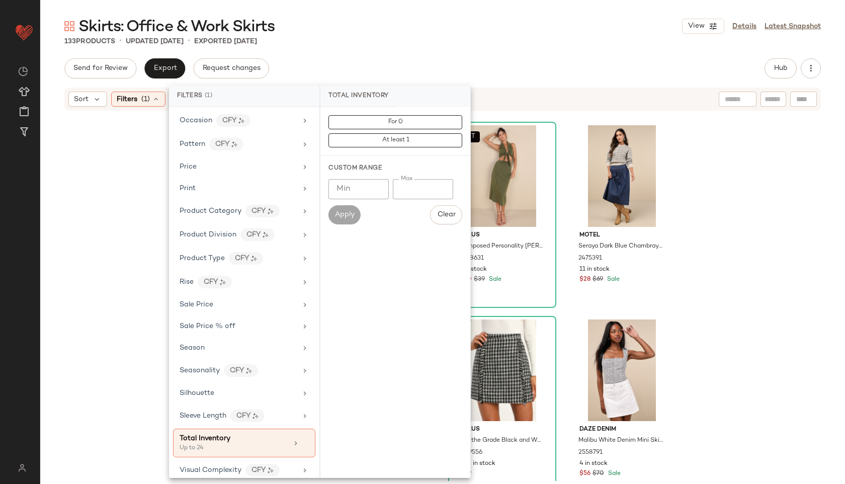
click at [471, 36] on div "133 Products • updated [DATE] • Exported [DATE]" at bounding box center [442, 41] width 805 height 10
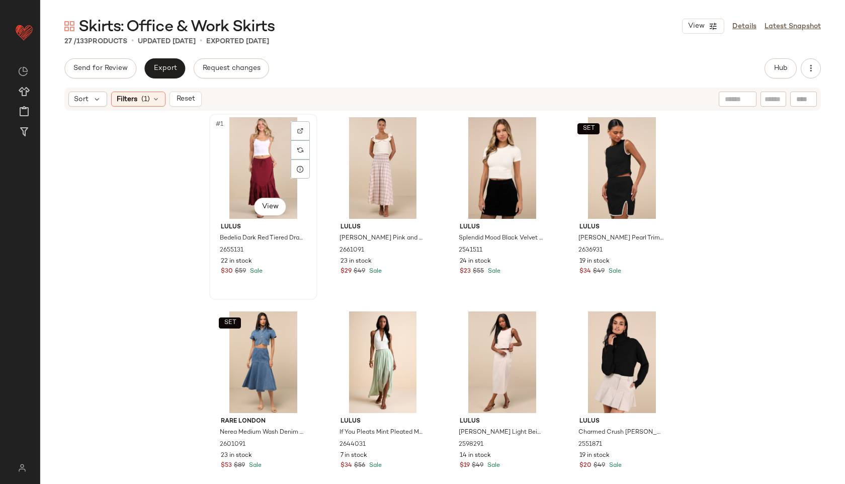
click at [250, 135] on div "#1 View" at bounding box center [263, 168] width 101 height 102
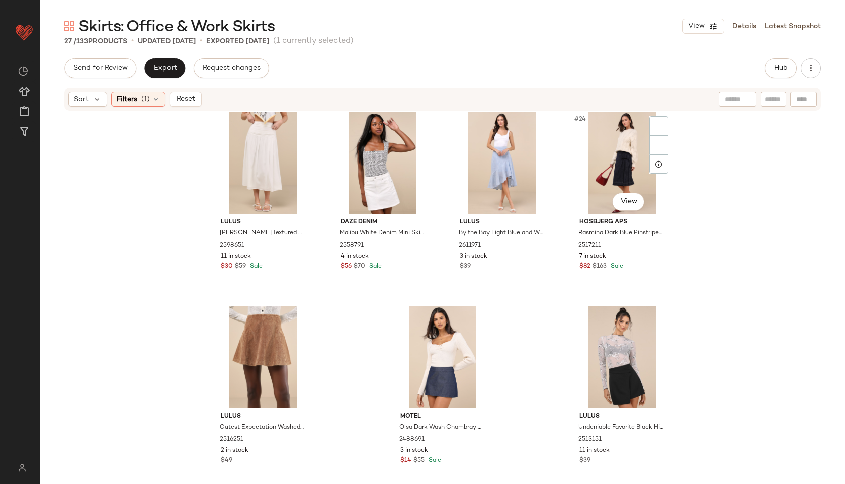
scroll to position [992, 0]
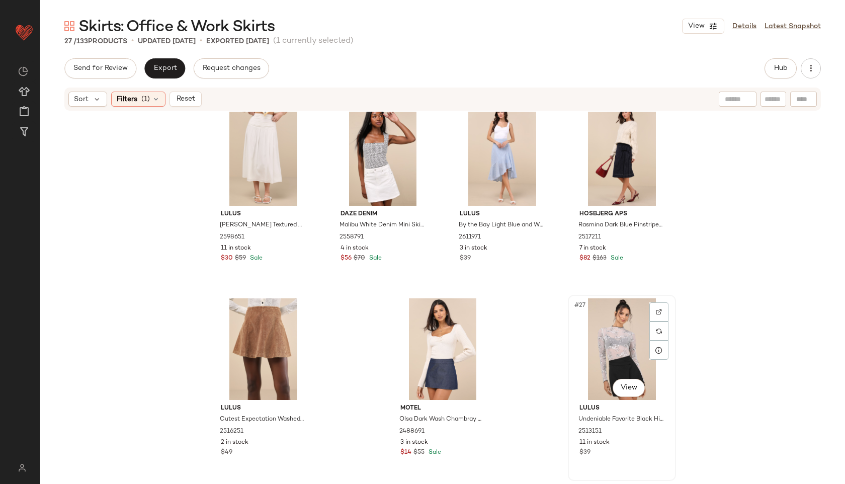
click at [603, 335] on div "#27 View" at bounding box center [622, 349] width 101 height 102
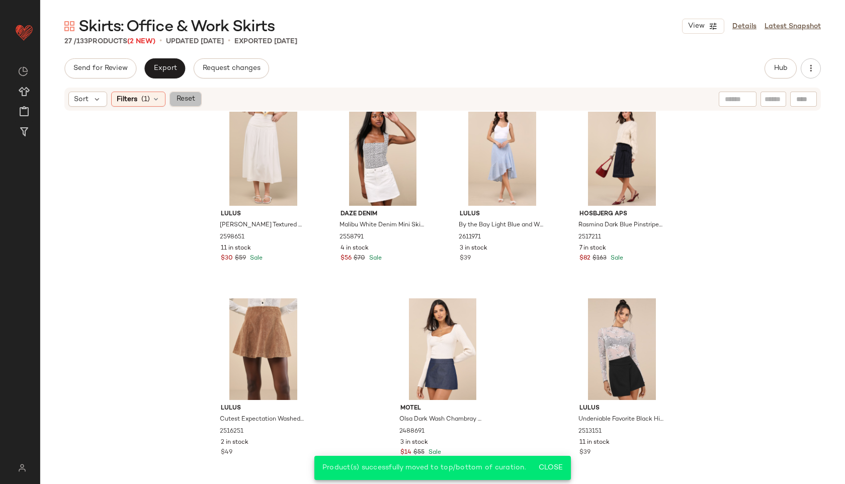
click at [183, 95] on span "Reset" at bounding box center [185, 99] width 19 height 8
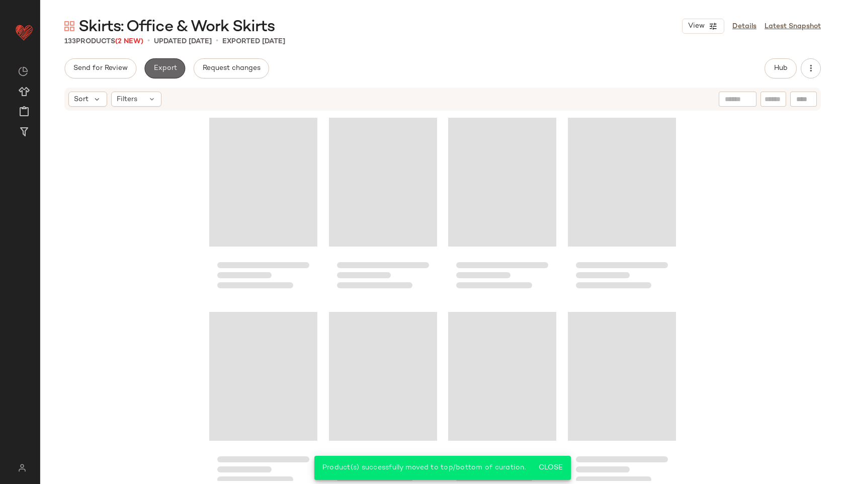
click at [168, 68] on span "Export" at bounding box center [165, 68] width 24 height 8
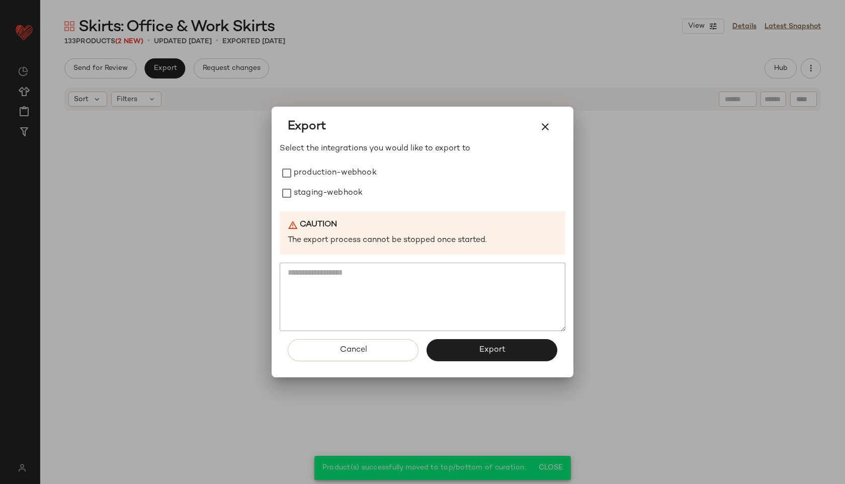
scroll to position [6237, 0]
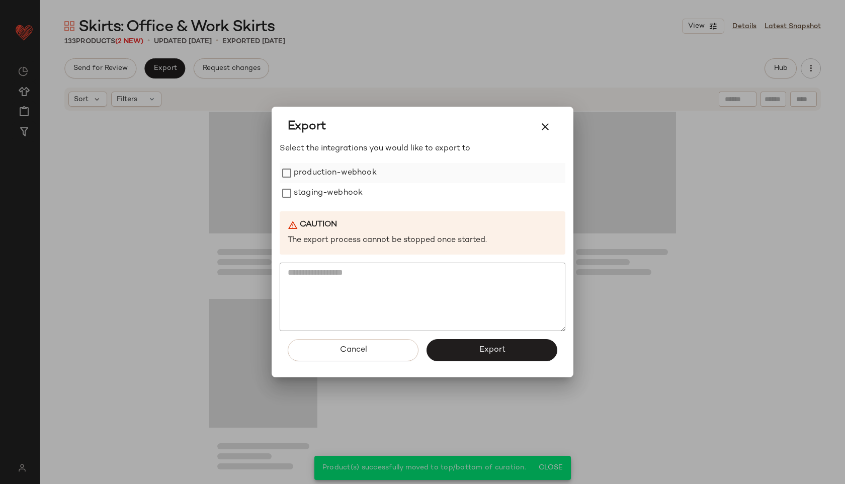
click at [356, 167] on label "production-webhook" at bounding box center [335, 173] width 83 height 20
click at [356, 196] on label "staging-webhook" at bounding box center [328, 193] width 69 height 20
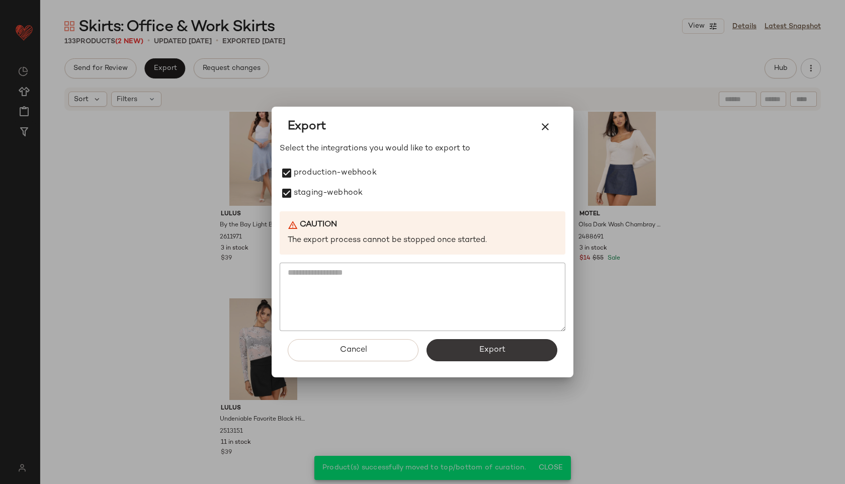
click at [500, 359] on button "Export" at bounding box center [492, 350] width 131 height 22
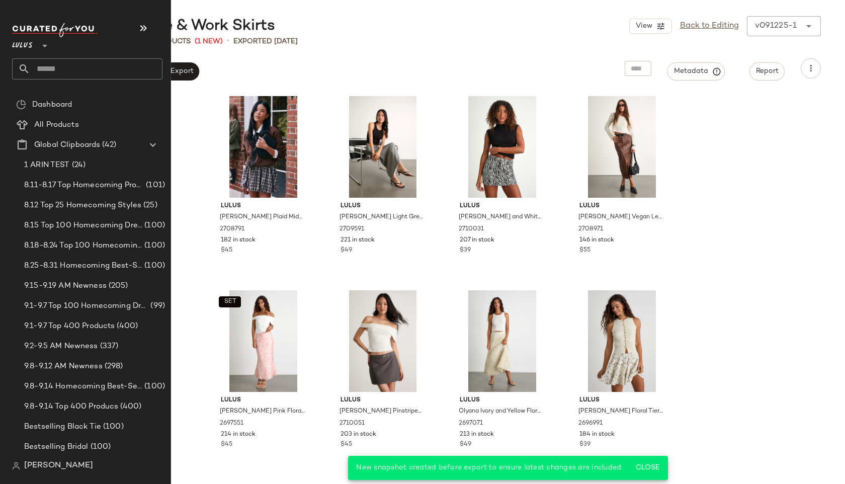
click at [58, 65] on input "text" at bounding box center [96, 68] width 132 height 21
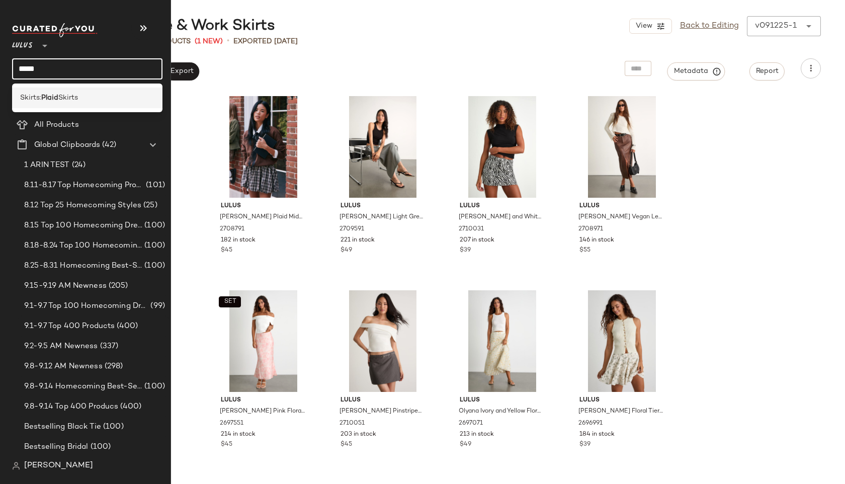
type input "*****"
click at [41, 93] on span "Skirts:" at bounding box center [30, 98] width 21 height 11
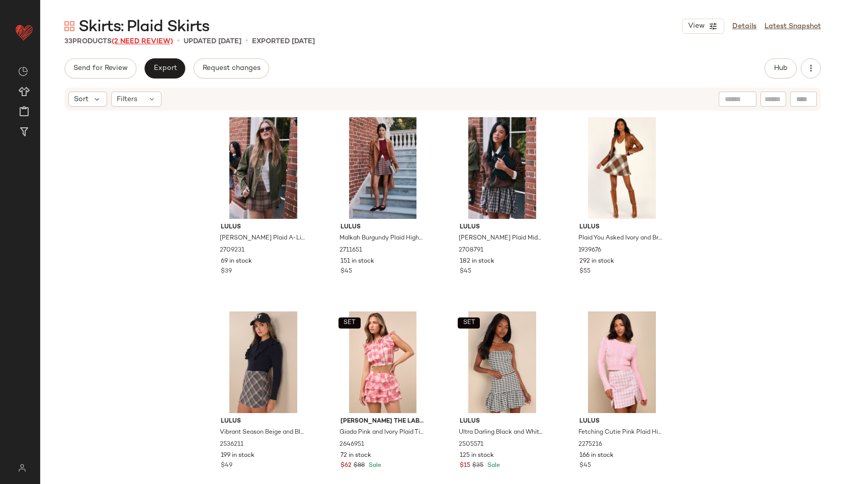
click at [158, 41] on span "(2 Need Review)" at bounding box center [142, 42] width 61 height 8
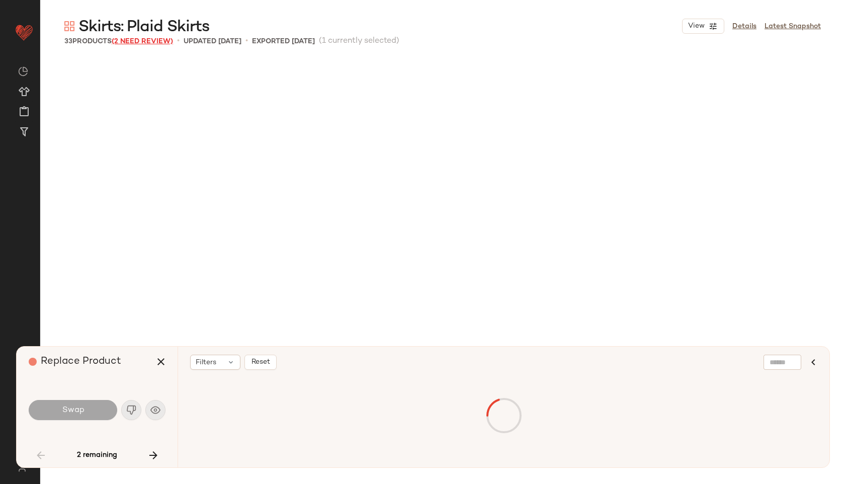
scroll to position [971, 0]
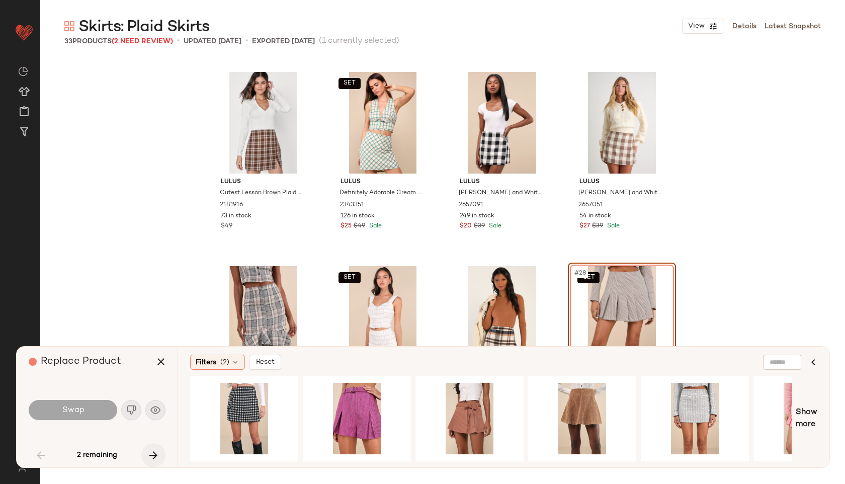
click at [147, 455] on icon "button" at bounding box center [153, 455] width 12 height 12
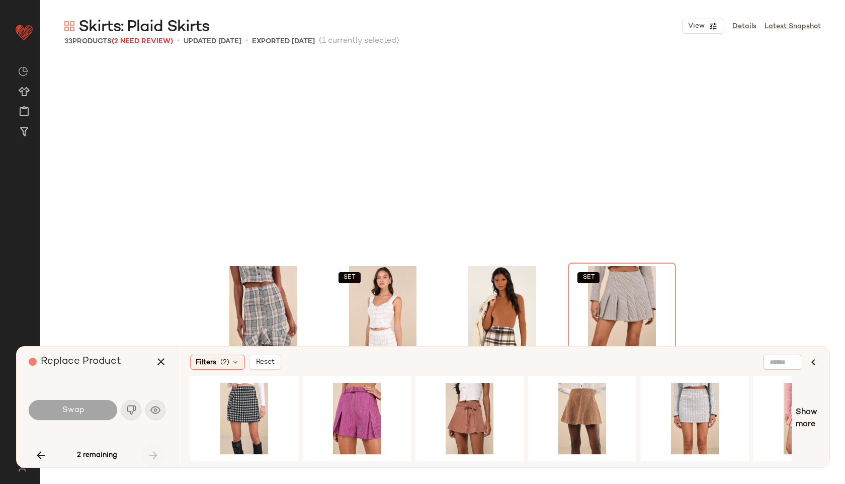
scroll to position [1166, 0]
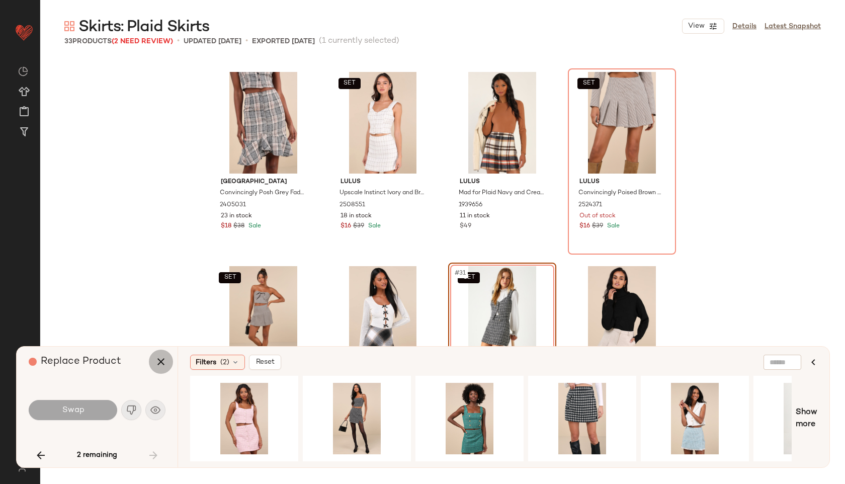
click at [159, 357] on icon "button" at bounding box center [161, 362] width 12 height 12
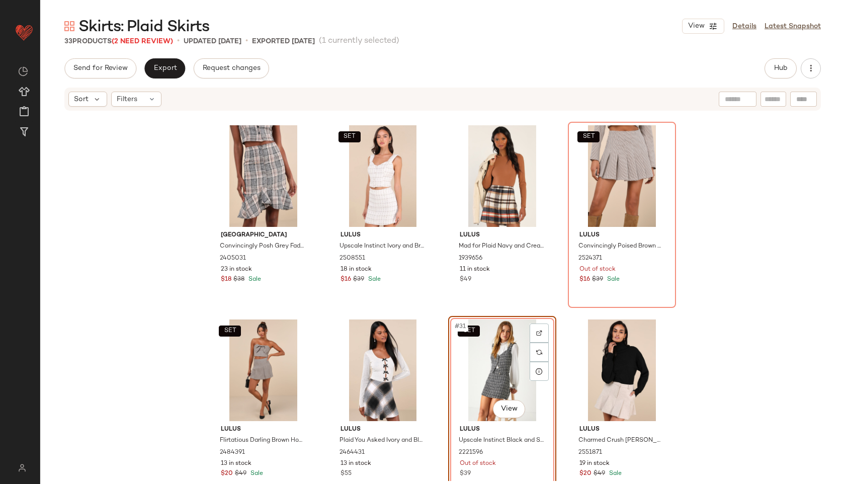
click at [478, 368] on div "SET #31 View" at bounding box center [502, 371] width 101 height 102
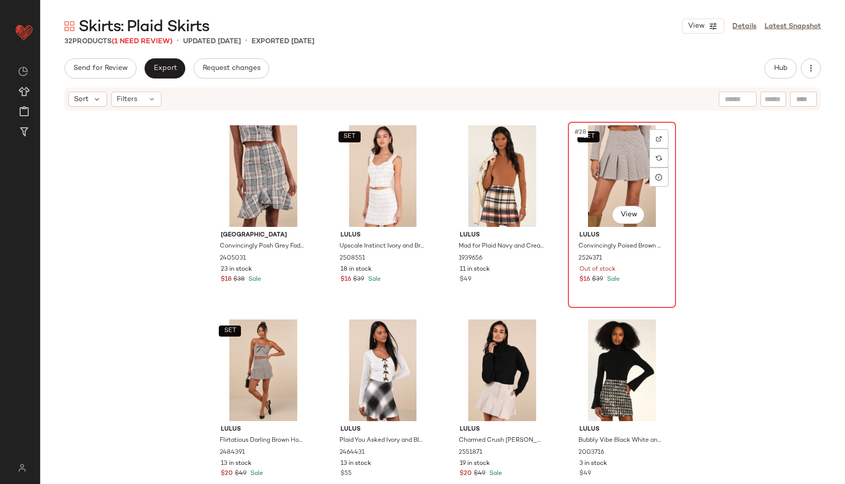
click at [620, 179] on div "SET #28 View" at bounding box center [622, 176] width 101 height 102
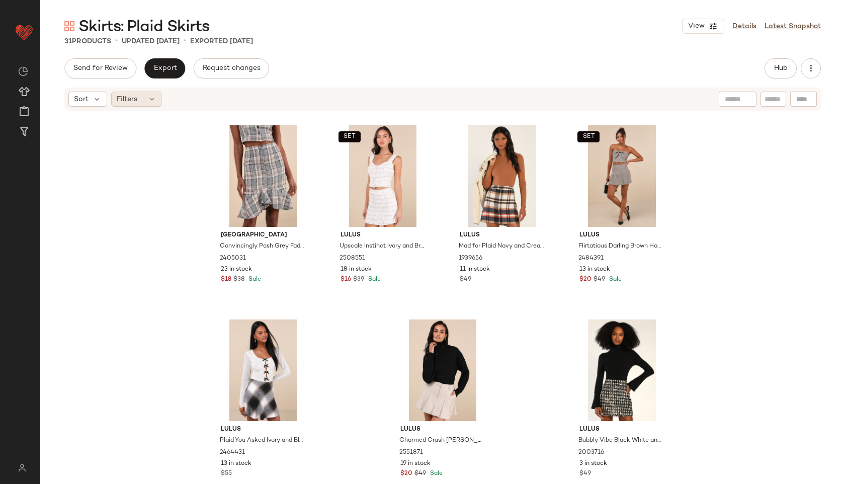
click at [147, 104] on div "Filters" at bounding box center [136, 99] width 50 height 15
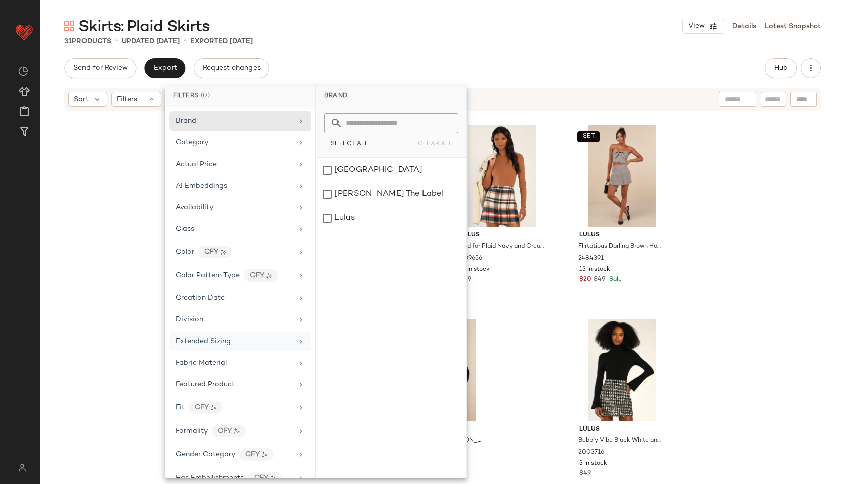
scroll to position [448, 0]
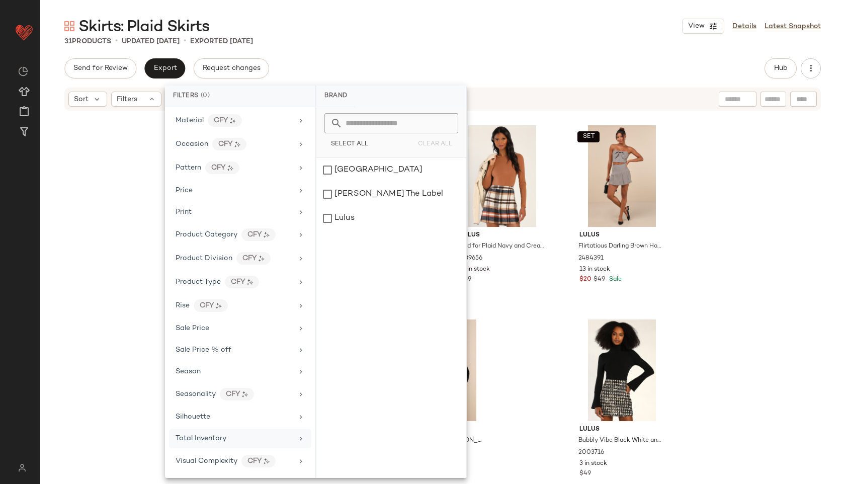
click at [221, 433] on div "Total Inventory" at bounding box center [201, 438] width 51 height 11
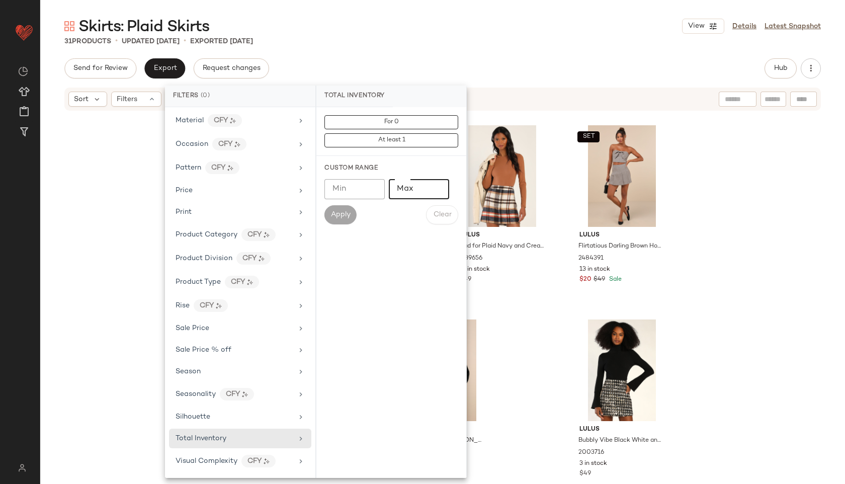
click at [419, 190] on input "Max" at bounding box center [419, 189] width 60 height 20
type input "**"
click at [337, 213] on span "Apply" at bounding box center [341, 215] width 20 height 8
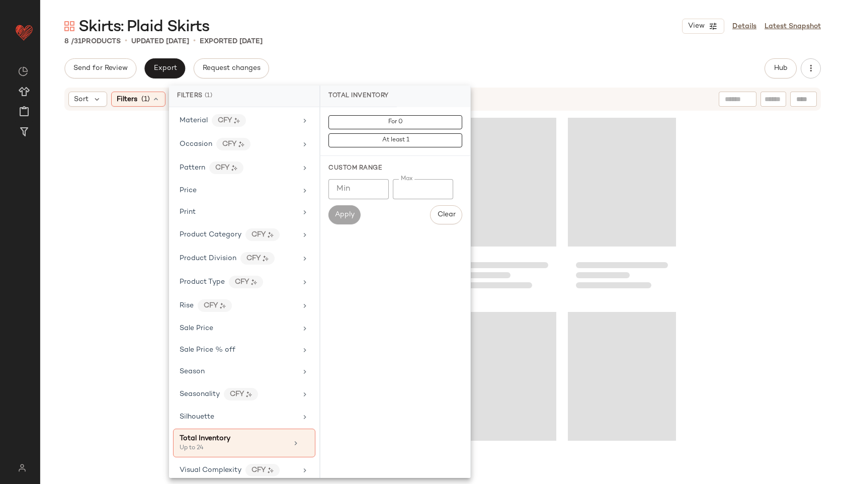
click at [422, 33] on div "Skirts: Plaid Skirts View Details Latest Snapshot" at bounding box center [442, 26] width 805 height 20
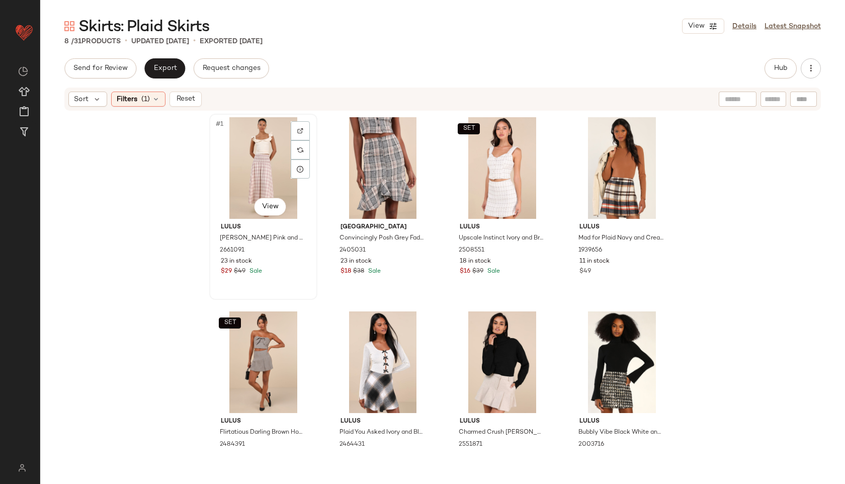
click at [252, 161] on div "#1 View" at bounding box center [263, 168] width 101 height 102
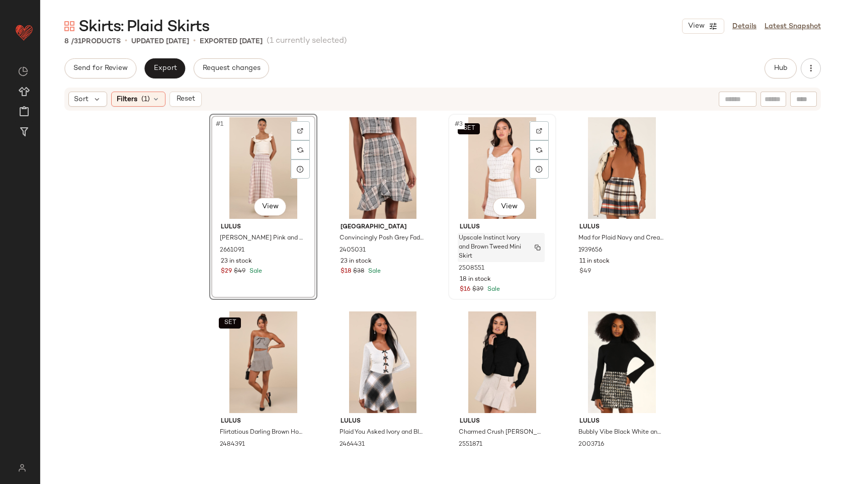
scroll to position [45, 0]
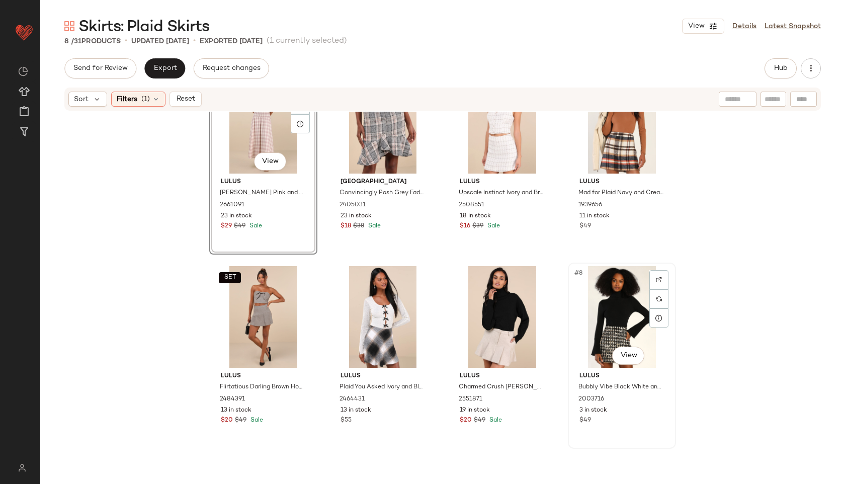
click at [635, 314] on div "#8 View" at bounding box center [622, 317] width 101 height 102
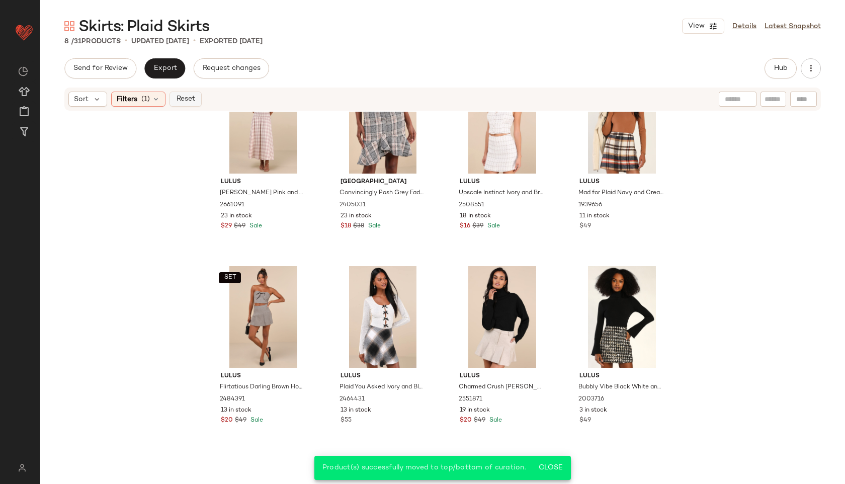
click at [176, 103] on button "Reset" at bounding box center [186, 99] width 32 height 15
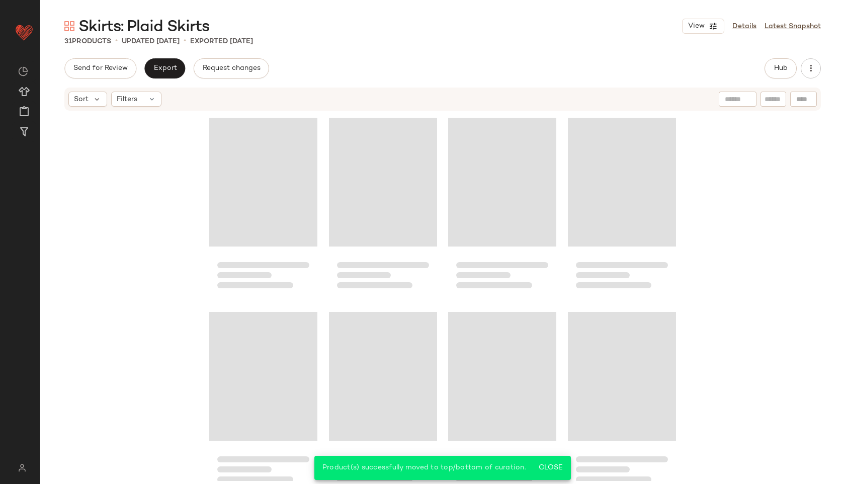
scroll to position [1187, 0]
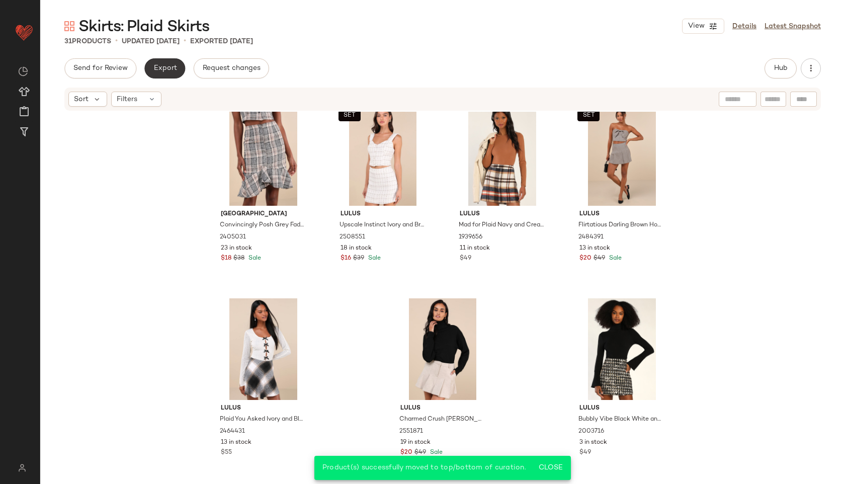
click at [169, 65] on span "Export" at bounding box center [165, 68] width 24 height 8
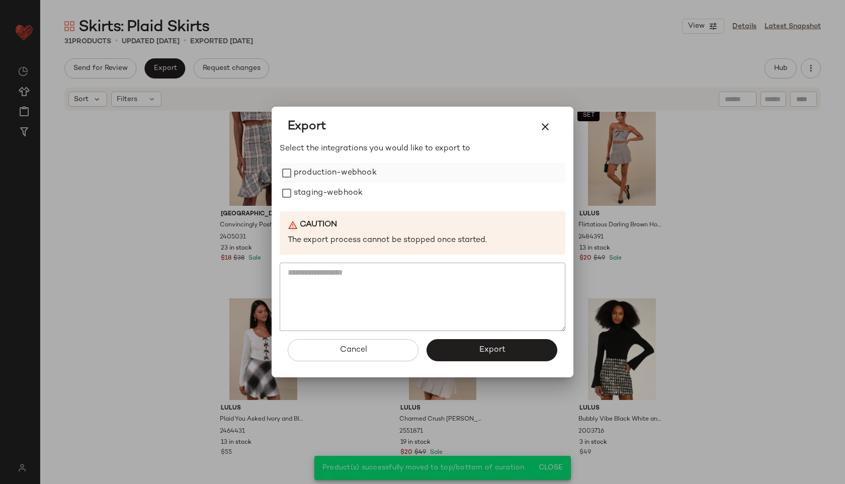
click at [344, 176] on label "production-webhook" at bounding box center [335, 173] width 83 height 20
click at [342, 199] on label "staging-webhook" at bounding box center [328, 193] width 69 height 20
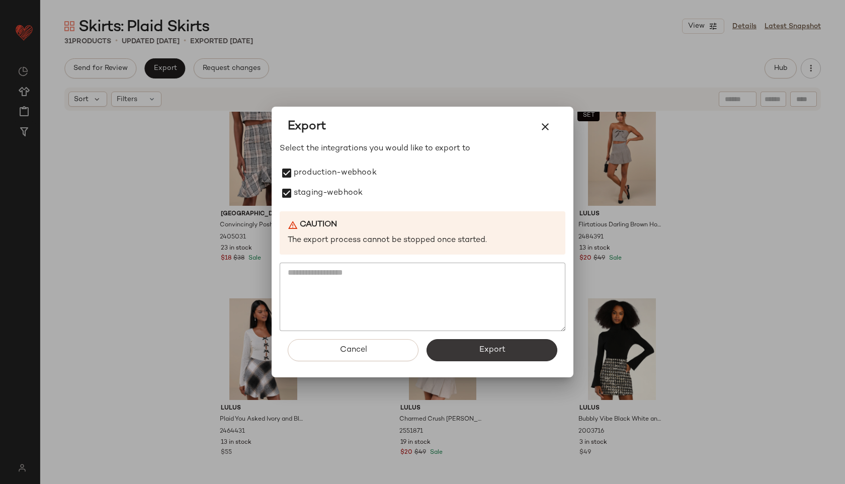
click at [486, 349] on span "Export" at bounding box center [492, 350] width 27 height 10
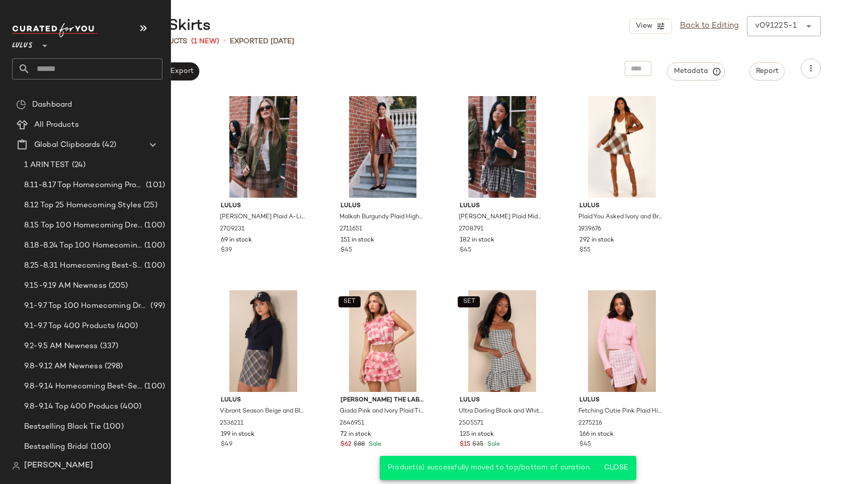
click at [65, 60] on input "text" at bounding box center [96, 68] width 132 height 21
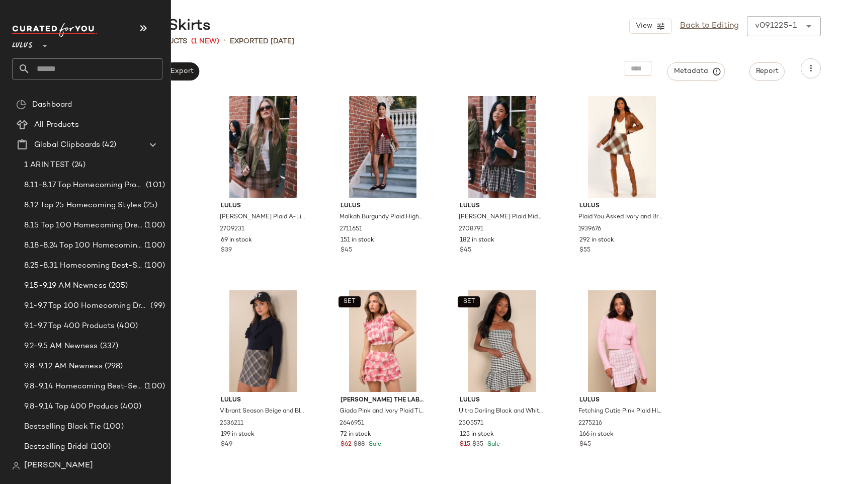
click at [56, 70] on input "text" at bounding box center [96, 68] width 132 height 21
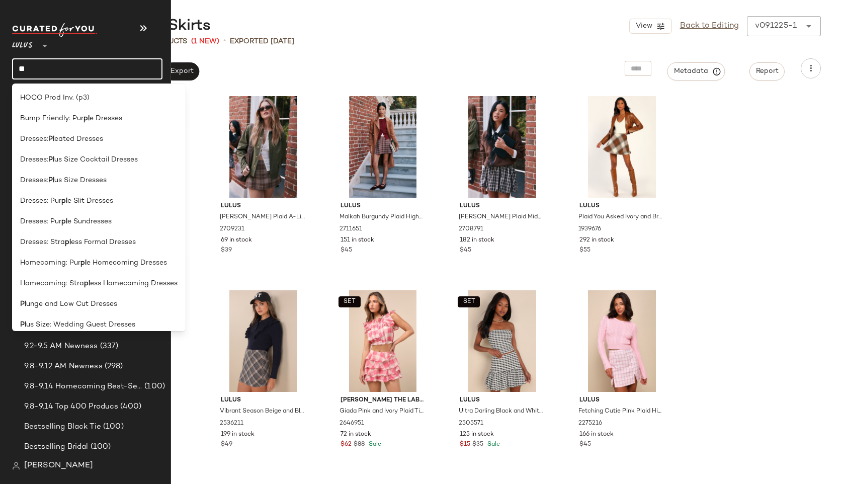
type input "*******"
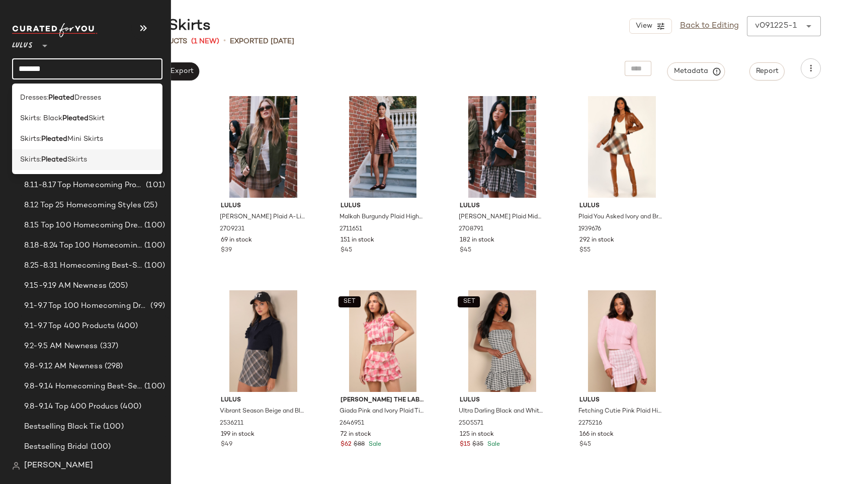
click at [41, 159] on span "Skirts:" at bounding box center [30, 159] width 21 height 11
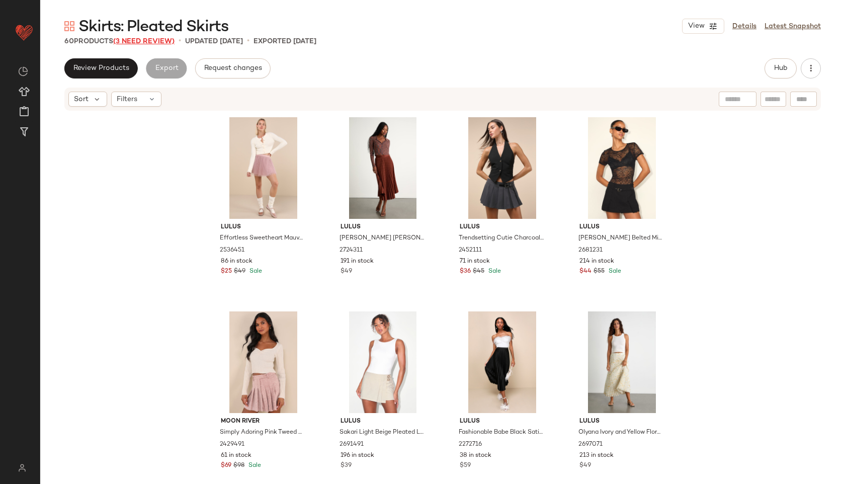
click at [168, 38] on span "(3 Need Review)" at bounding box center [143, 42] width 61 height 8
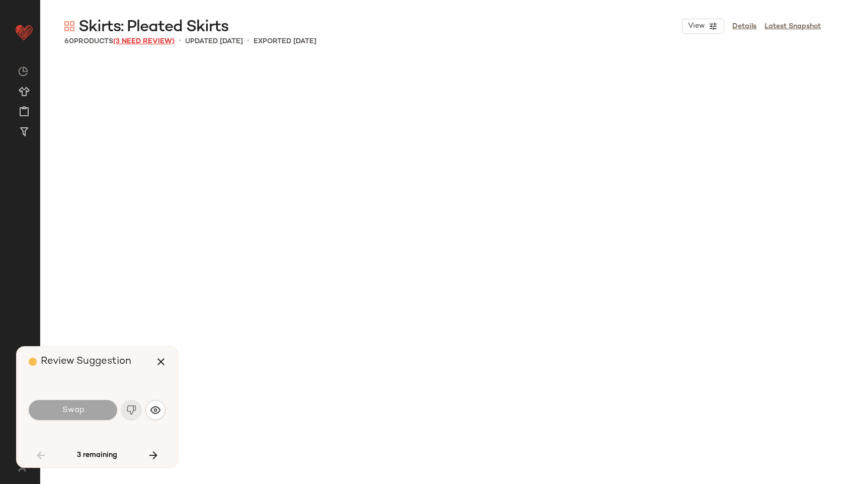
scroll to position [1943, 0]
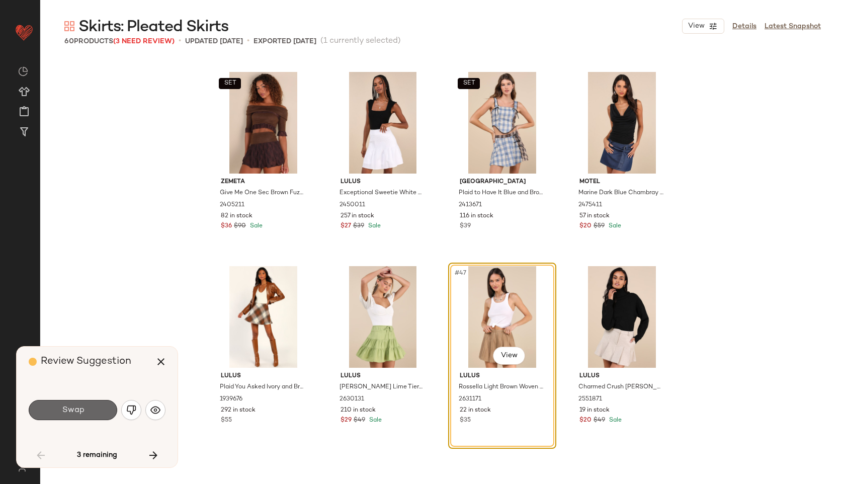
click at [83, 417] on button "Swap" at bounding box center [73, 410] width 89 height 20
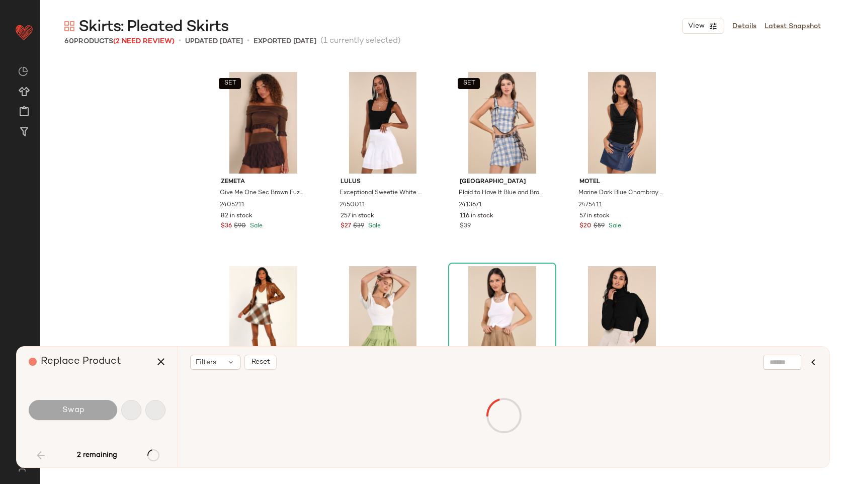
scroll to position [2331, 0]
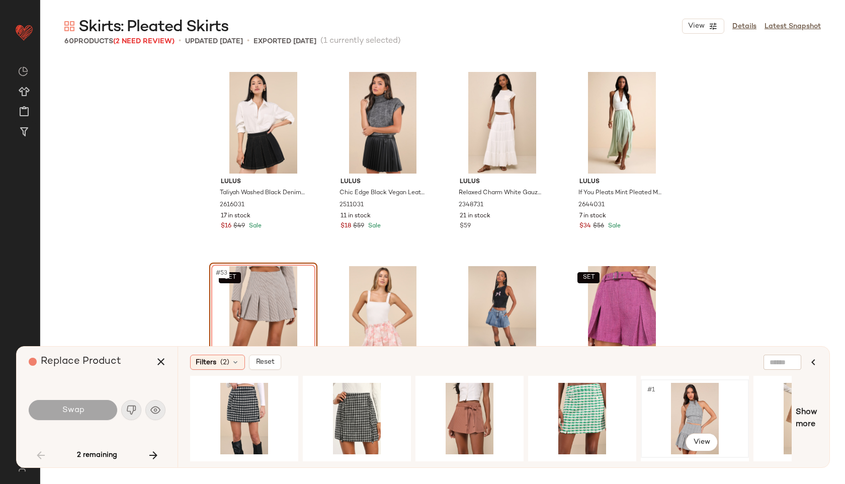
click at [696, 404] on div "#1 View" at bounding box center [695, 418] width 101 height 71
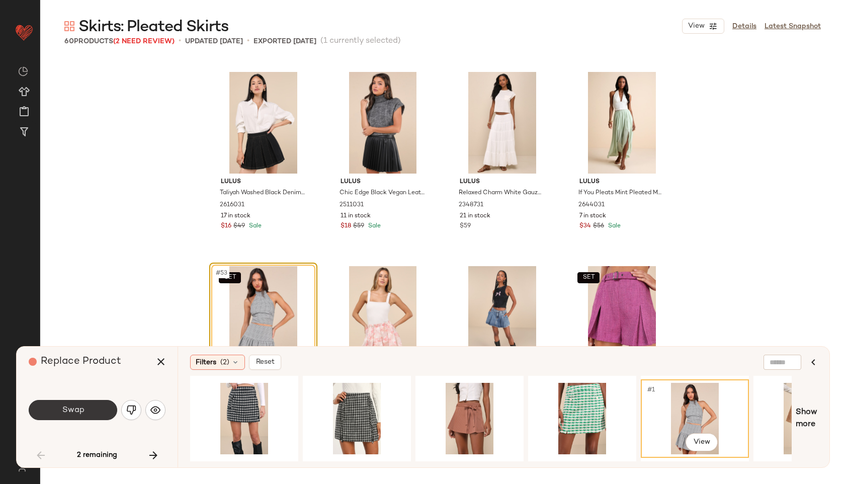
click at [90, 413] on button "Swap" at bounding box center [73, 410] width 89 height 20
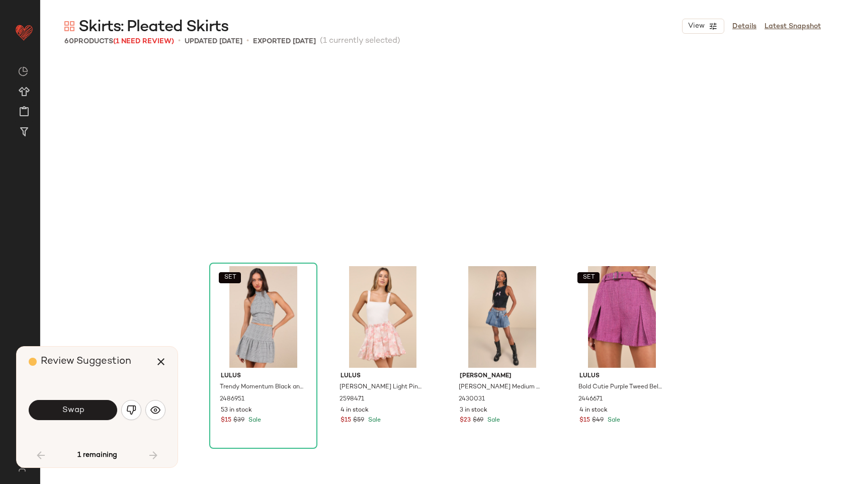
scroll to position [2518, 0]
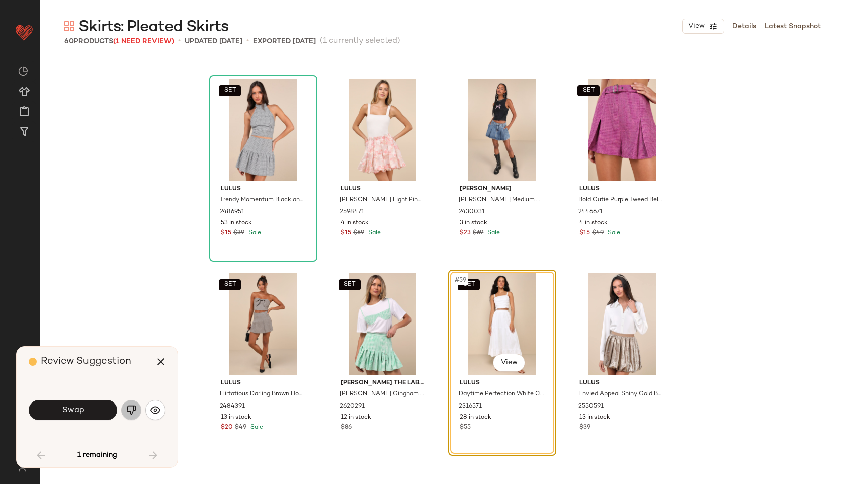
click at [133, 411] on img "button" at bounding box center [131, 410] width 10 height 10
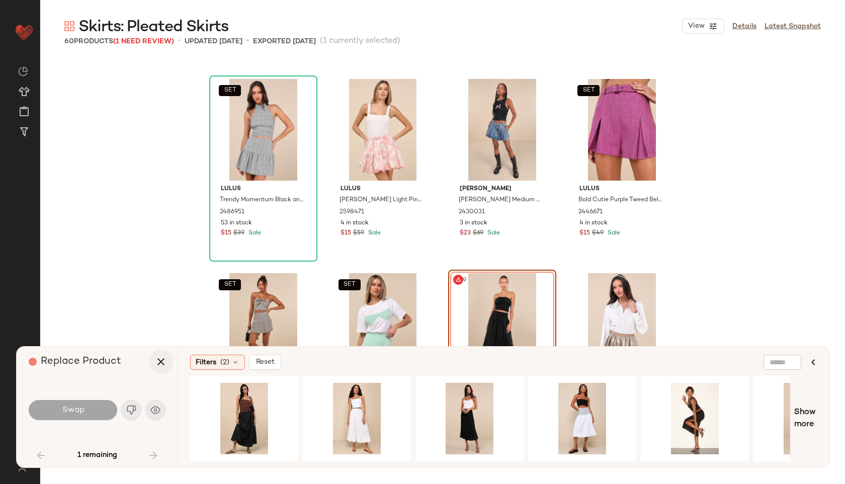
click at [150, 366] on button "button" at bounding box center [161, 362] width 24 height 24
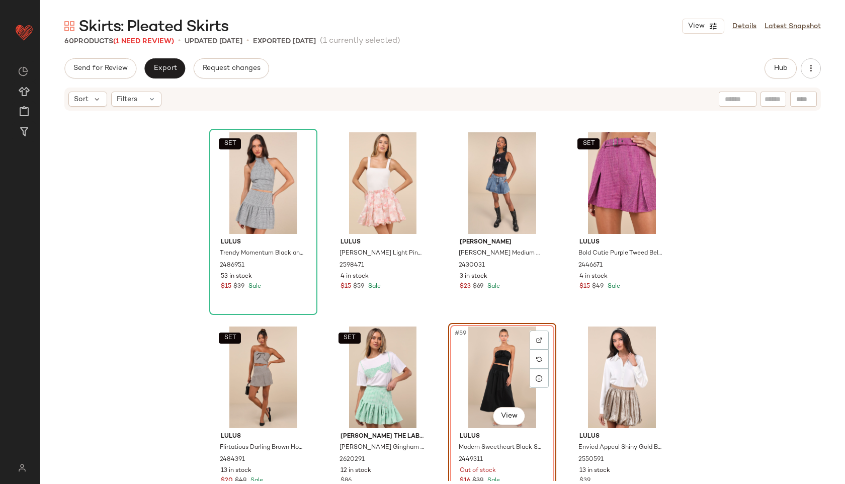
click at [498, 354] on div "#59 View" at bounding box center [502, 378] width 101 height 102
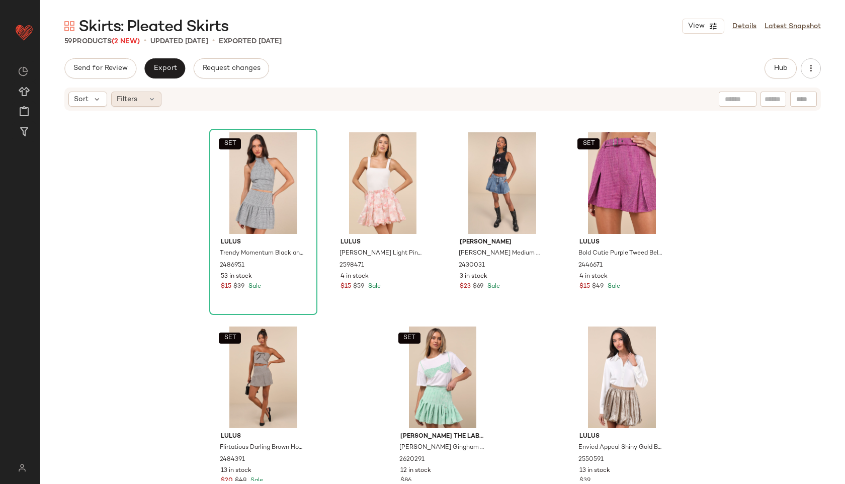
click at [137, 99] on div "Filters" at bounding box center [136, 99] width 50 height 15
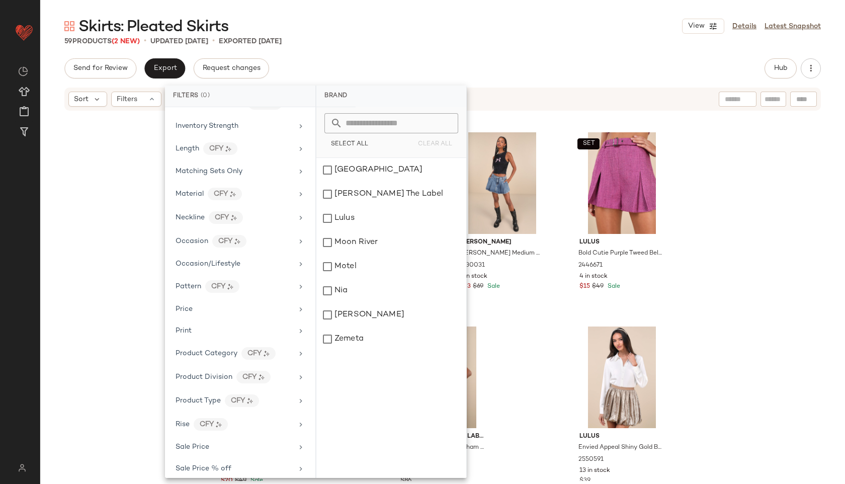
scroll to position [517, 0]
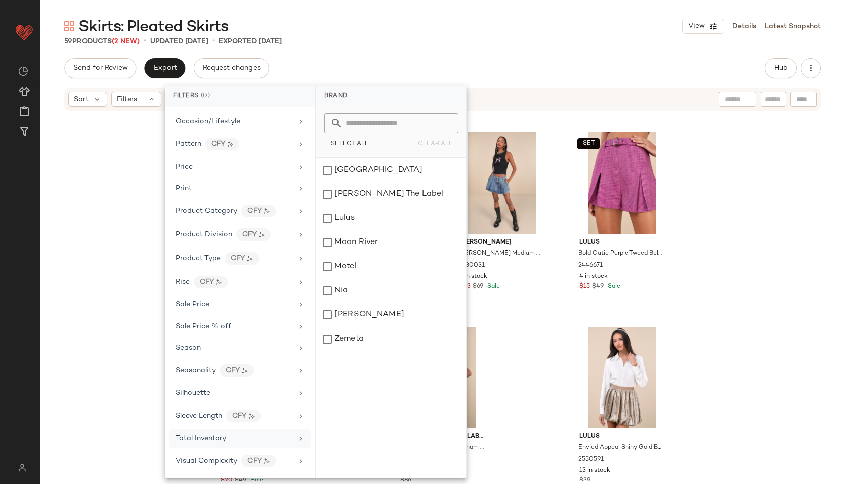
click at [194, 430] on div "Total Inventory" at bounding box center [240, 439] width 142 height 20
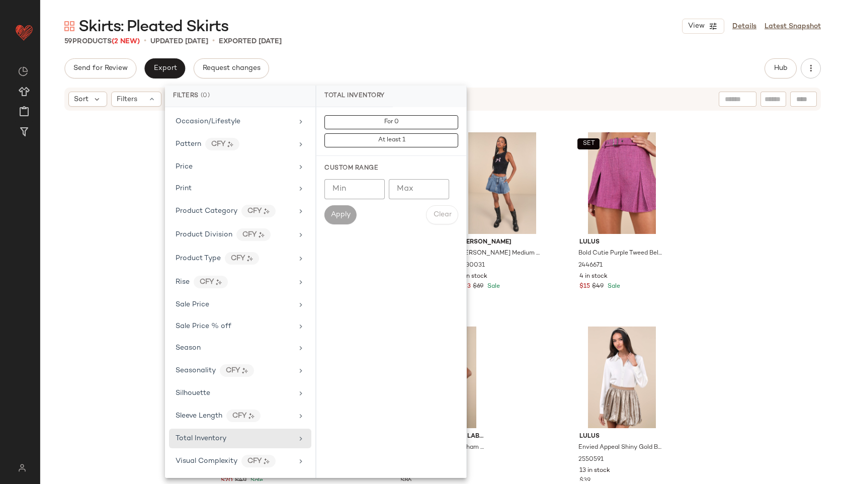
click at [402, 177] on div "Custom Range Min Min Max Max Apply Clear" at bounding box center [392, 194] width 150 height 76
click at [404, 188] on input "Max" at bounding box center [419, 189] width 60 height 20
type input "**"
click at [341, 211] on span "Apply" at bounding box center [341, 215] width 20 height 8
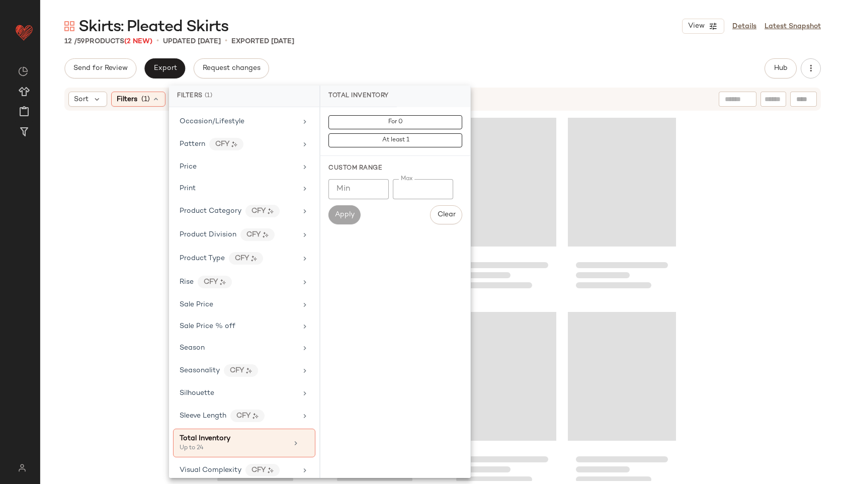
click at [407, 59] on div "Send for Review Export Request changes Hub" at bounding box center [442, 68] width 757 height 20
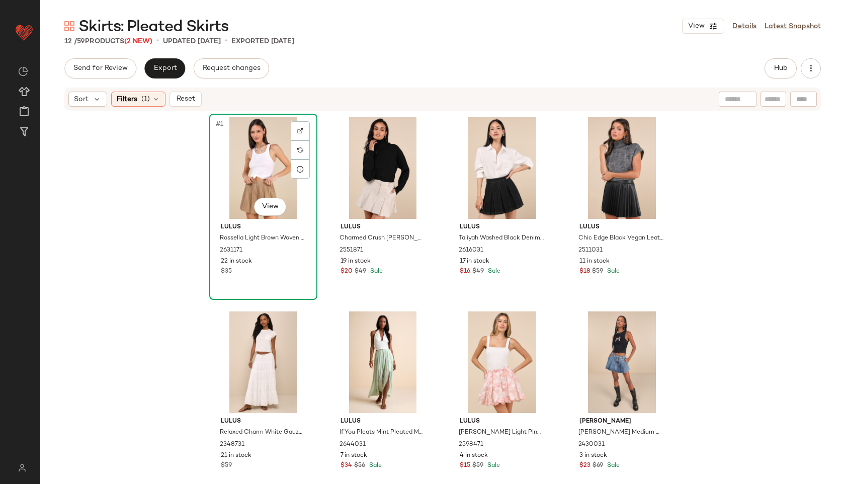
click at [230, 167] on div "#1 View" at bounding box center [263, 168] width 101 height 102
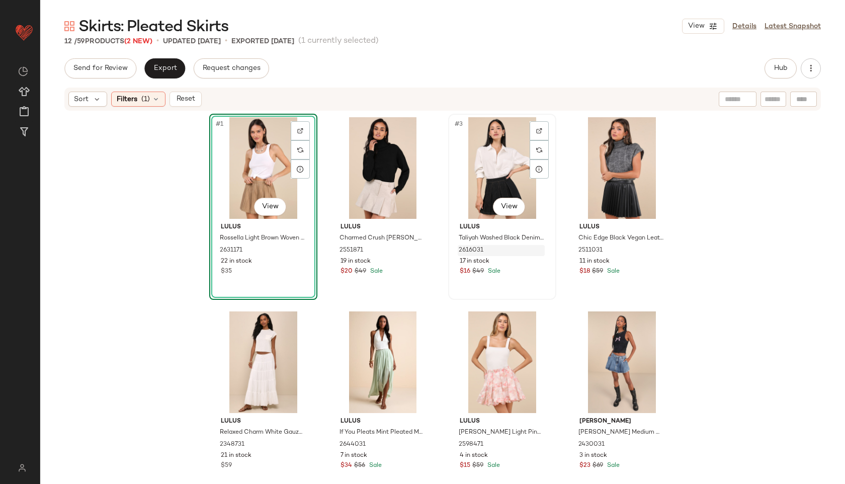
scroll to position [215, 0]
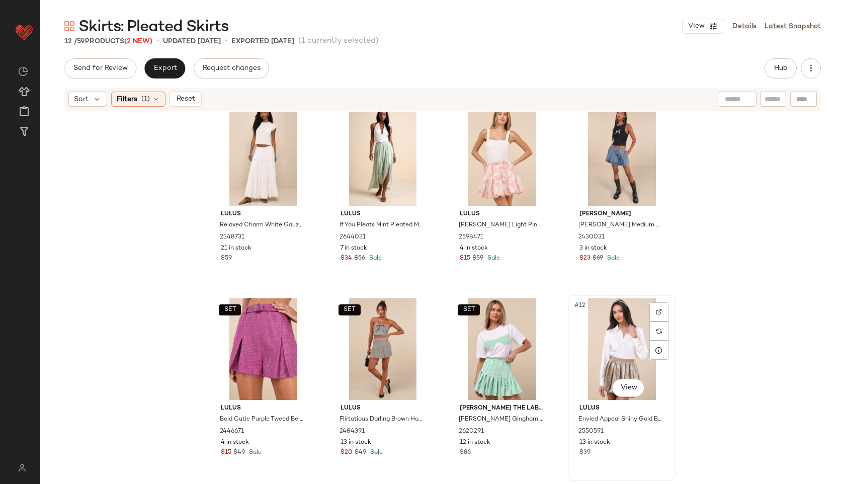
click at [635, 350] on div "#12 View" at bounding box center [622, 349] width 101 height 102
